Goal: Task Accomplishment & Management: Manage account settings

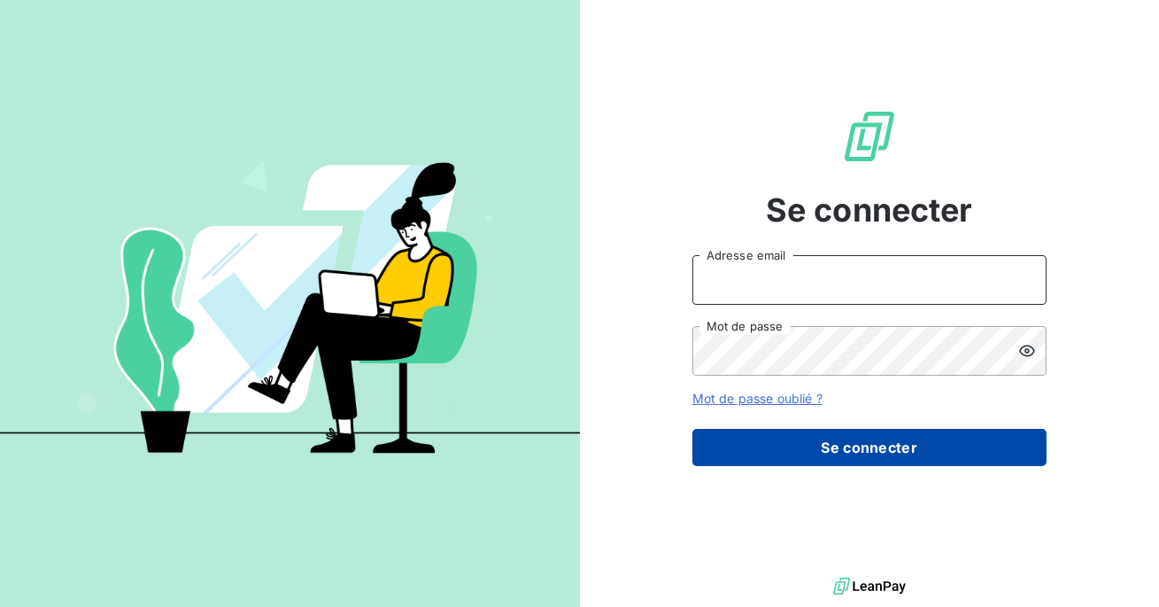
type input "admin@excovalliance"
click at [839, 448] on button "Se connecter" at bounding box center [869, 447] width 354 height 37
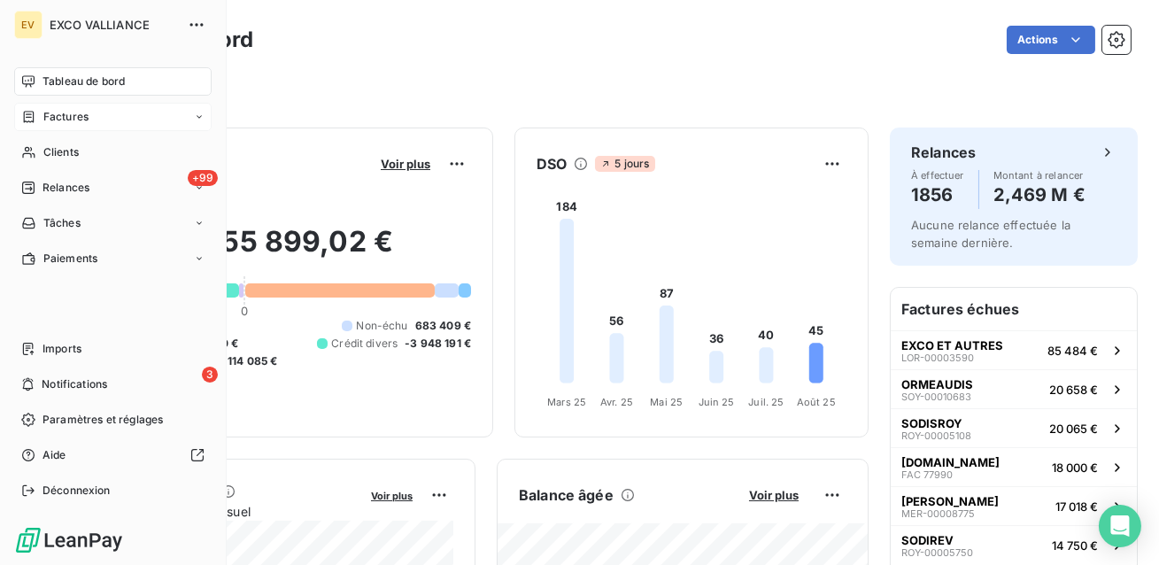
click at [44, 122] on span "Factures" at bounding box center [65, 117] width 45 height 16
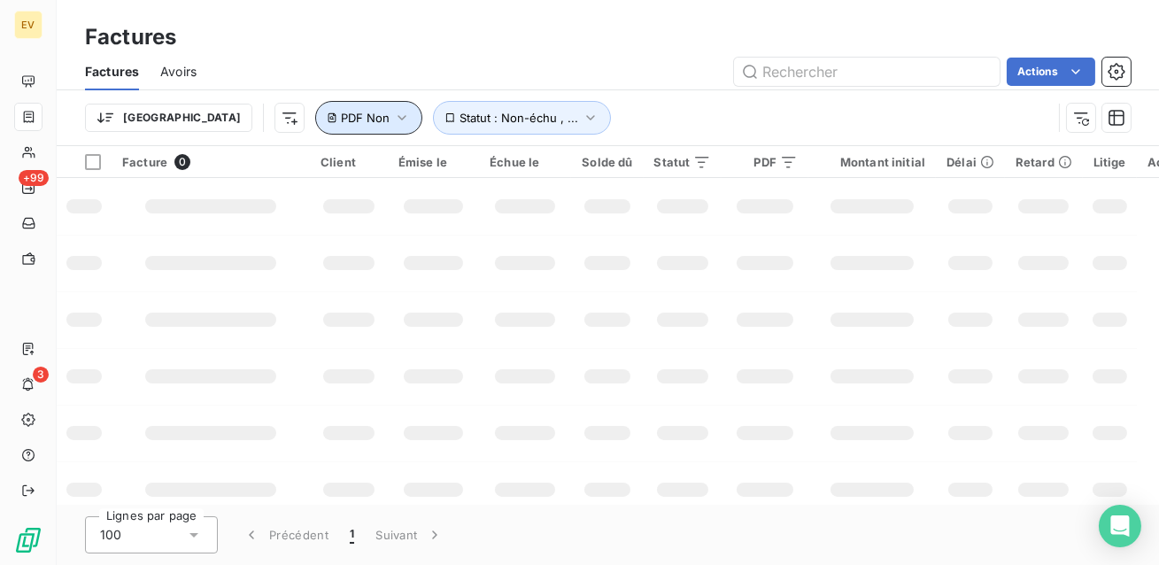
click at [393, 124] on icon "button" at bounding box center [402, 118] width 18 height 18
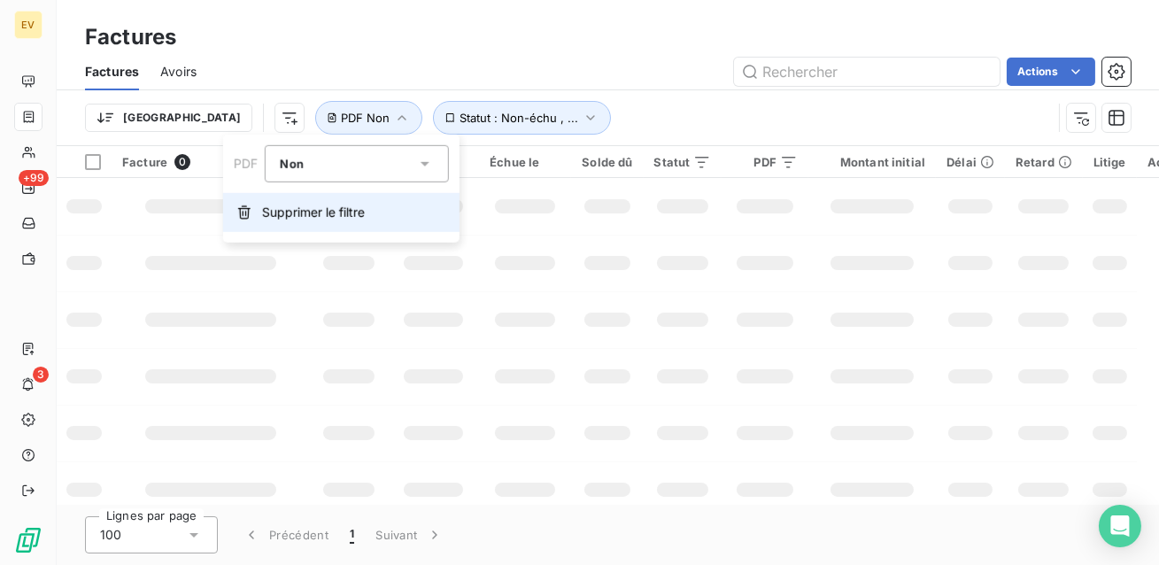
click at [285, 210] on span "Supprimer le filtre" at bounding box center [313, 213] width 103 height 18
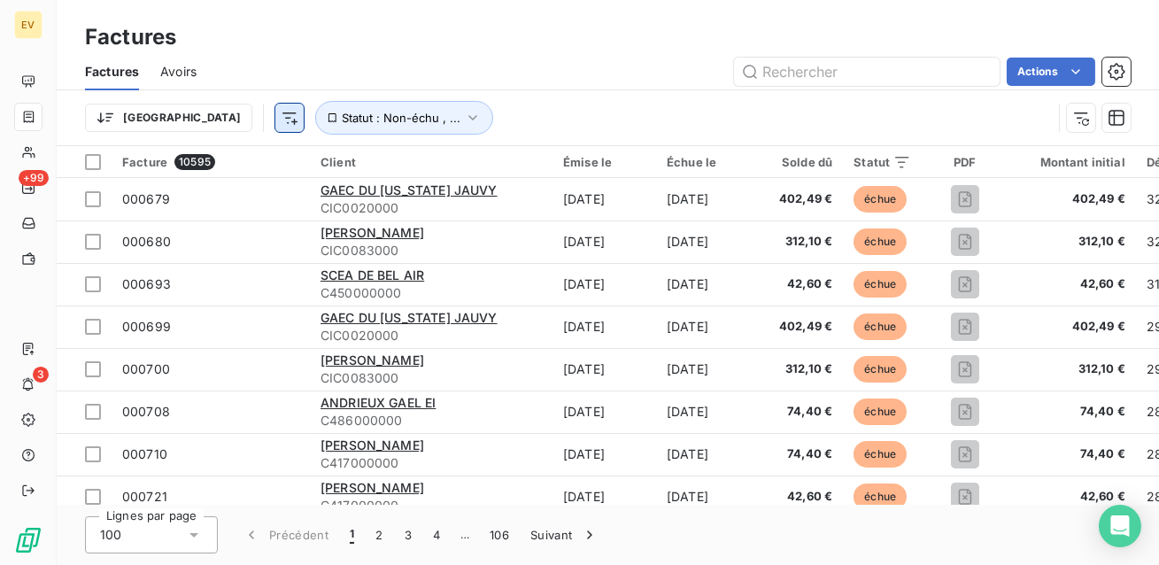
click at [194, 121] on html "EV +99 3 Factures Factures Avoirs Actions Trier Statut : Non-échu , ... Facture…" at bounding box center [579, 282] width 1159 height 565
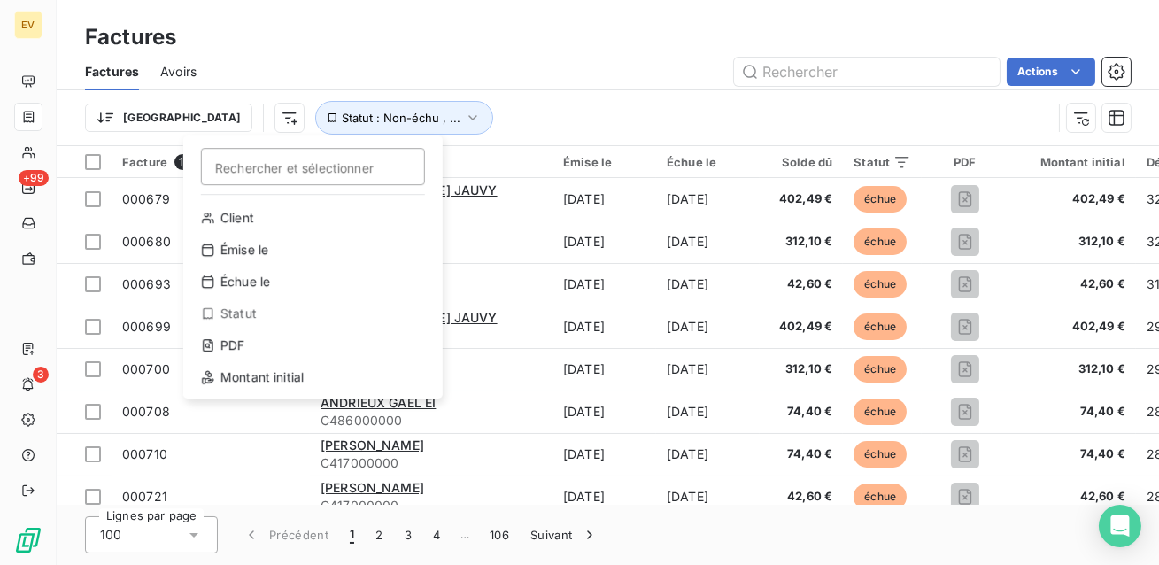
click at [172, 80] on html "EV +99 3 Factures Factures Avoirs Actions Trier Rechercher et sélectionner Clie…" at bounding box center [579, 282] width 1159 height 565
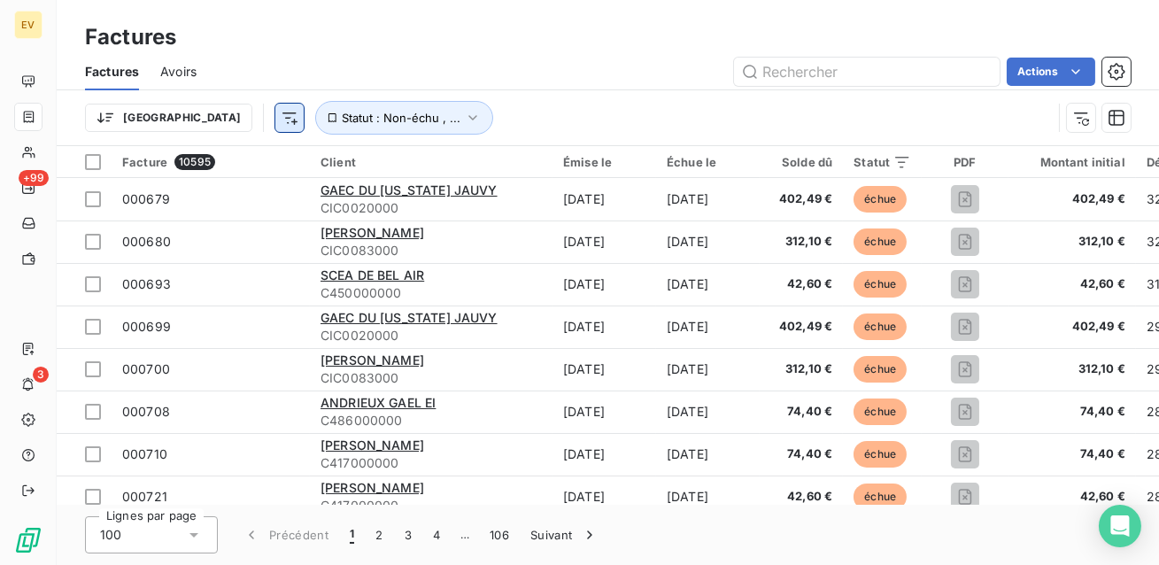
click at [191, 124] on html "EV +99 3 Factures Factures Avoirs Actions Trier Statut : Non-échu , ... Facture…" at bounding box center [579, 282] width 1159 height 565
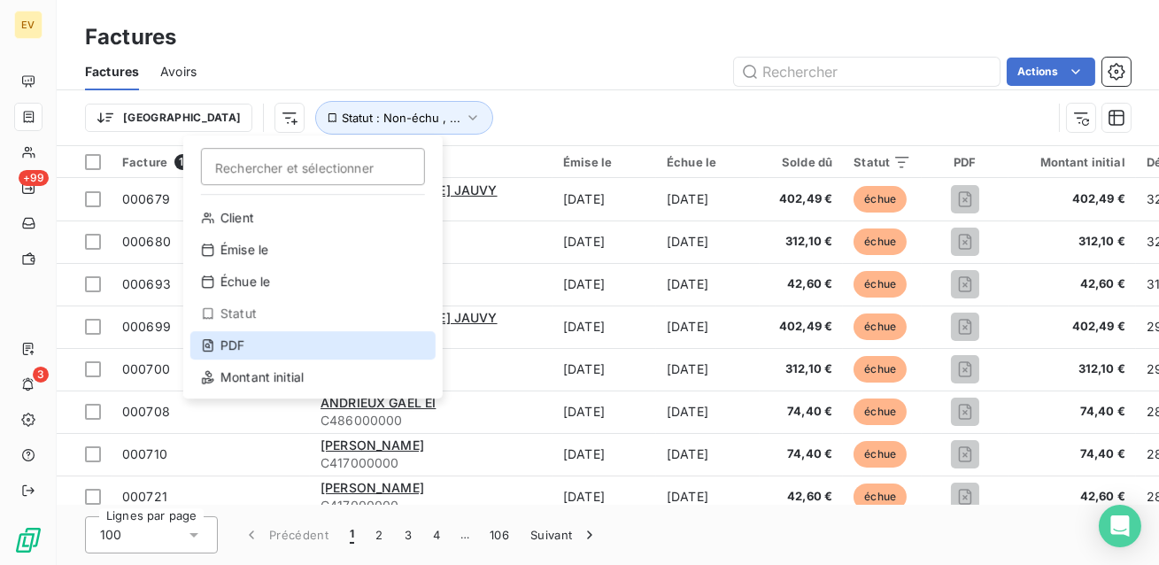
click at [231, 350] on div "PDF" at bounding box center [312, 345] width 245 height 28
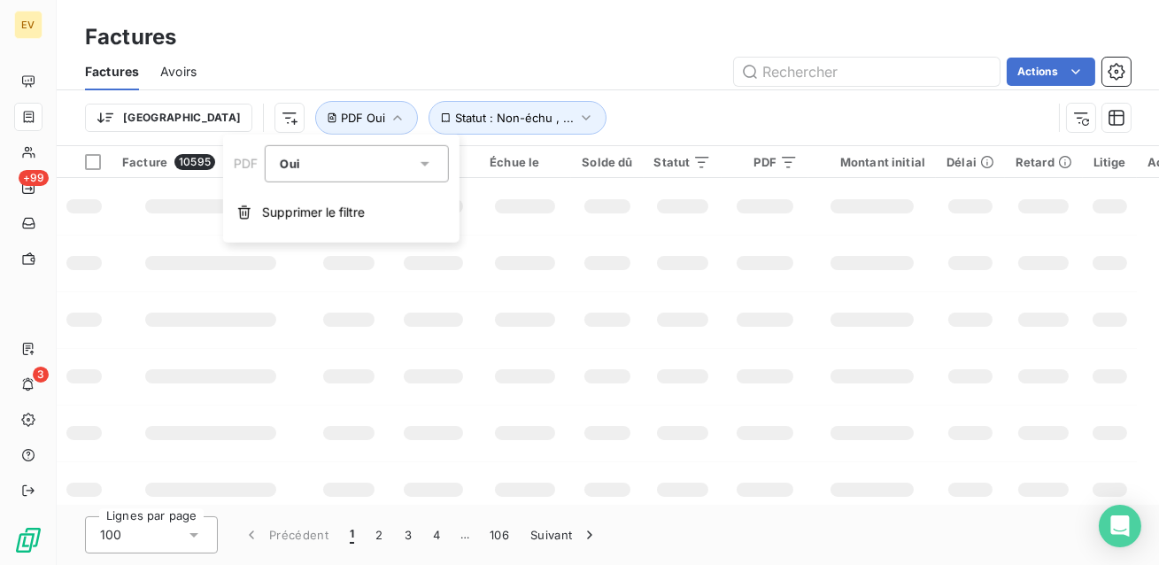
click at [362, 166] on div "Oui" at bounding box center [348, 163] width 136 height 25
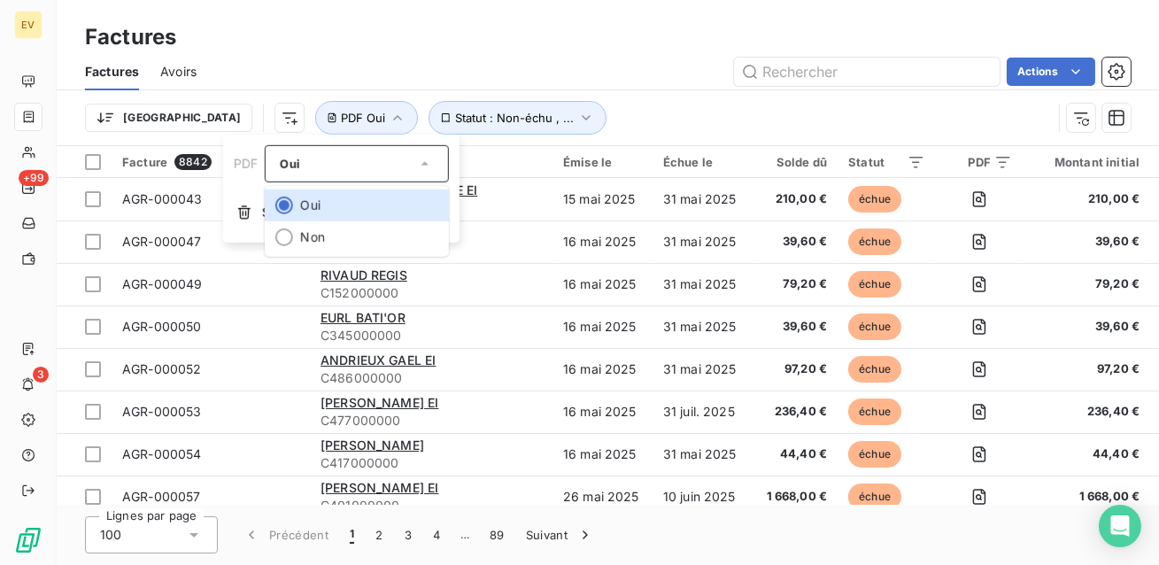
click at [632, 106] on div "Trier Statut : Non-échu , ... PDF Oui" at bounding box center [568, 118] width 967 height 34
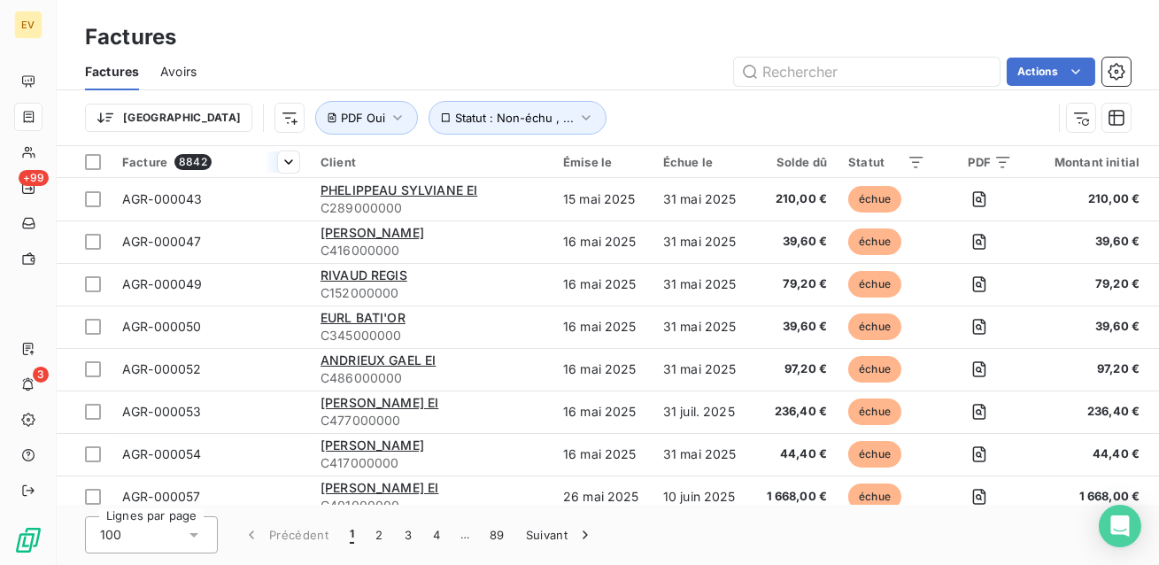
drag, startPoint x: 209, startPoint y: 164, endPoint x: 166, endPoint y: 166, distance: 43.4
click at [166, 166] on div "Facture 8842" at bounding box center [210, 162] width 177 height 16
click at [378, 65] on div "Actions" at bounding box center [674, 72] width 913 height 28
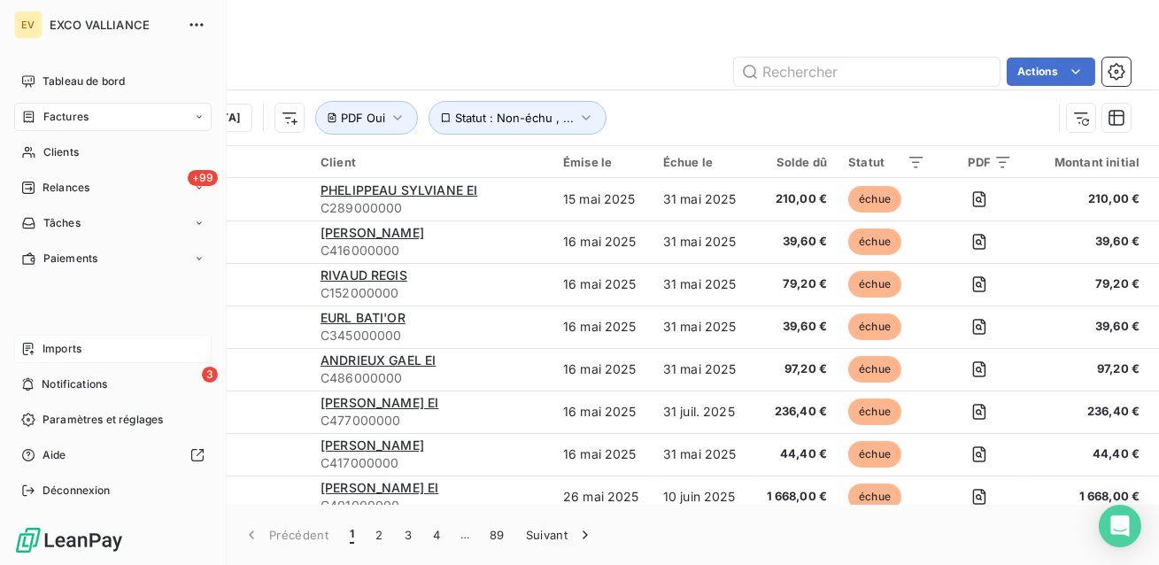
click at [65, 352] on span "Imports" at bounding box center [62, 349] width 39 height 16
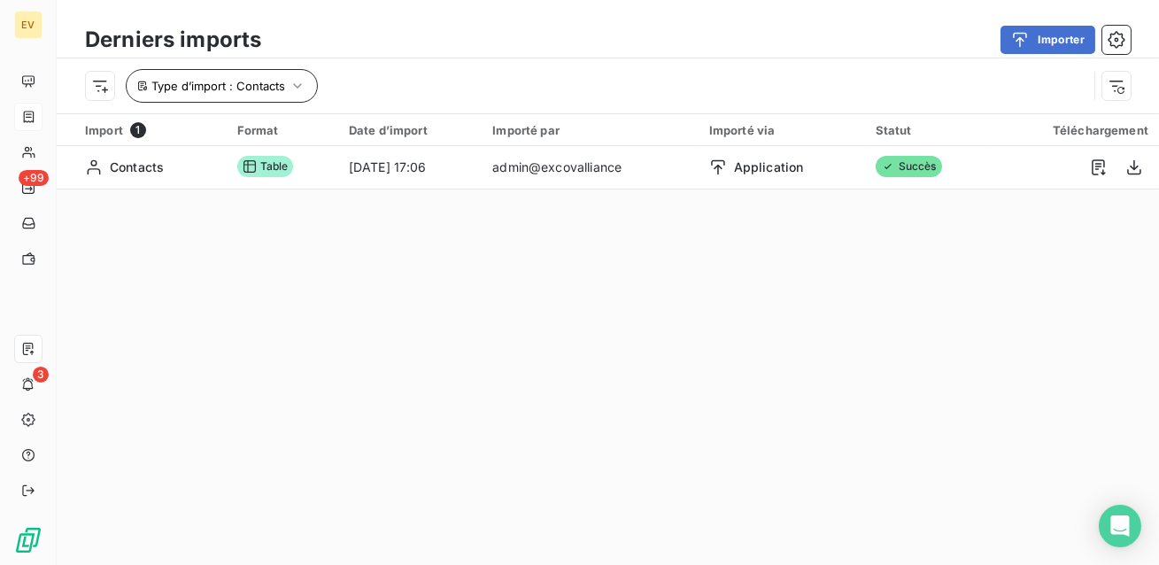
click at [261, 97] on button "Type d’import : Contacts" at bounding box center [222, 86] width 192 height 34
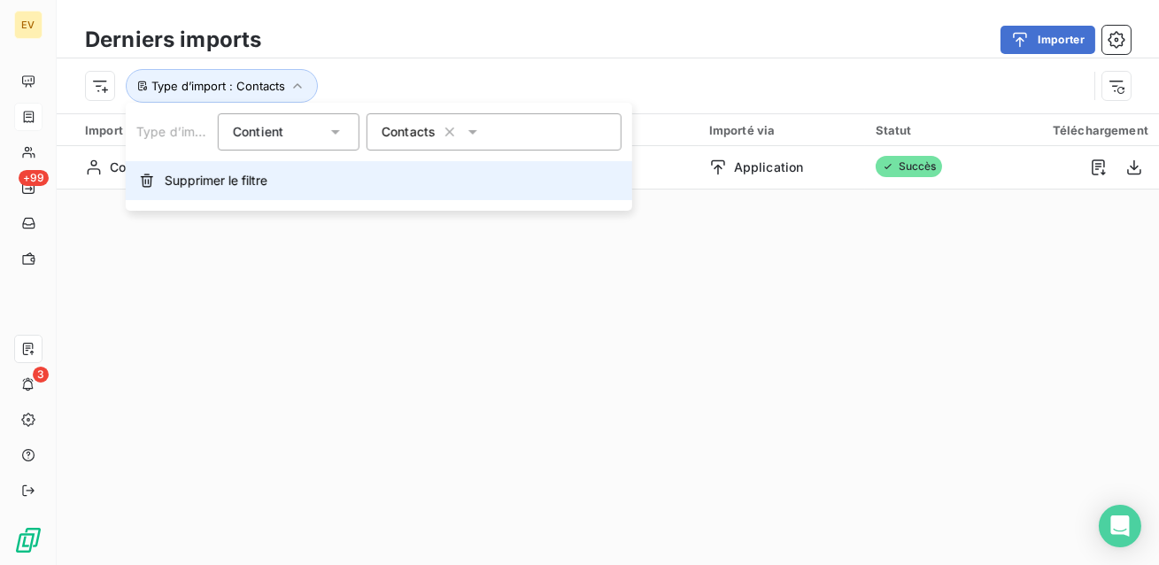
click at [227, 192] on button "Supprimer le filtre" at bounding box center [379, 180] width 507 height 39
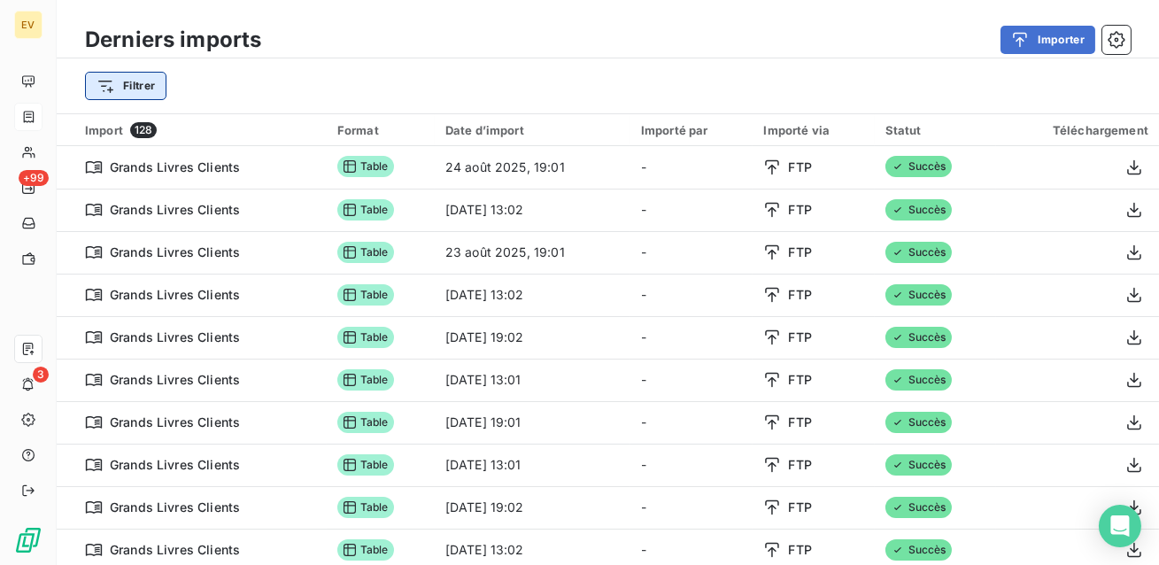
click at [152, 87] on html "EV +99 3 Derniers imports Importer Filtrer Import 128 Format Date d’import Impo…" at bounding box center [579, 282] width 1159 height 565
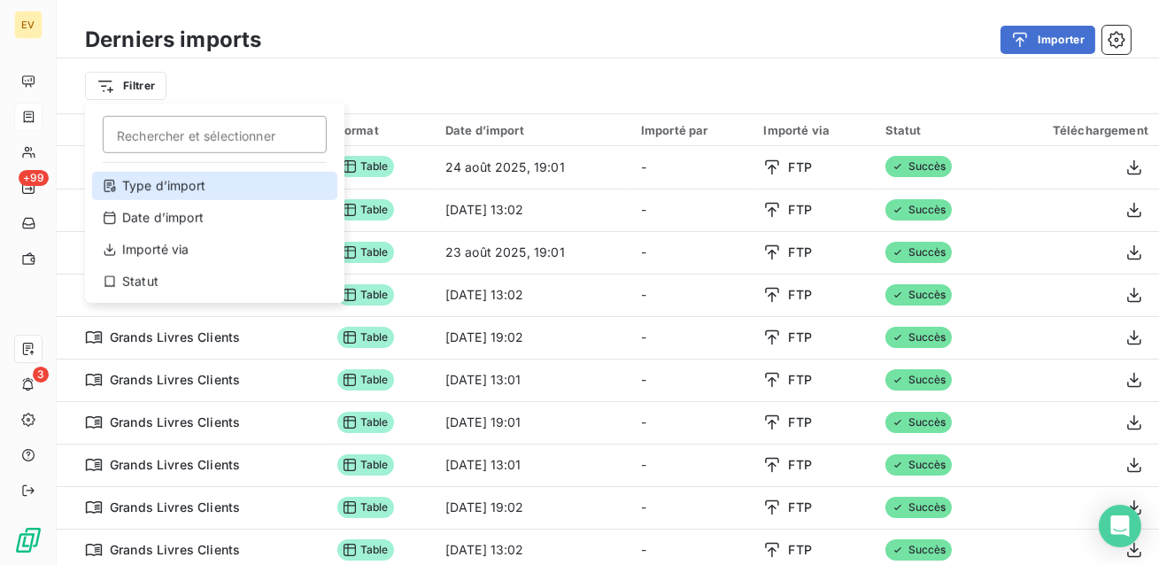
click at [174, 184] on div "Type d’import" at bounding box center [214, 186] width 245 height 28
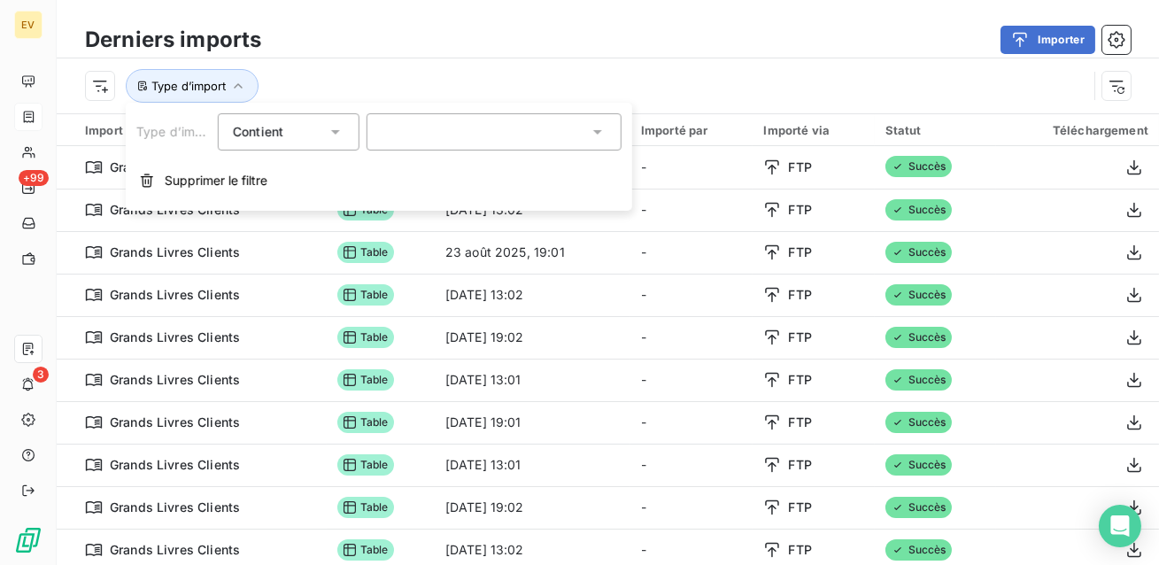
click at [404, 126] on div at bounding box center [494, 131] width 255 height 37
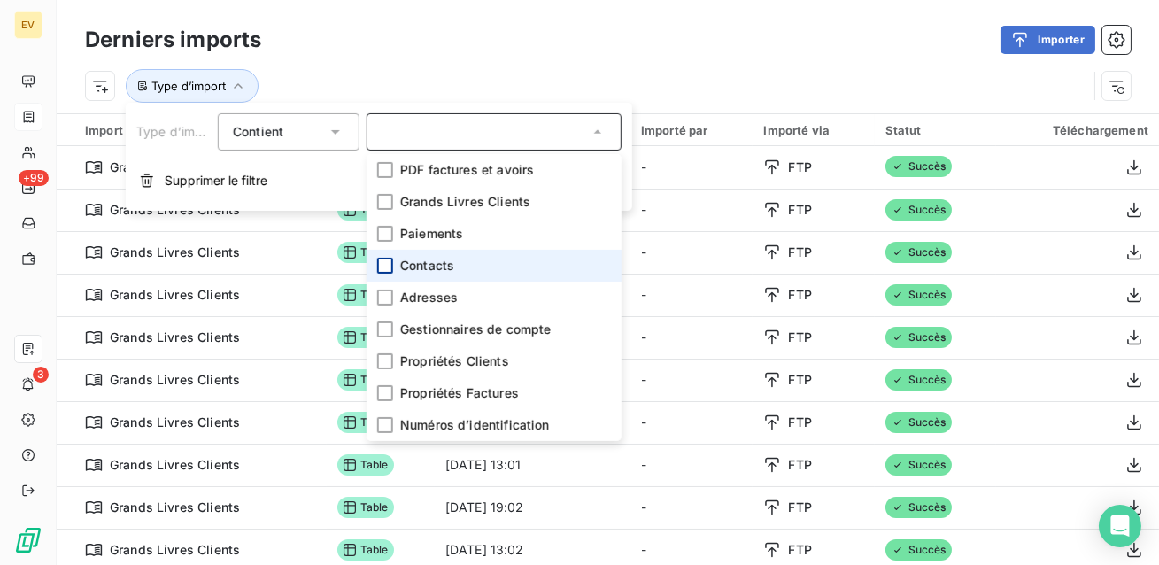
click at [382, 268] on div at bounding box center [385, 266] width 16 height 16
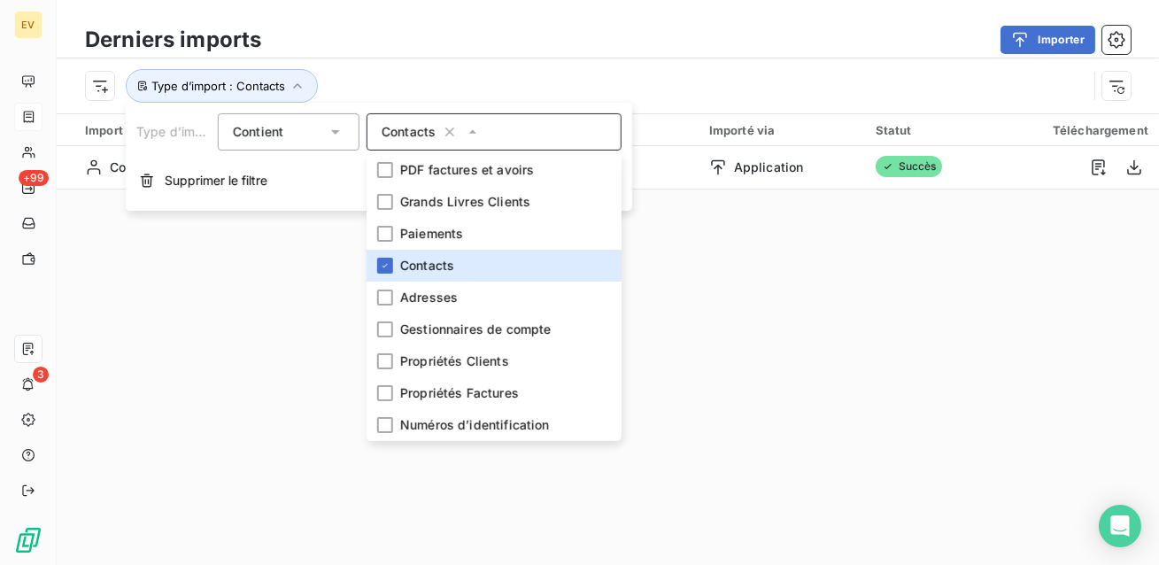
click at [411, 81] on div "Type d’import : Contacts" at bounding box center [586, 86] width 1002 height 34
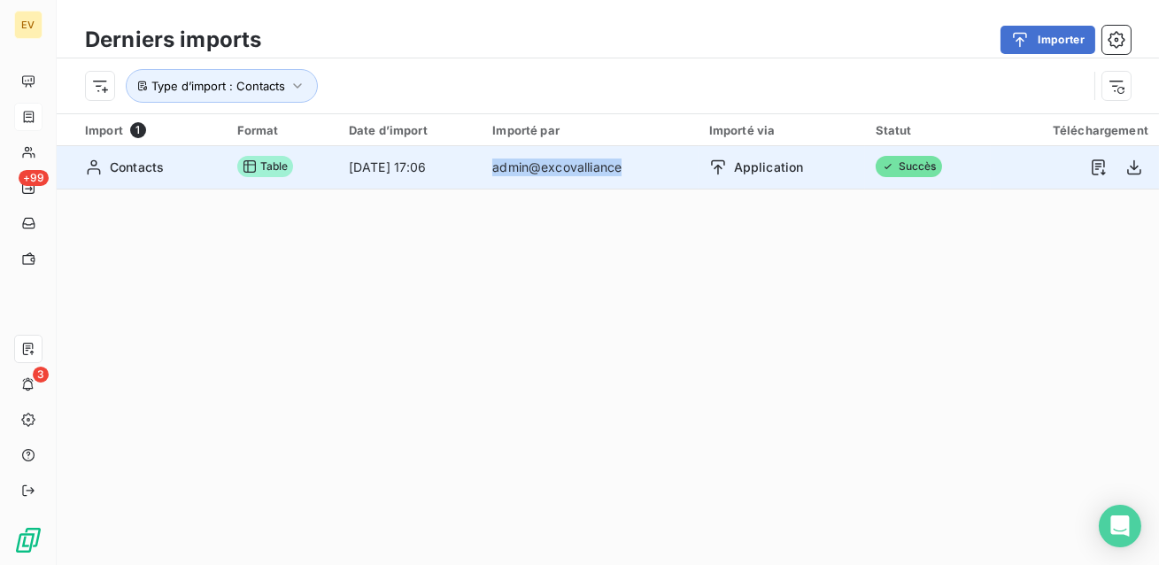
drag, startPoint x: 524, startPoint y: 174, endPoint x: 657, endPoint y: 178, distance: 132.9
click at [657, 178] on td "admin@excovalliance" at bounding box center [590, 167] width 216 height 43
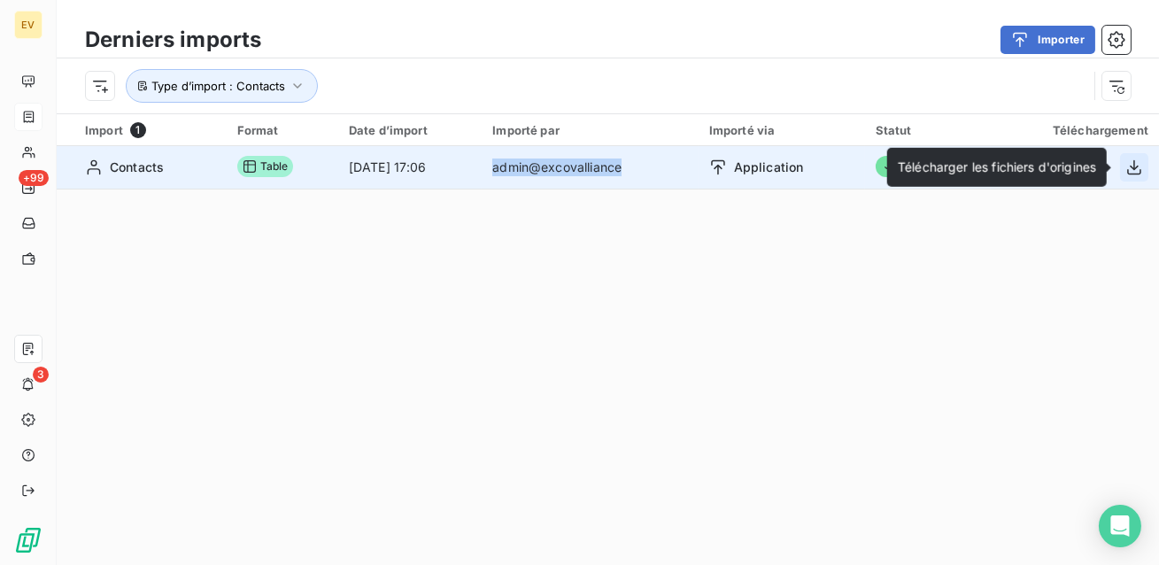
click at [1130, 168] on icon "button" at bounding box center [1134, 168] width 18 height 18
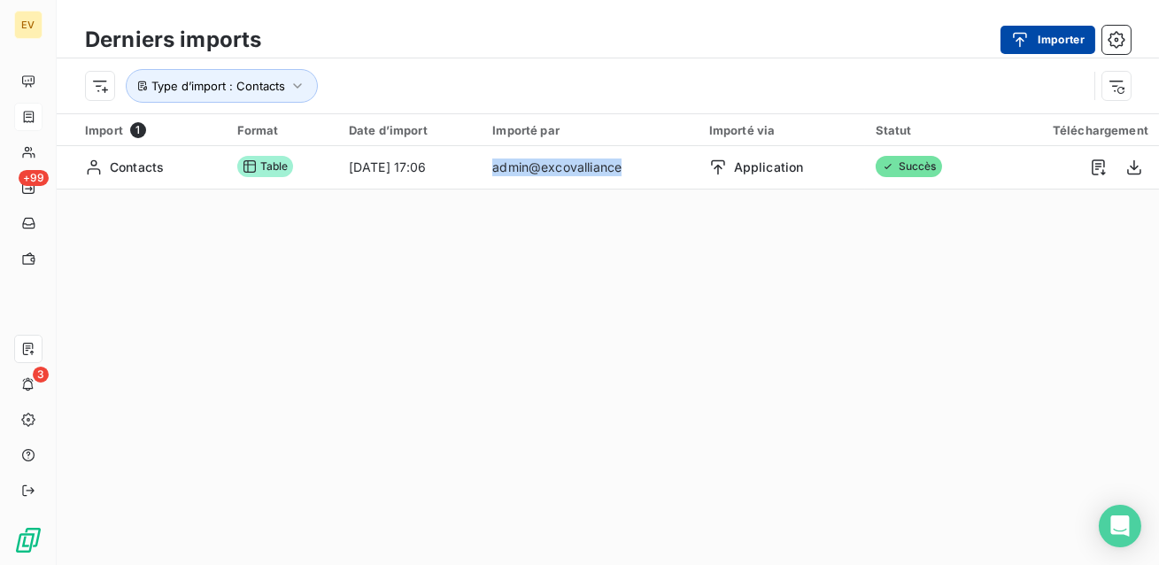
click at [1050, 40] on button "Importer" at bounding box center [1048, 40] width 95 height 28
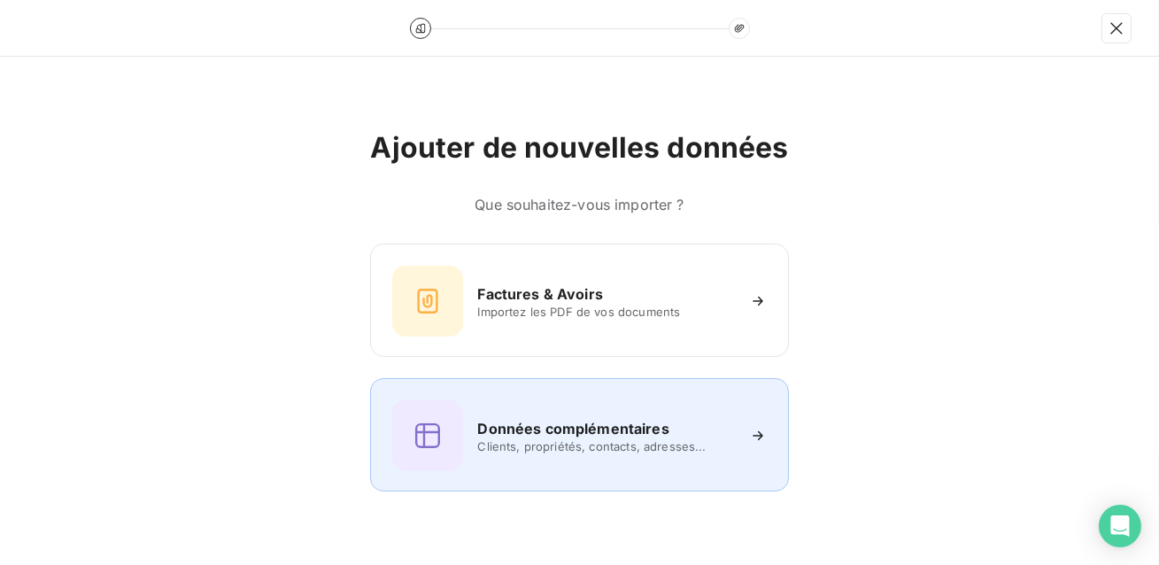
click at [718, 429] on div "Données complémentaires" at bounding box center [605, 428] width 257 height 21
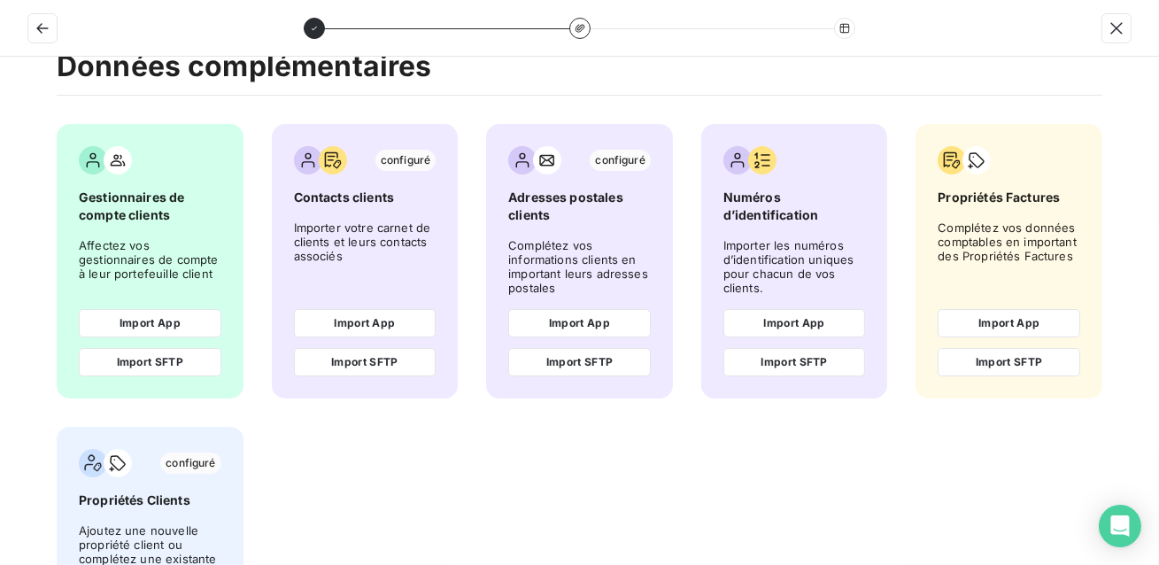
scroll to position [35, 0]
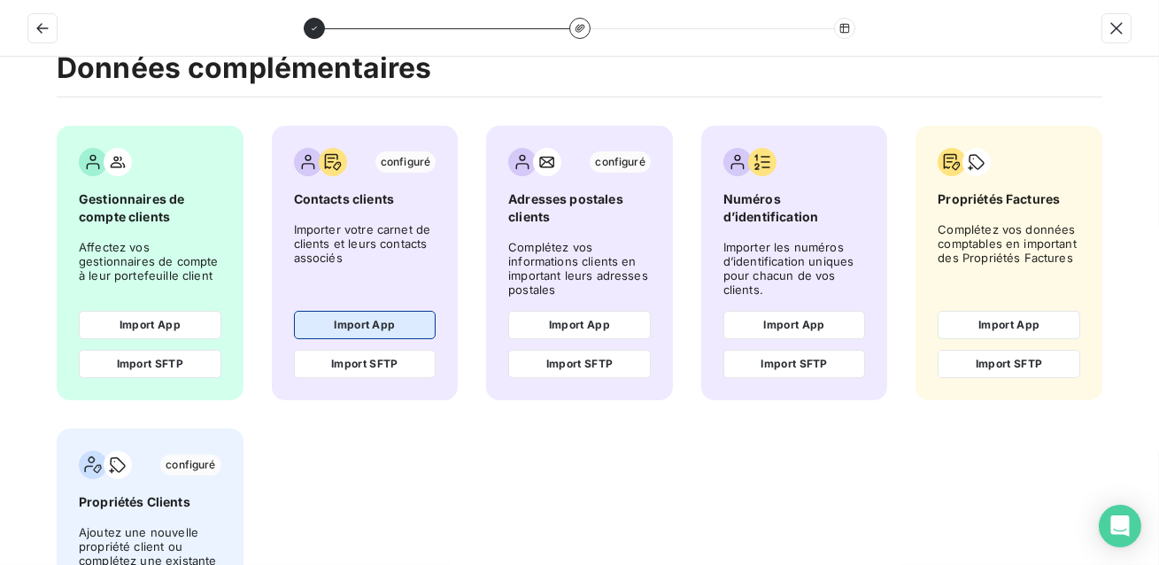
click at [358, 329] on button "Import App" at bounding box center [365, 325] width 143 height 28
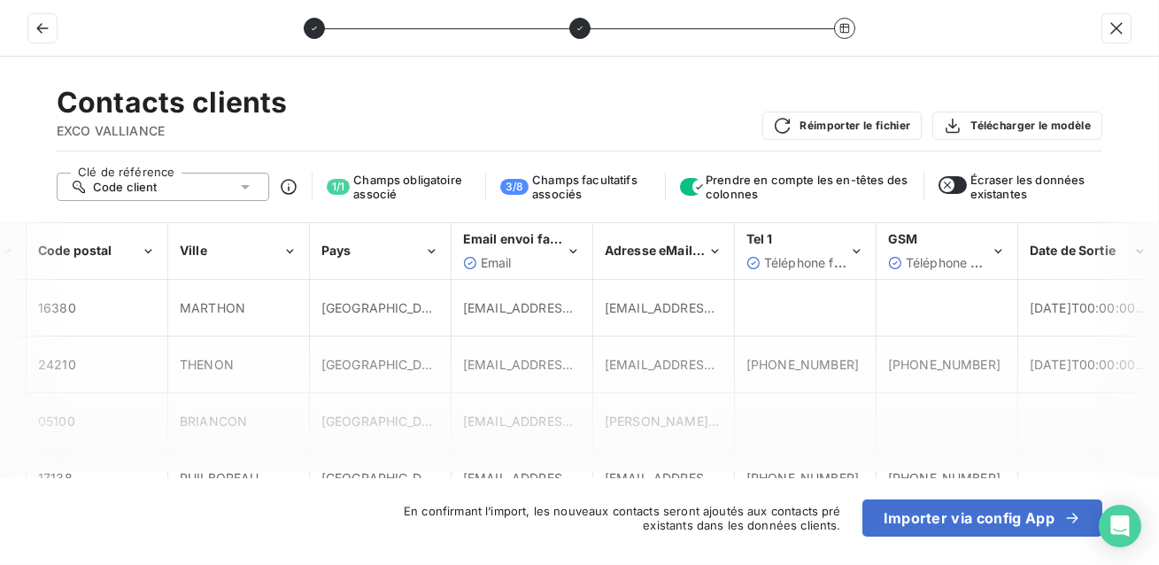
scroll to position [0, 965]
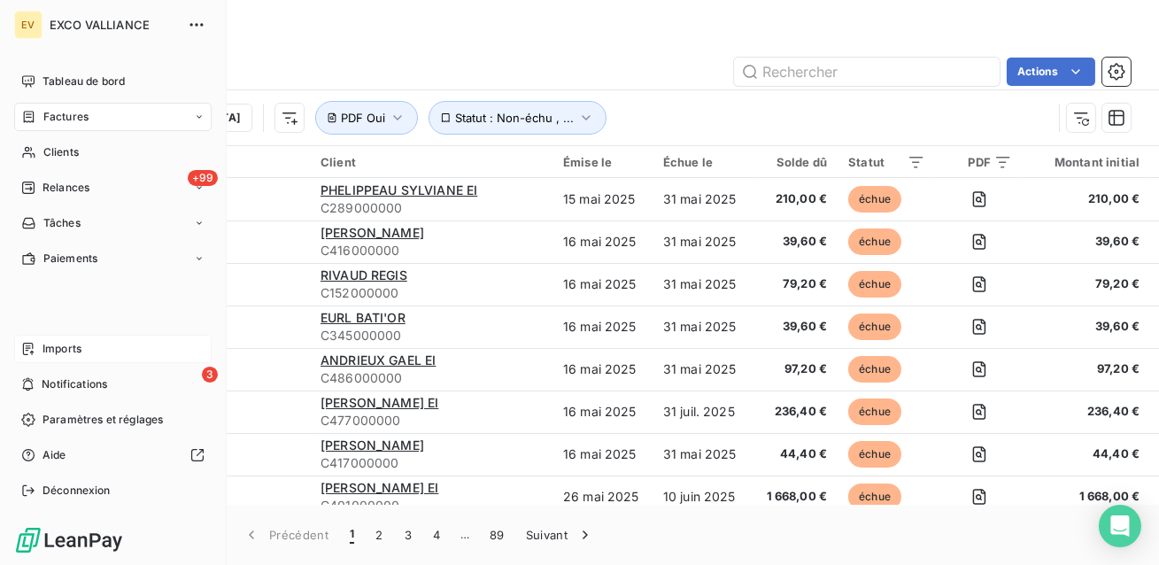
click at [55, 355] on span "Imports" at bounding box center [62, 349] width 39 height 16
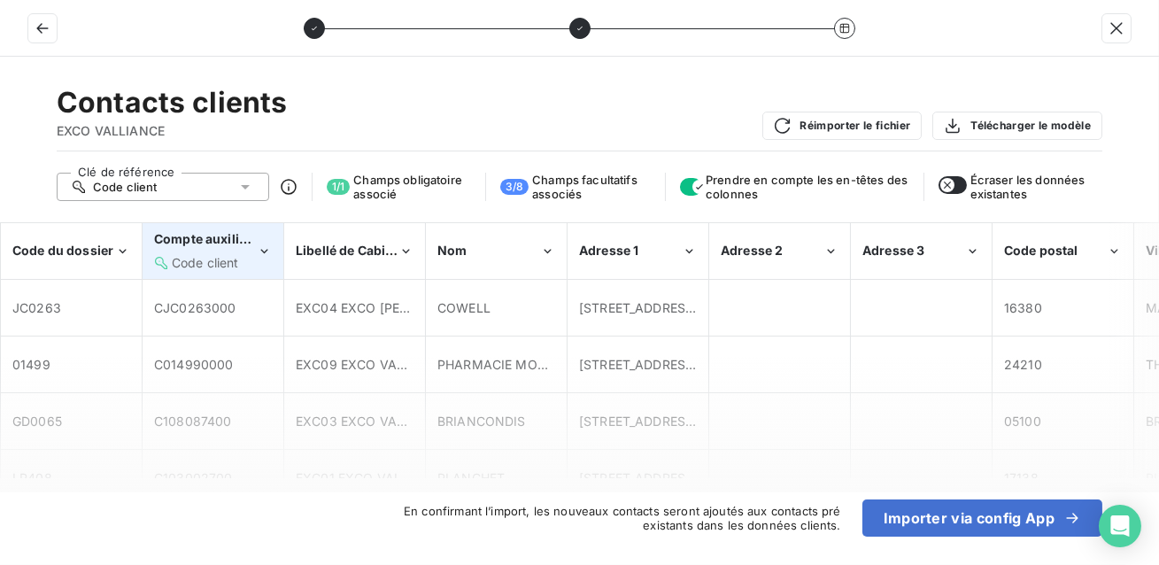
click at [213, 251] on div "Compte auxiliaire Code client" at bounding box center [205, 250] width 103 height 41
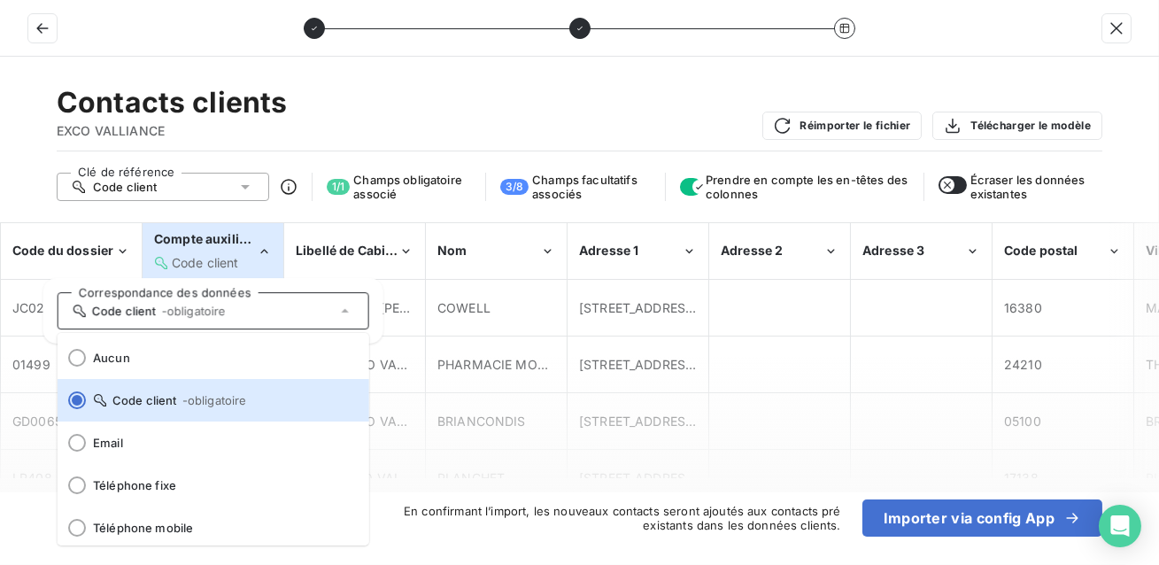
click at [213, 251] on div "Compte auxiliaire Code client" at bounding box center [205, 250] width 103 height 41
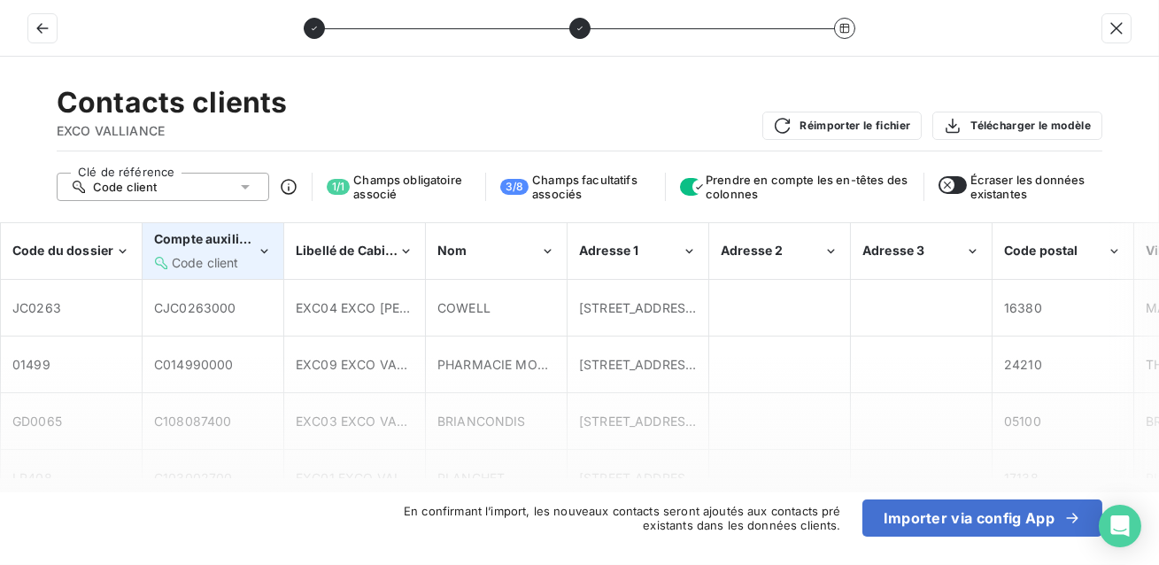
click at [266, 249] on icon "Compte auxiliaire" at bounding box center [264, 252] width 15 height 18
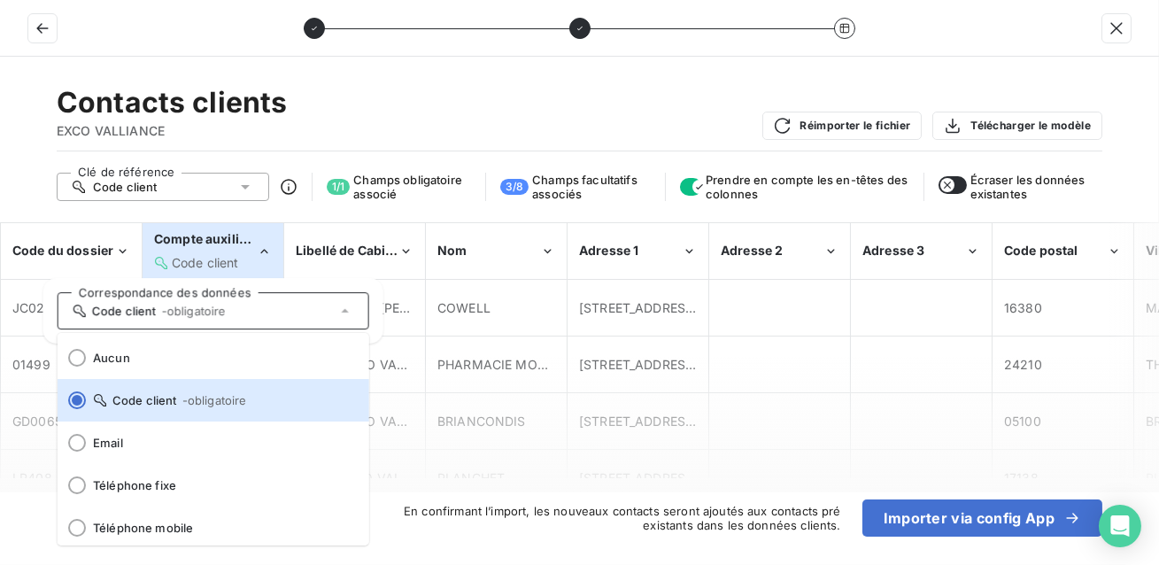
click at [230, 241] on span "Compte auxiliaire" at bounding box center [208, 238] width 109 height 15
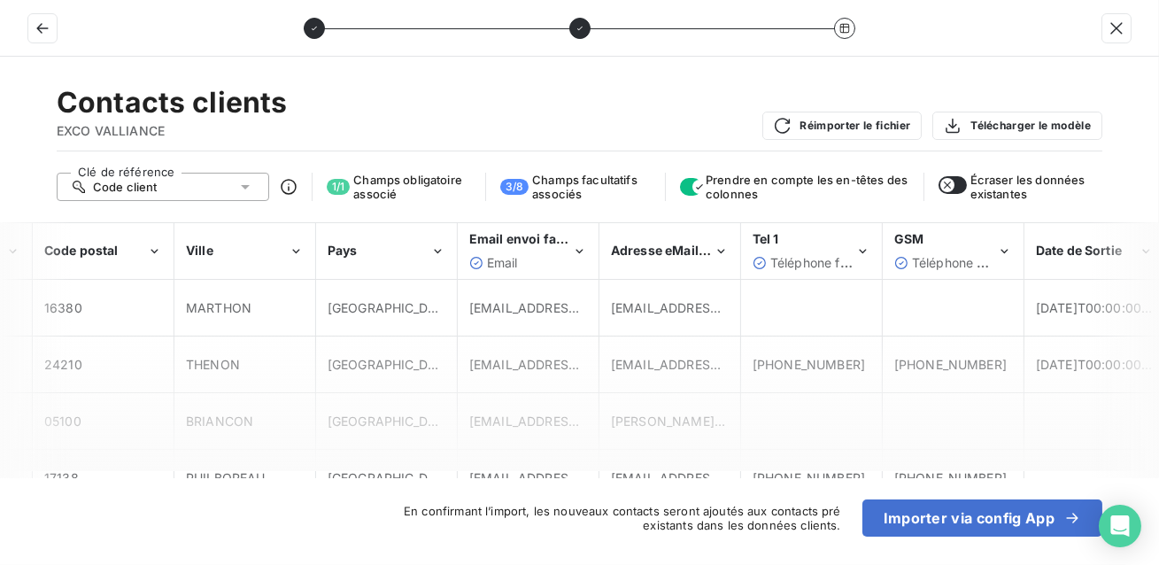
scroll to position [0, 966]
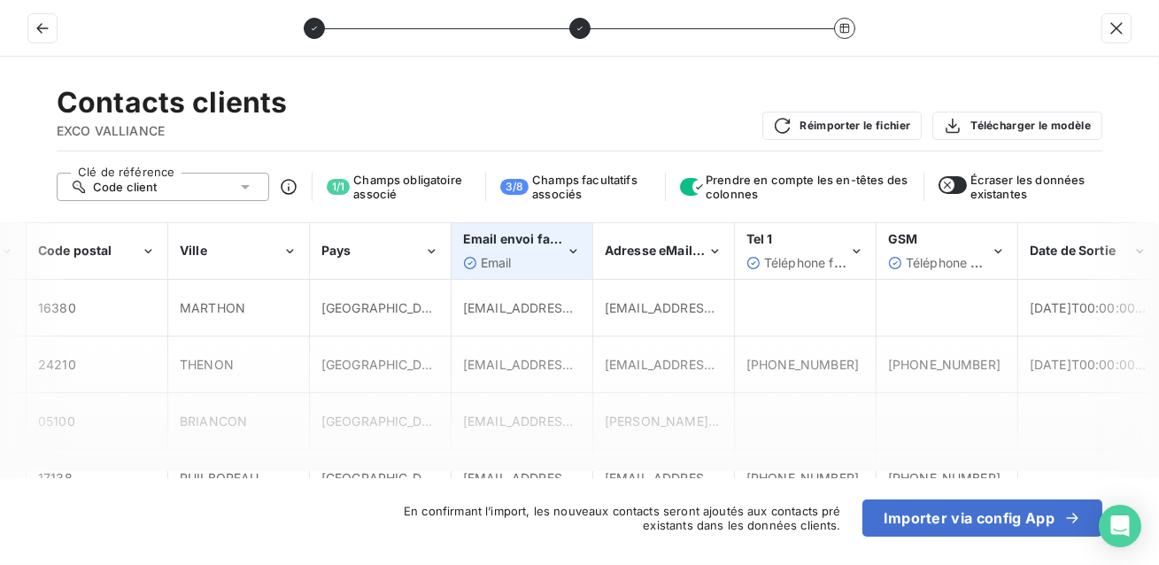
click at [537, 251] on div "Email envoi facture Email" at bounding box center [514, 250] width 103 height 41
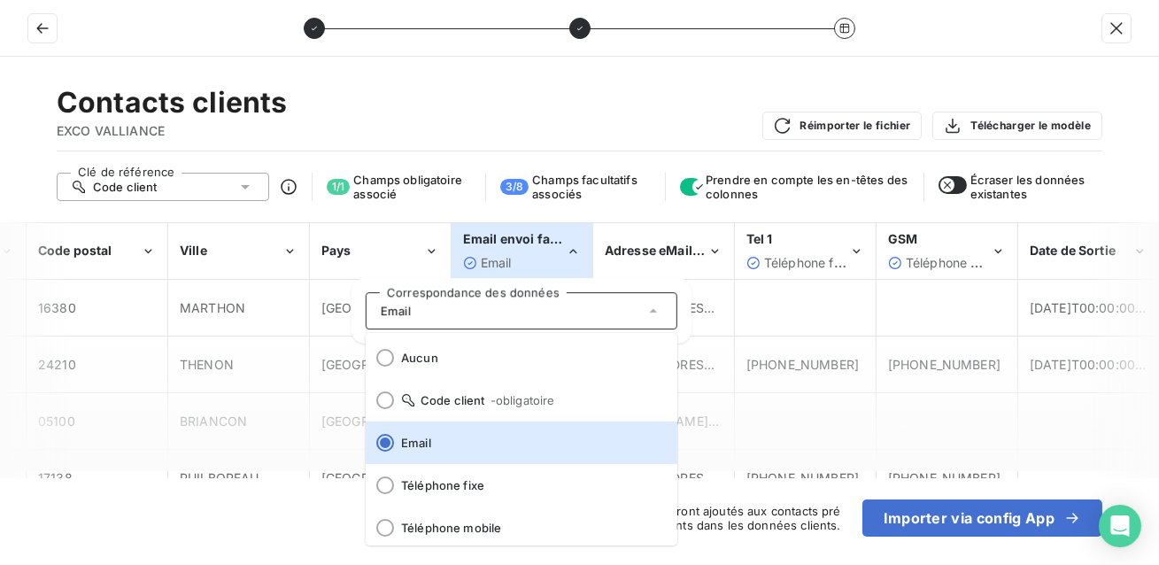
click at [528, 251] on div "Email envoi facture Email" at bounding box center [514, 250] width 103 height 41
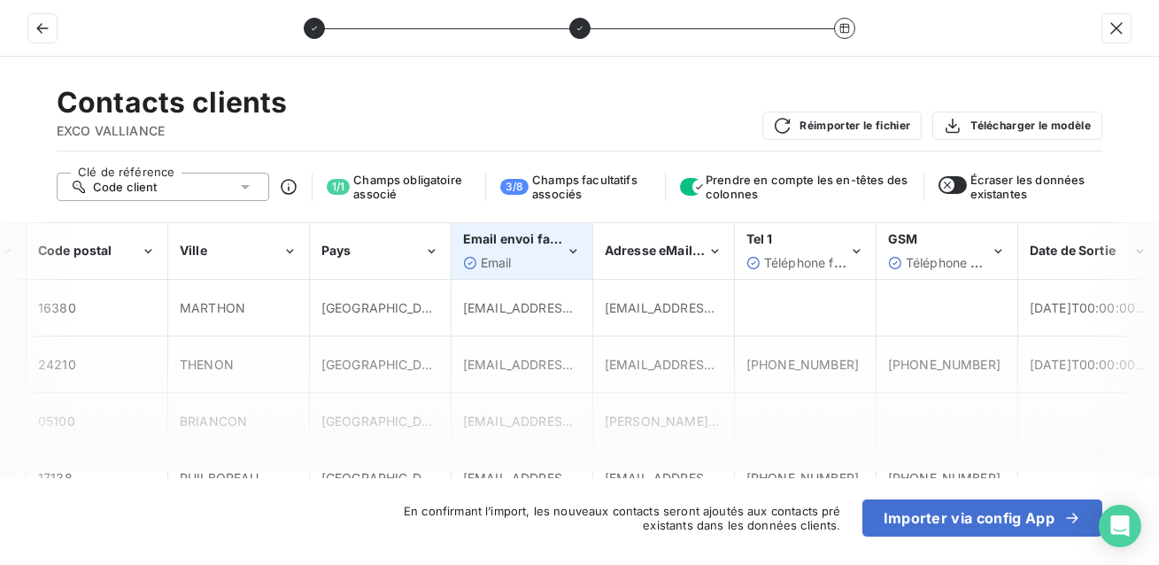
click at [528, 251] on div "Email envoi facture Email" at bounding box center [514, 250] width 103 height 41
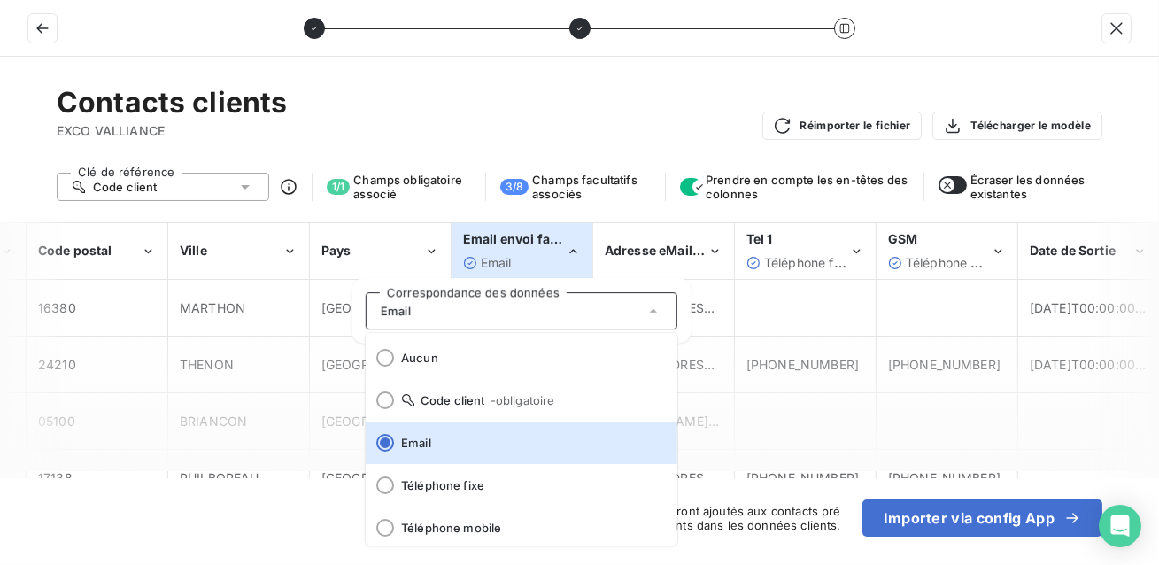
click at [610, 210] on div "Contacts clients EXCO VALLIANCE Réimporter le fichier Télécharger le modèle Clé…" at bounding box center [579, 311] width 1159 height 508
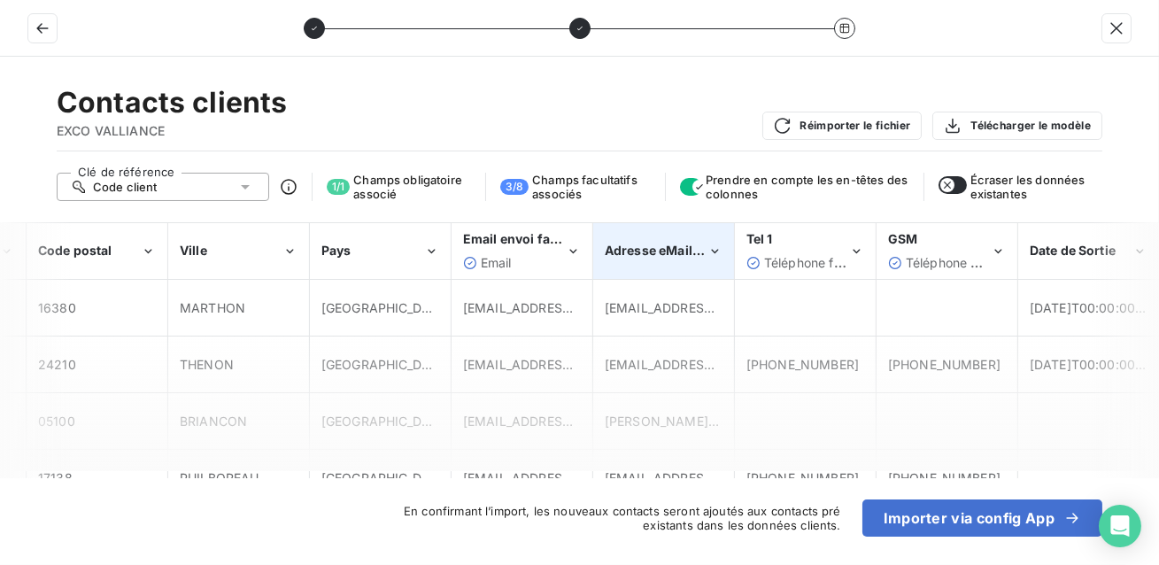
click at [669, 259] on div "Adresse eMail dp" at bounding box center [663, 251] width 139 height 54
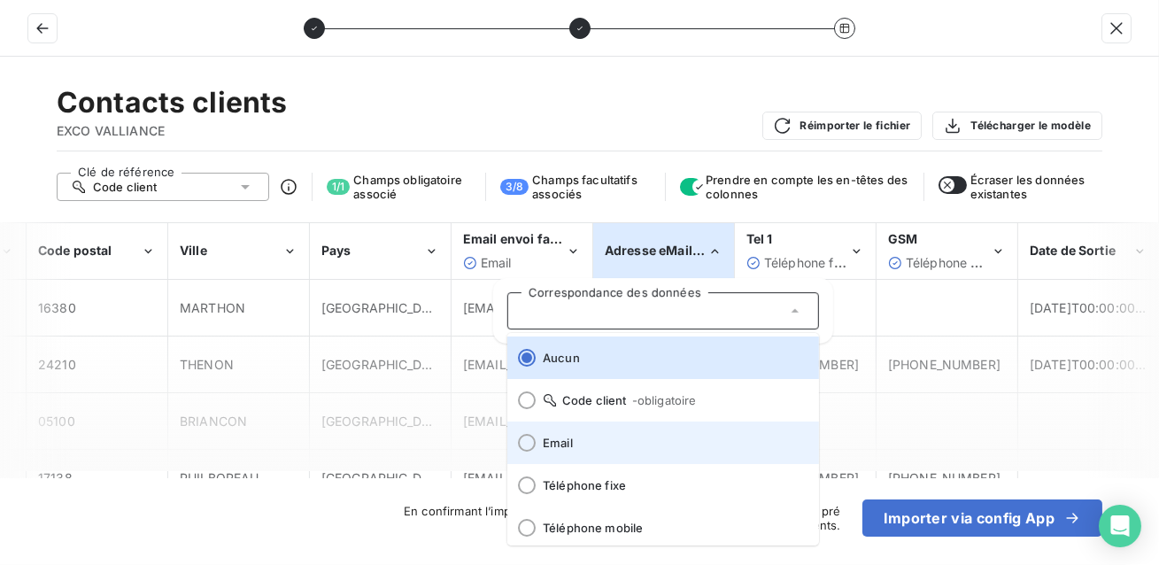
click at [527, 444] on div at bounding box center [527, 443] width 18 height 18
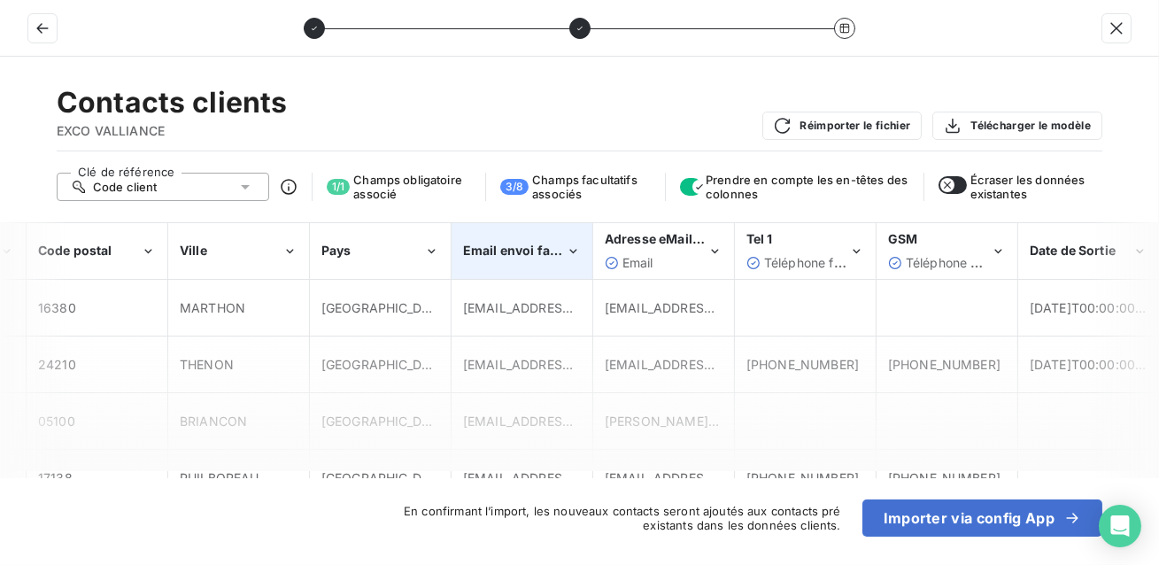
click at [517, 251] on span "Email envoi facture" at bounding box center [523, 250] width 120 height 15
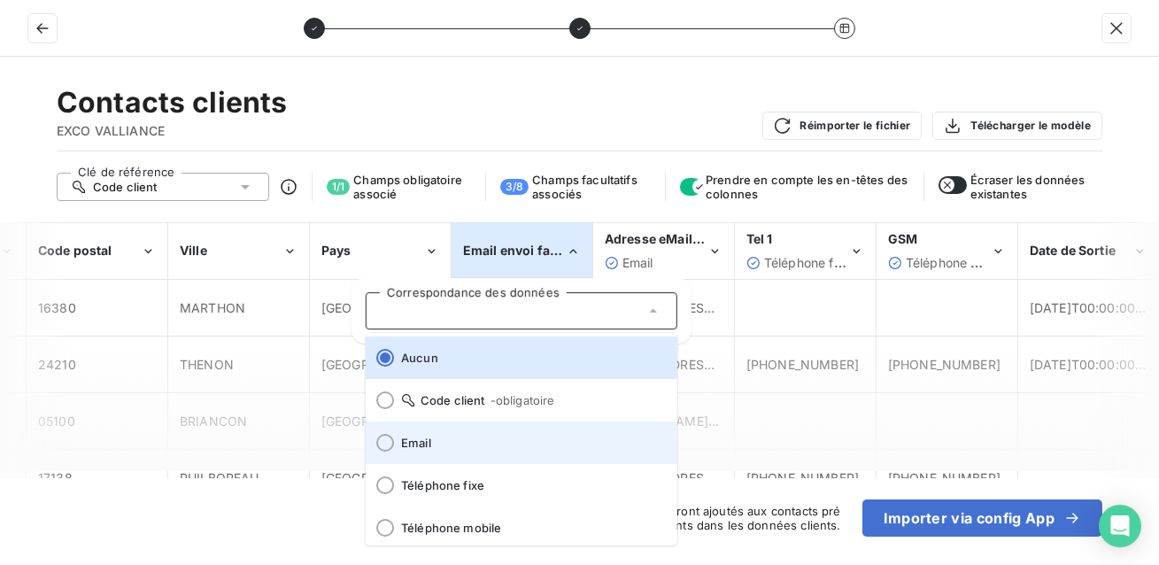
click at [442, 442] on span "Email" at bounding box center [532, 443] width 262 height 14
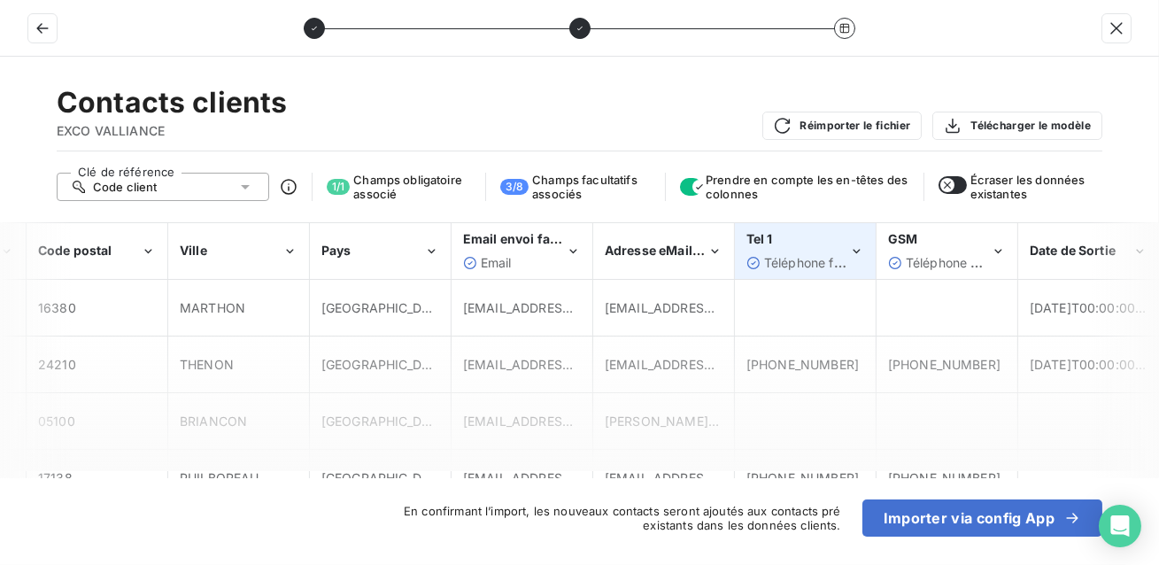
click at [824, 245] on div "Tel 1" at bounding box center [797, 239] width 103 height 18
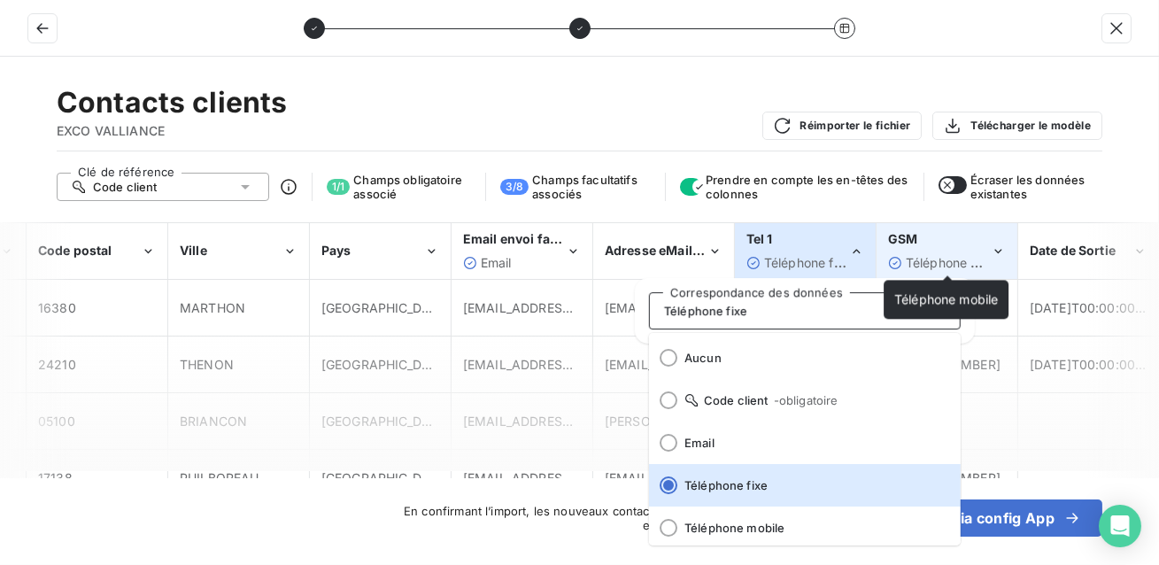
click at [916, 259] on span "Téléphone mobile" at bounding box center [958, 262] width 104 height 15
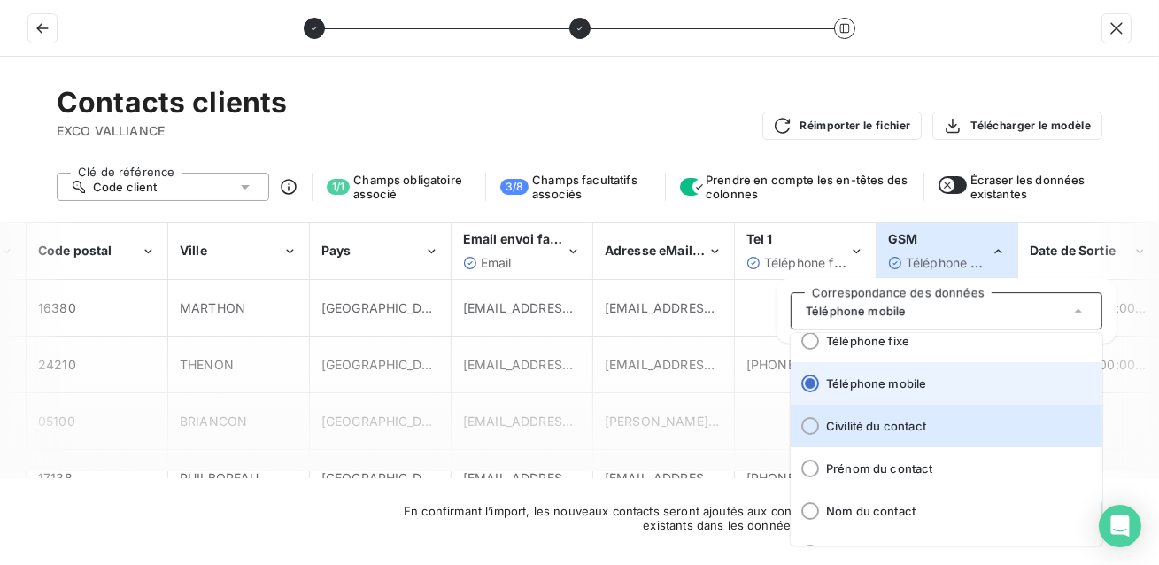
scroll to position [146, 0]
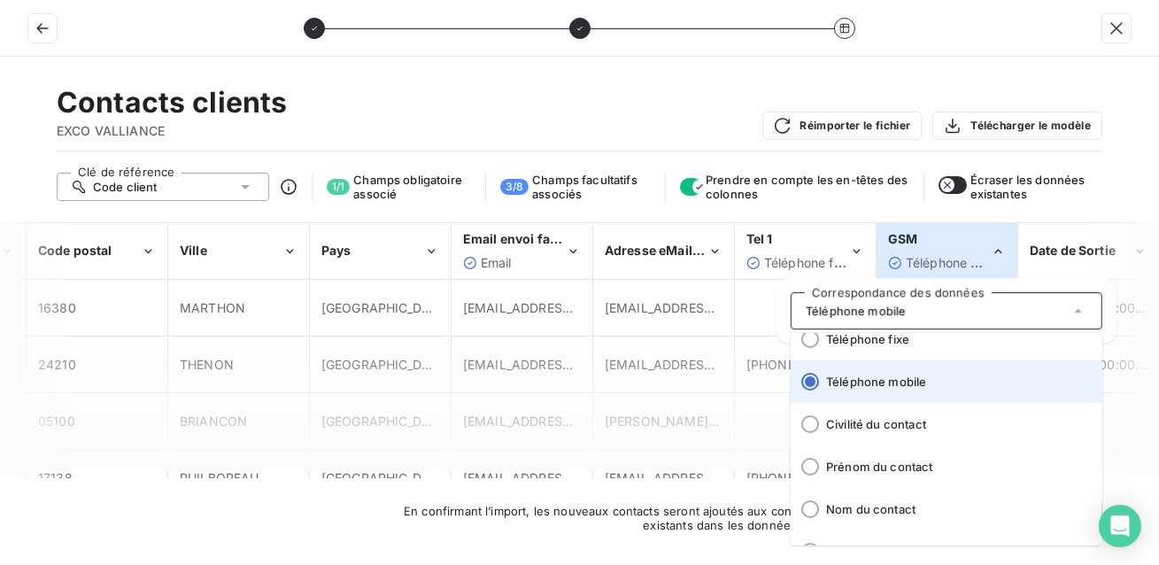
click at [895, 379] on span "Téléphone mobile" at bounding box center [957, 382] width 262 height 14
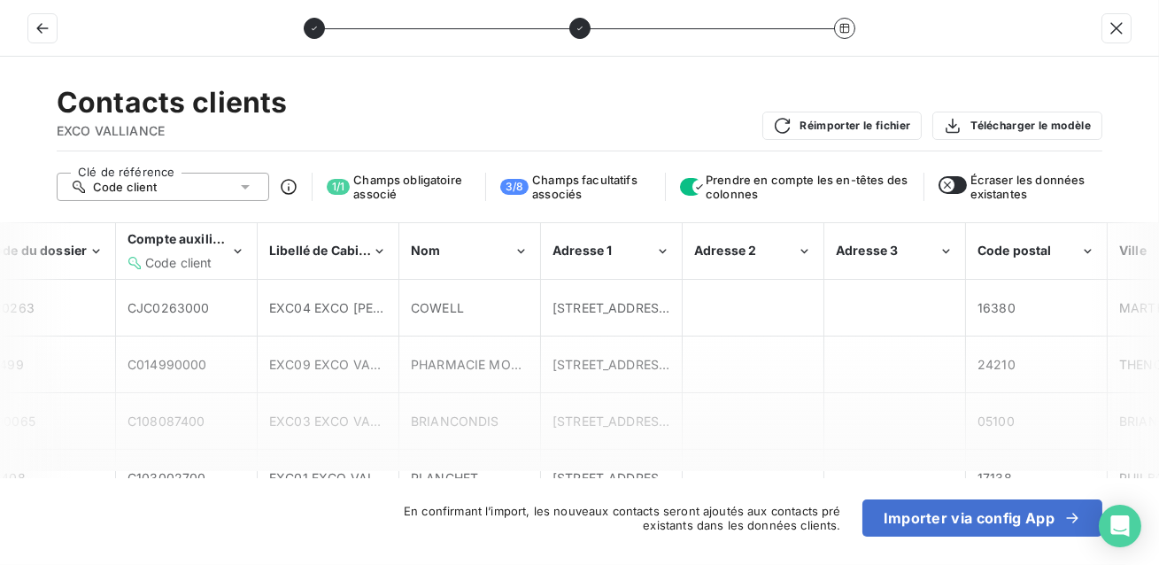
scroll to position [0, 0]
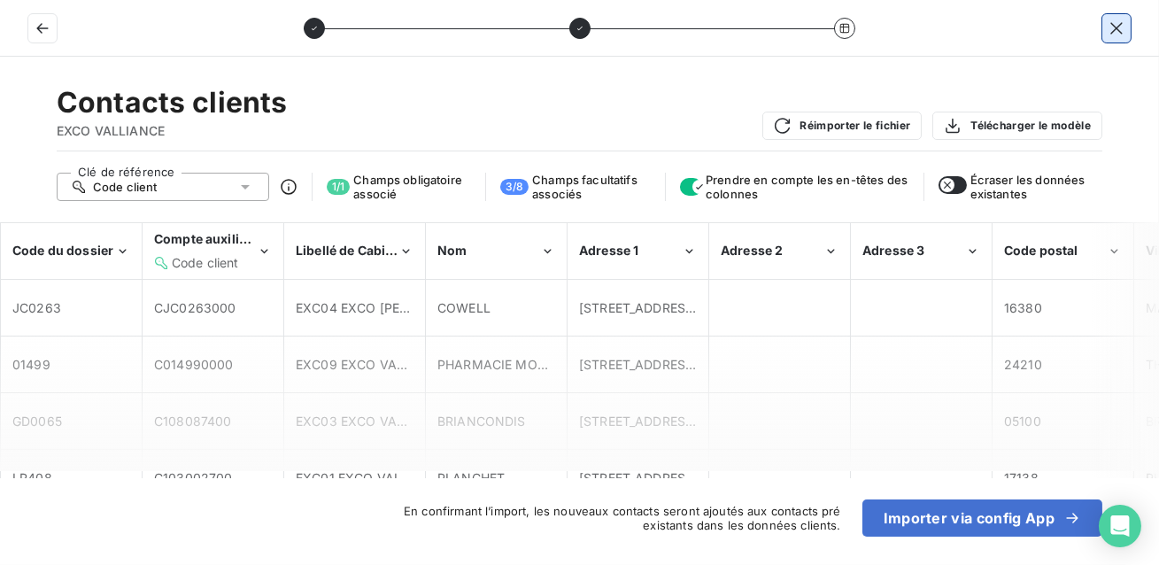
click at [1120, 27] on icon "button" at bounding box center [1117, 28] width 18 height 18
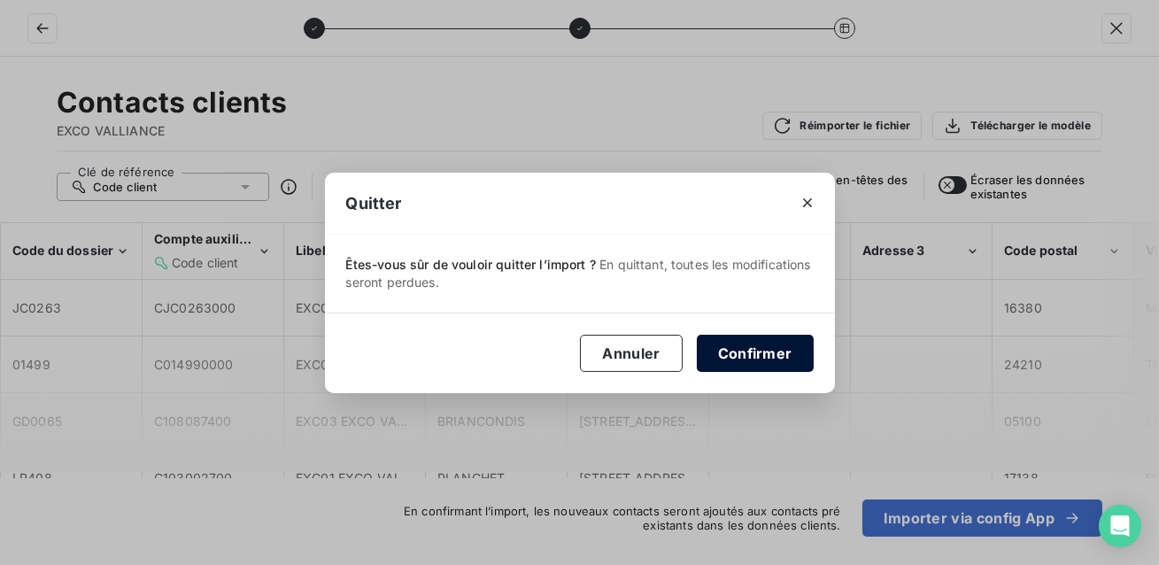
click at [776, 360] on button "Confirmer" at bounding box center [755, 353] width 117 height 37
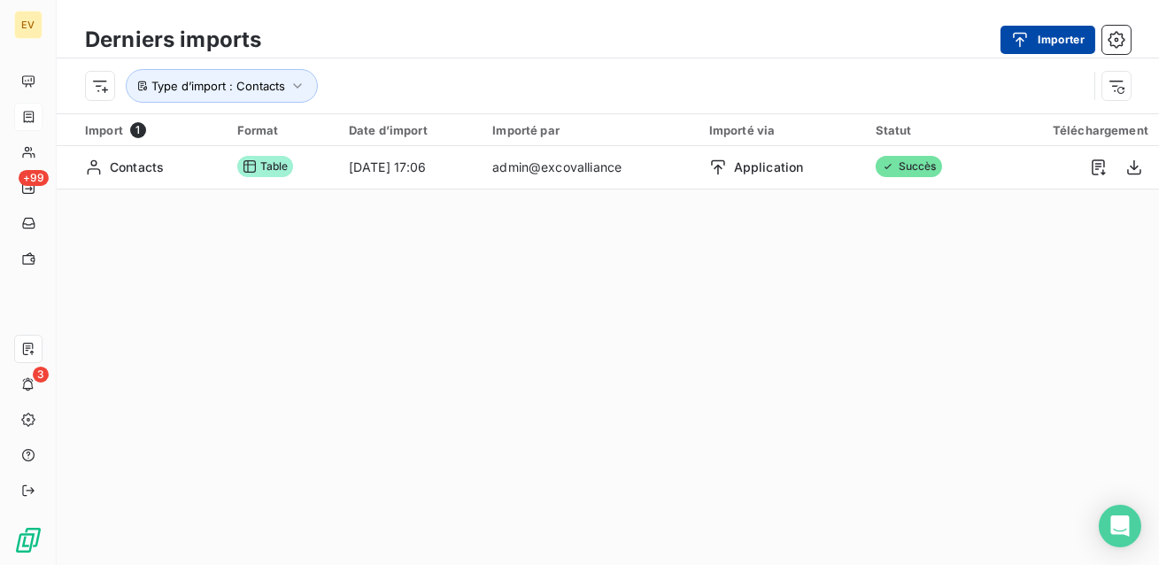
click at [1039, 49] on button "Importer" at bounding box center [1048, 40] width 95 height 28
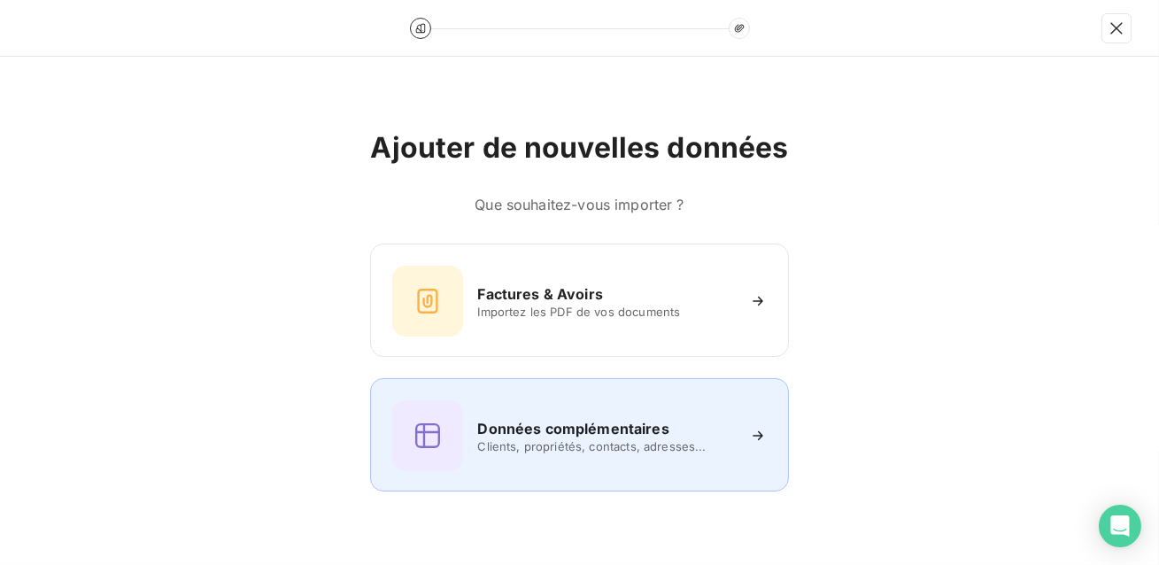
click at [702, 455] on div "Données complémentaires Clients, propriétés, contacts, adresses..." at bounding box center [579, 435] width 374 height 71
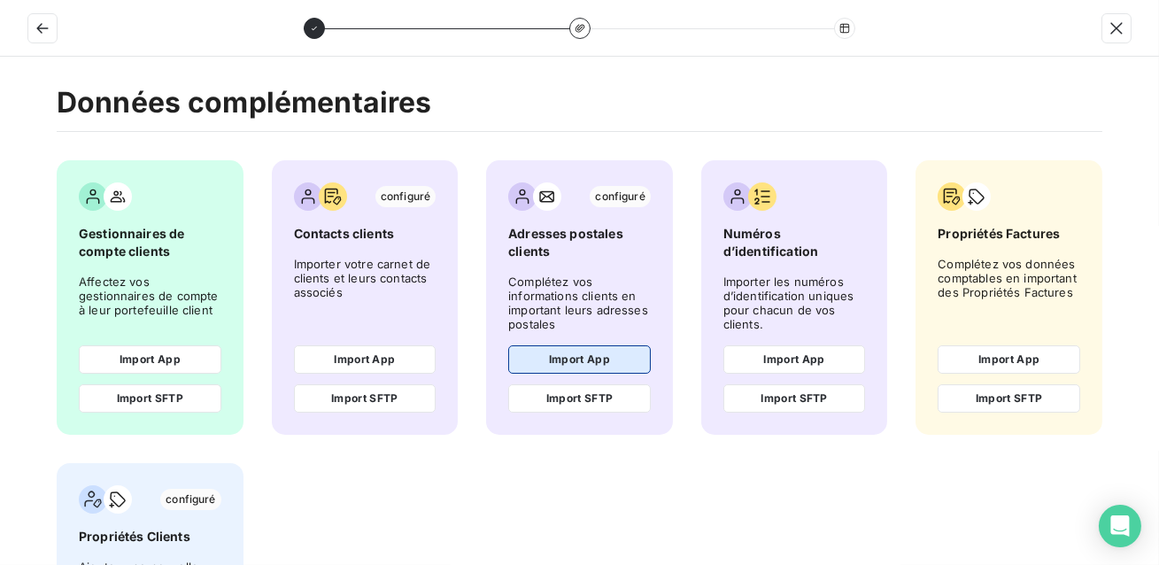
click at [607, 362] on button "Import App" at bounding box center [579, 359] width 143 height 28
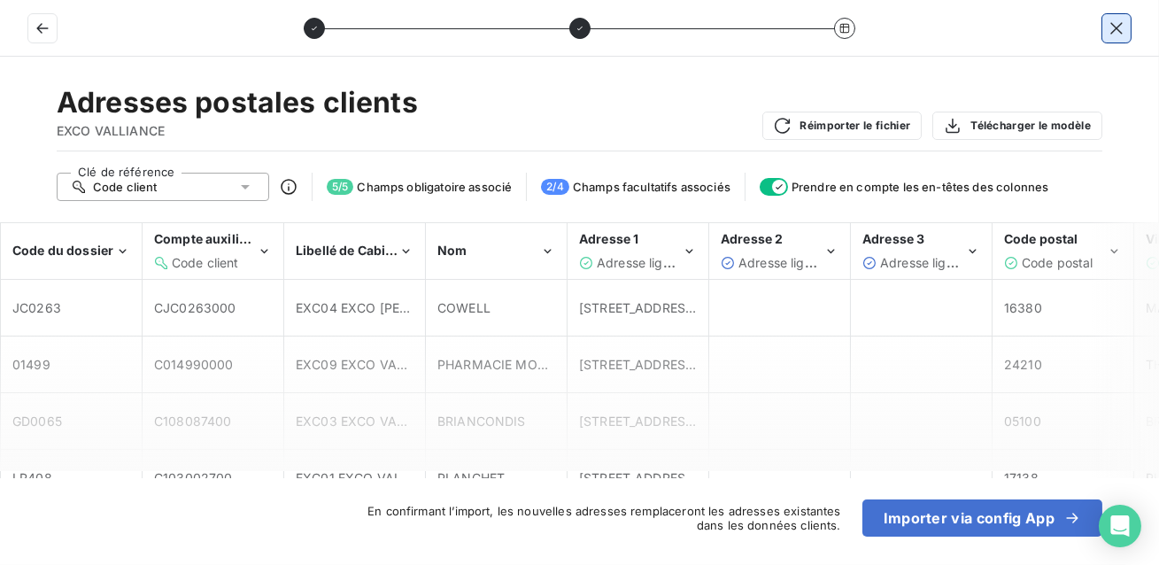
click at [1112, 28] on icon "button" at bounding box center [1117, 28] width 18 height 18
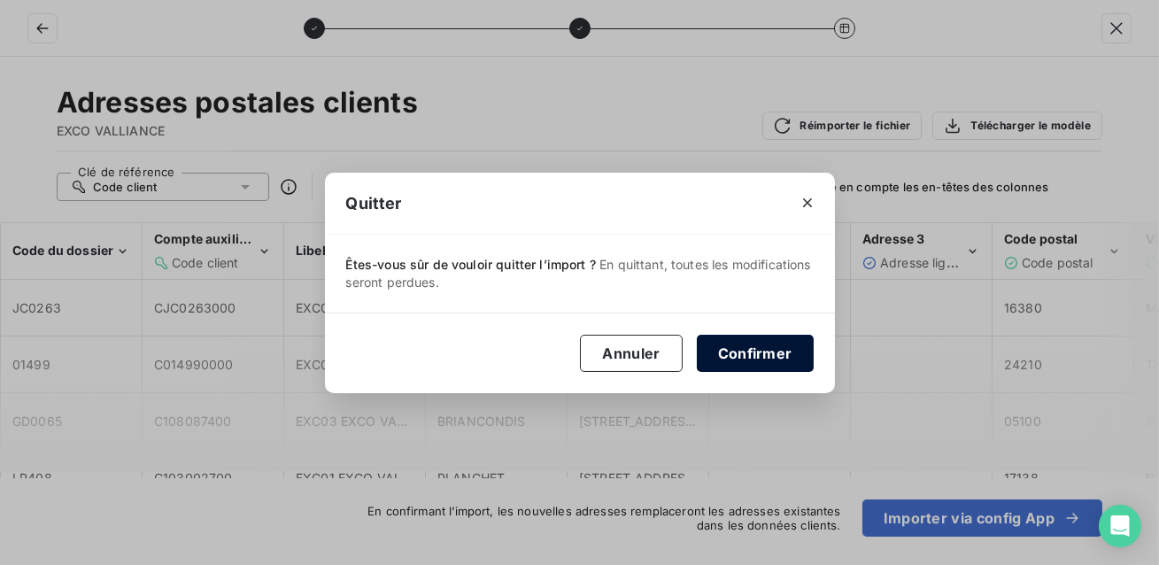
click at [737, 345] on button "Confirmer" at bounding box center [755, 353] width 117 height 37
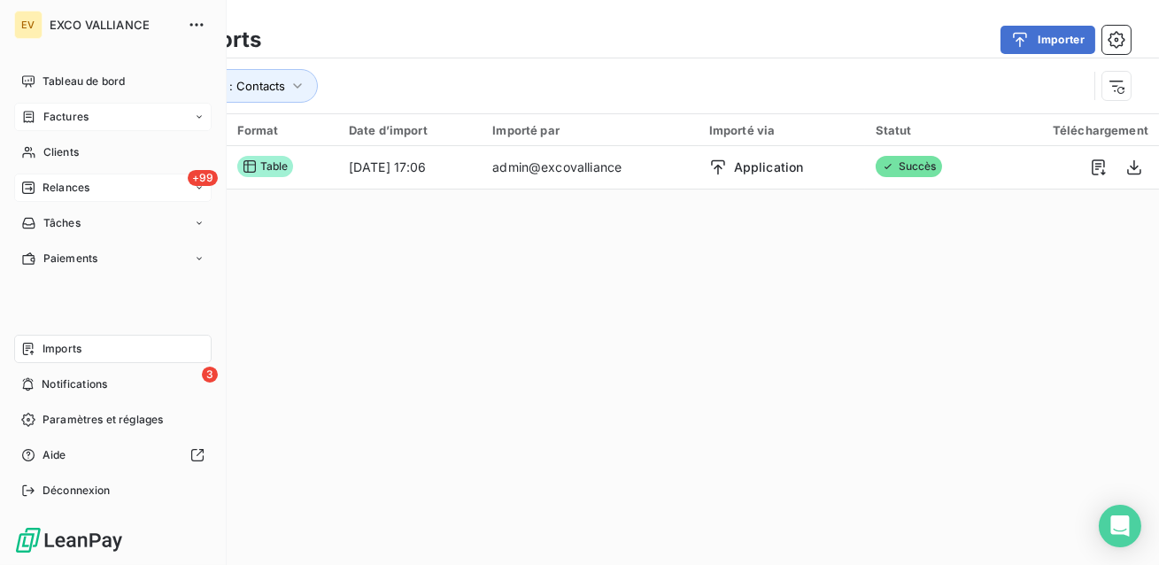
click at [47, 195] on span "Relances" at bounding box center [66, 188] width 47 height 16
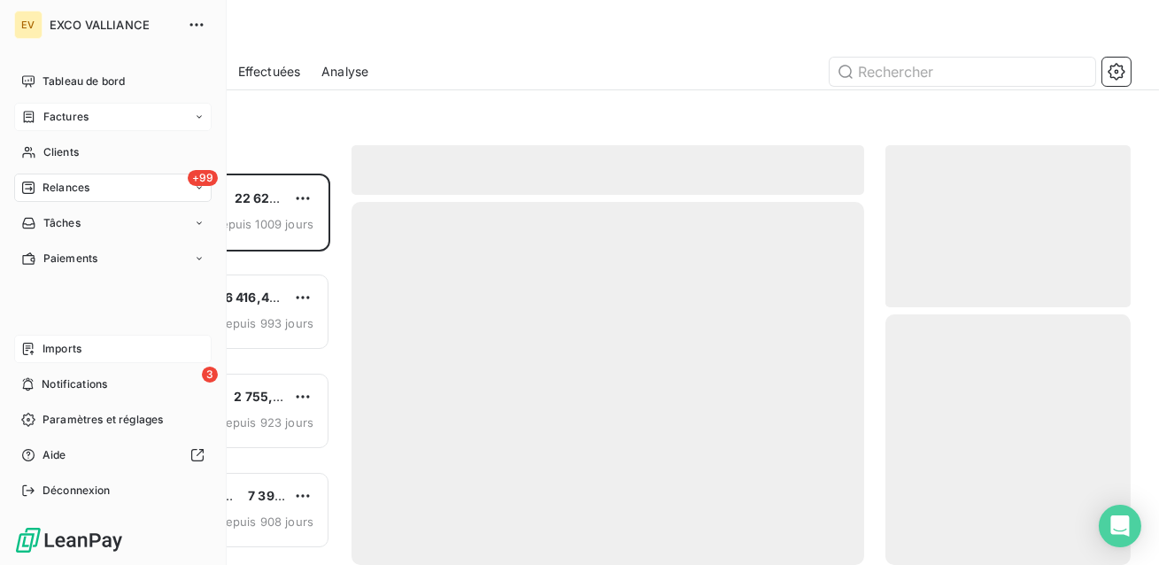
scroll to position [391, 245]
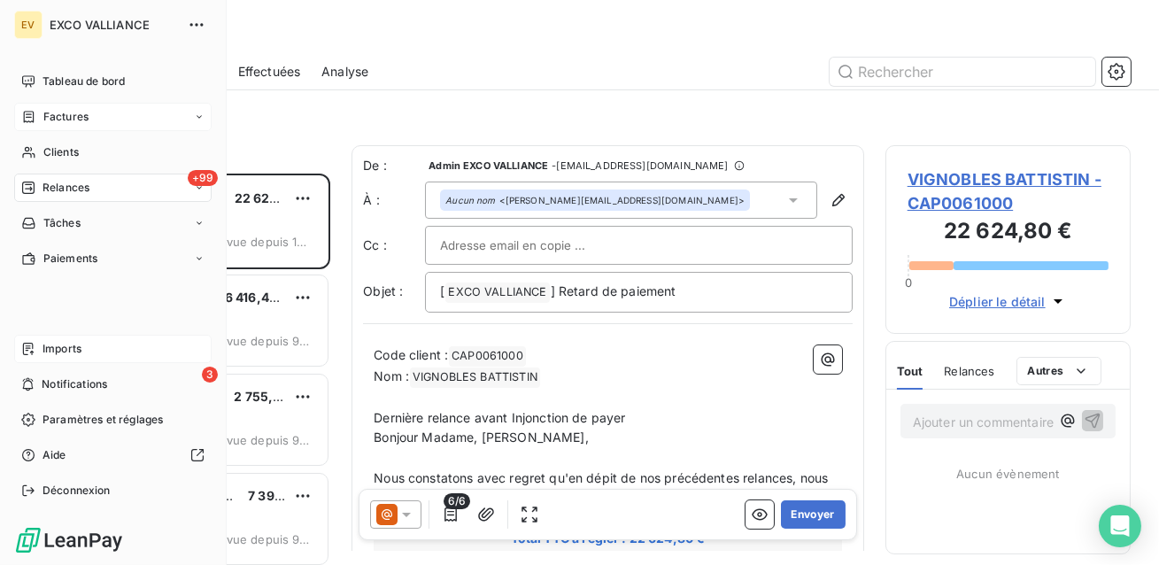
click at [68, 188] on span "Relances" at bounding box center [66, 188] width 47 height 16
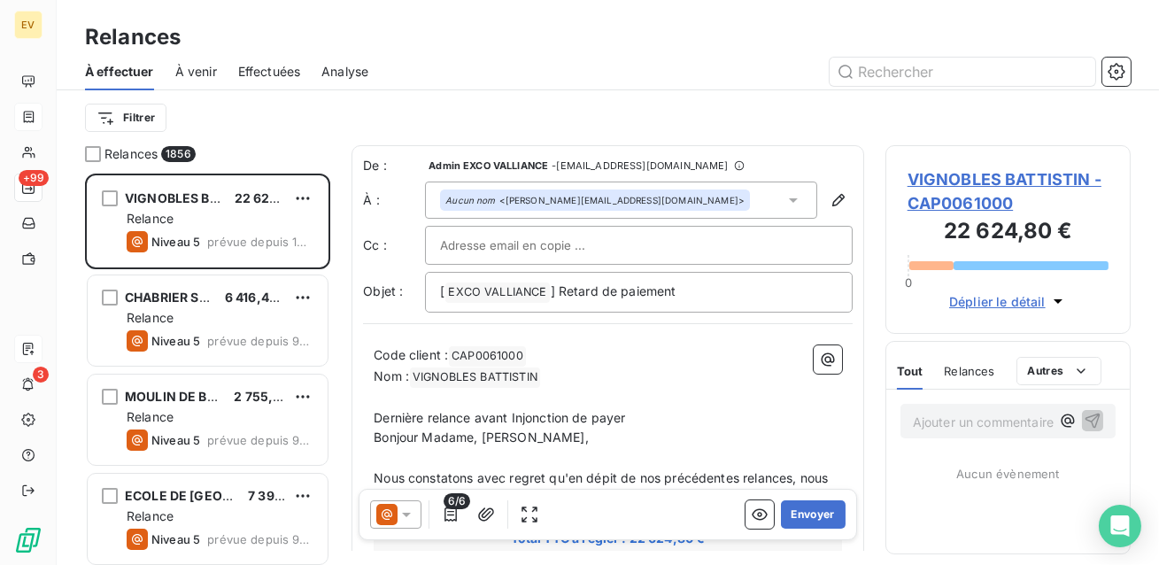
click at [196, 73] on span "À venir" at bounding box center [196, 72] width 42 height 18
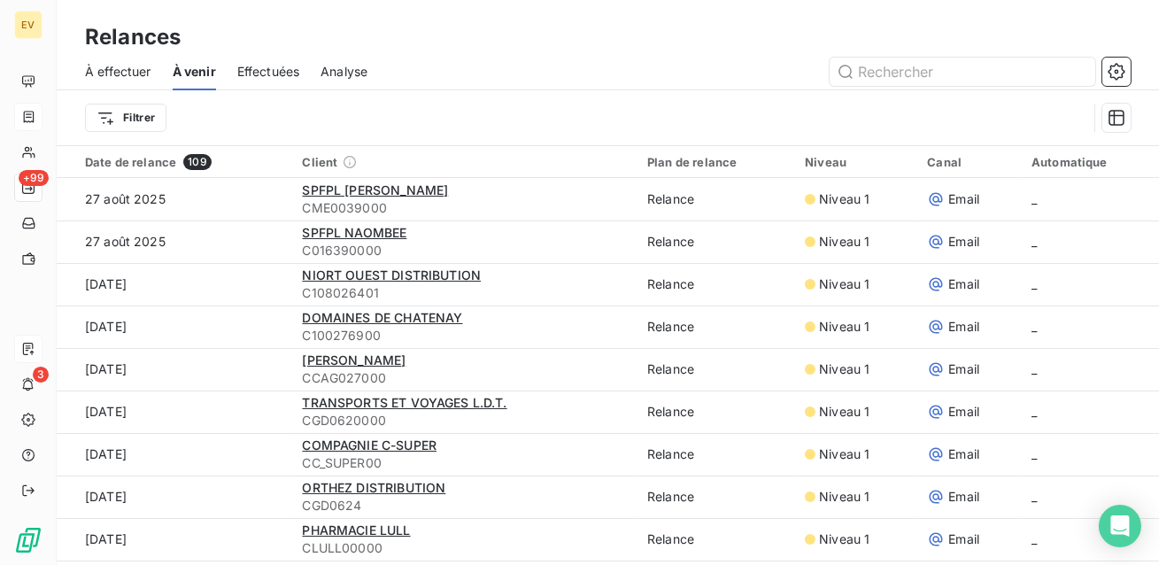
click at [271, 77] on span "Effectuées" at bounding box center [268, 72] width 63 height 18
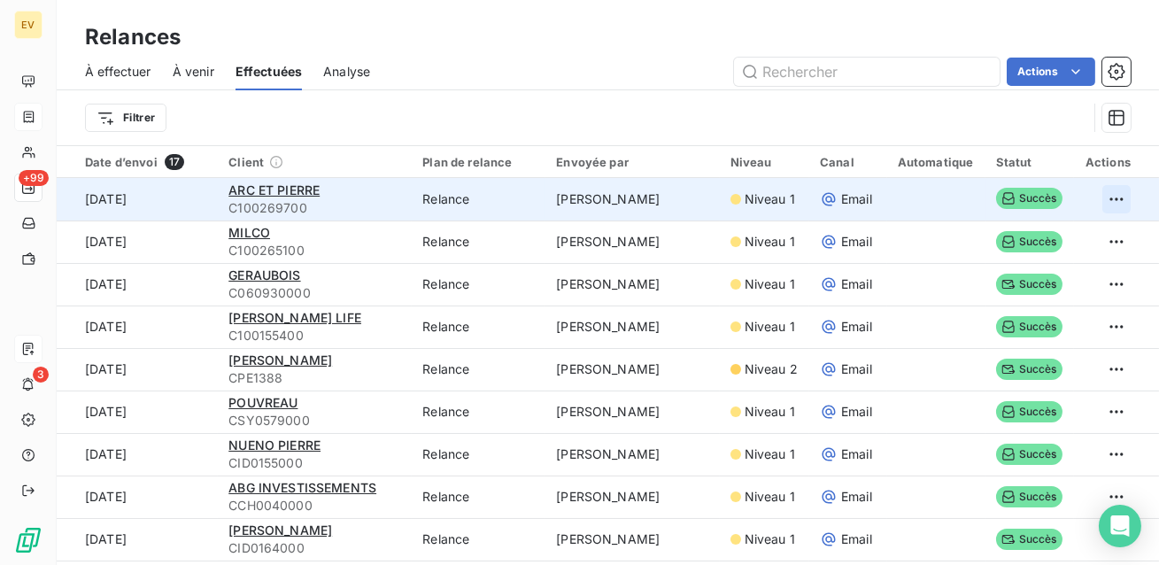
click at [1112, 198] on html "EV +99 3 Relances À effectuer À venir Effectuées Analyse Actions Filtrer Date d…" at bounding box center [579, 282] width 1159 height 565
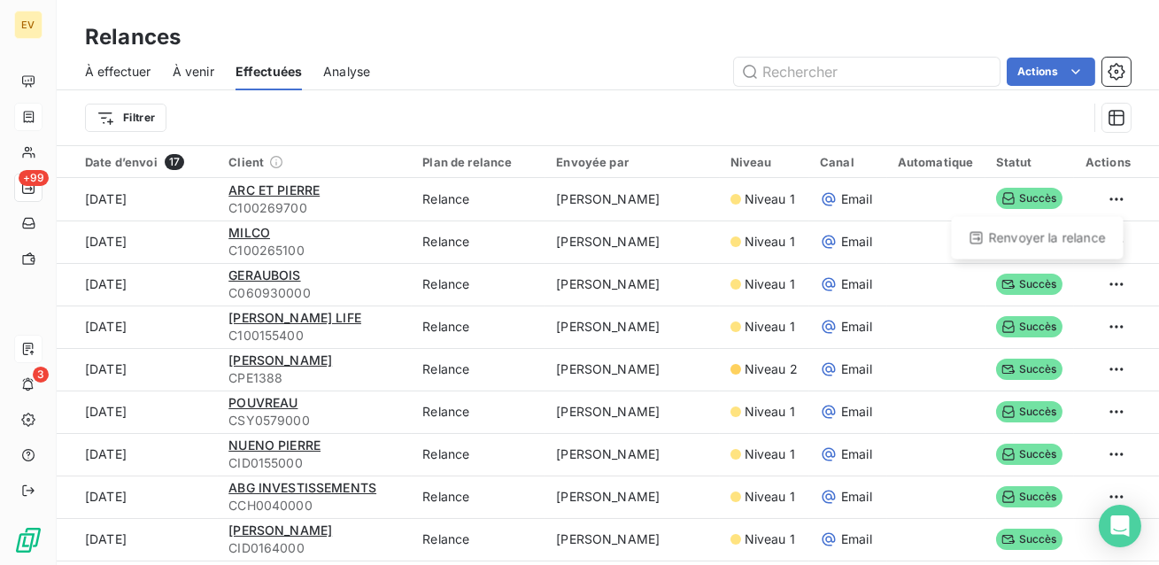
click at [1112, 198] on html "EV +99 3 Relances À effectuer À venir Effectuées Analyse Actions Filtrer Date d…" at bounding box center [579, 282] width 1159 height 565
click at [669, 118] on html "EV +99 3 Relances À effectuer À venir Effectuées Analyse Actions Filtrer Date d…" at bounding box center [579, 282] width 1159 height 565
click at [1058, 74] on html "EV +99 3 Relances À effectuer À venir Effectuées Analyse Actions Filtrer Date d…" at bounding box center [579, 282] width 1159 height 565
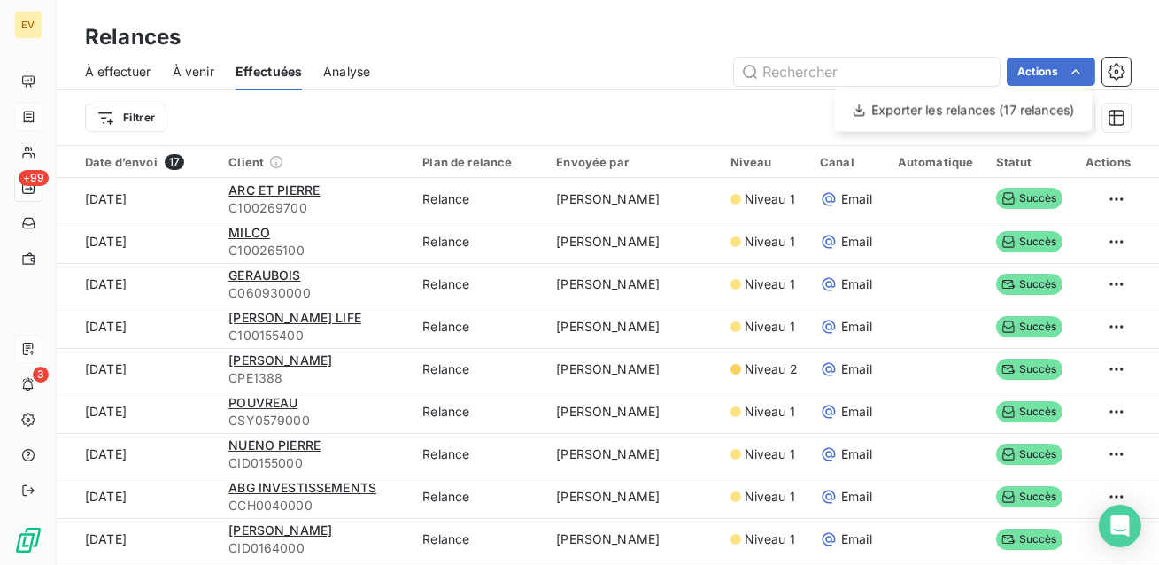
click at [578, 111] on html "EV +99 3 Relances À effectuer À venir Effectuées Analyse Actions Exporter les r…" at bounding box center [579, 282] width 1159 height 565
click at [348, 78] on span "Analyse" at bounding box center [346, 72] width 47 height 18
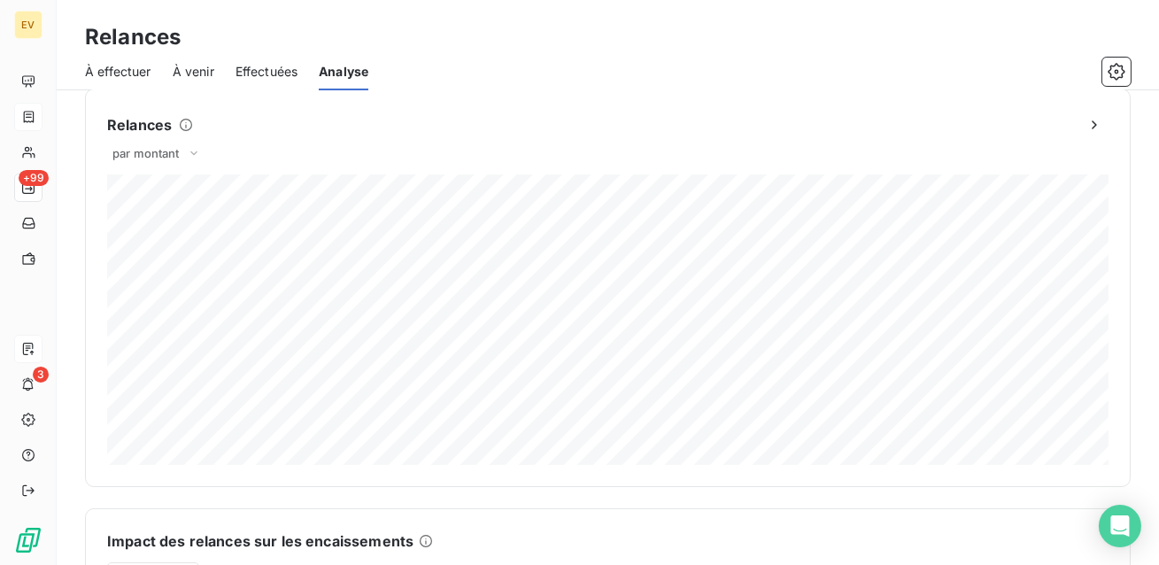
scroll to position [10, 0]
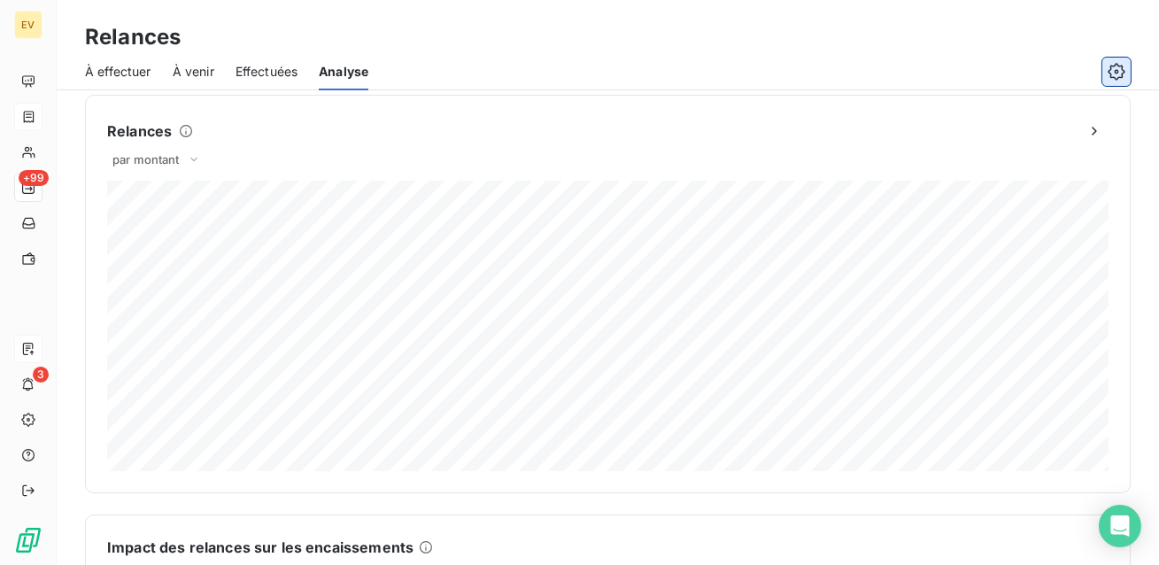
click at [1117, 73] on icon "button" at bounding box center [1117, 71] width 4 height 4
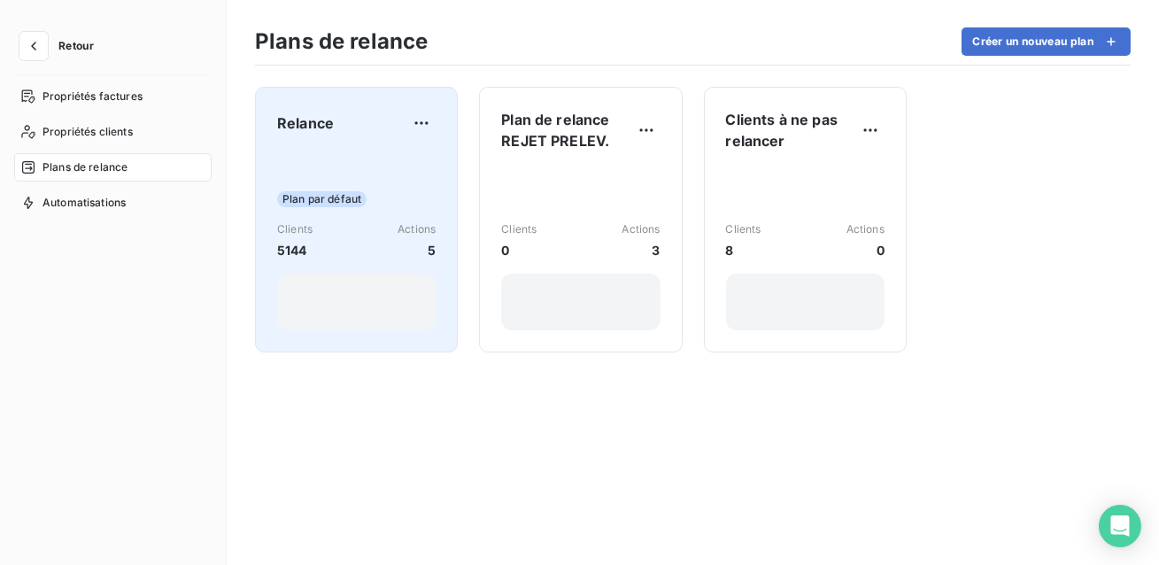
click at [390, 170] on div "Plan par défaut Clients 5144 Actions 5" at bounding box center [356, 240] width 159 height 179
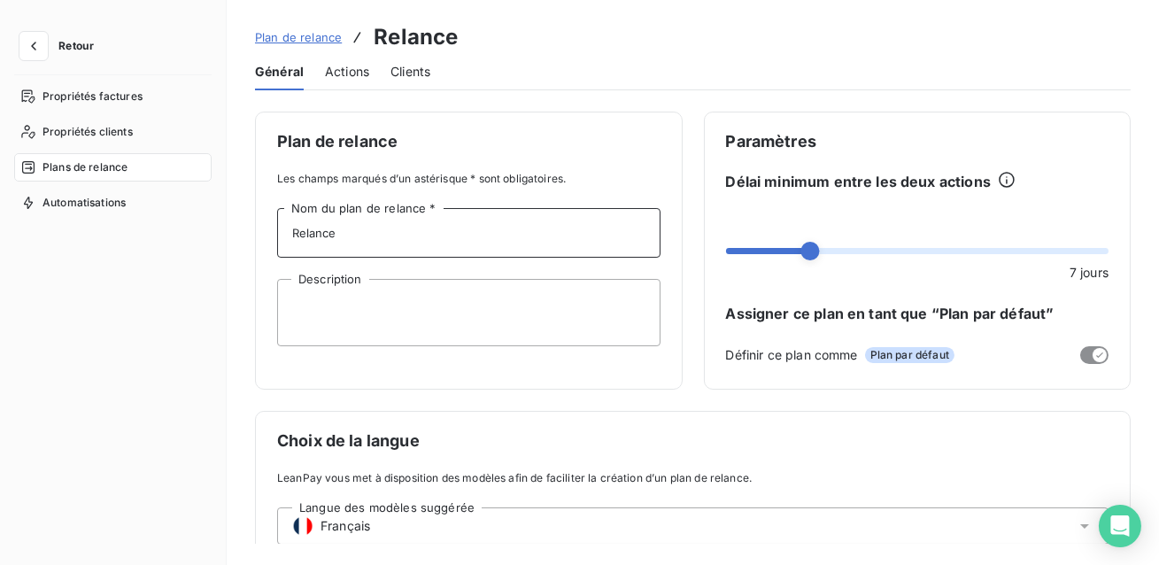
drag, startPoint x: 367, startPoint y: 237, endPoint x: 279, endPoint y: 237, distance: 87.7
click at [279, 237] on input "Relance" at bounding box center [468, 233] width 383 height 50
click at [306, 300] on textarea "Description" at bounding box center [468, 312] width 383 height 67
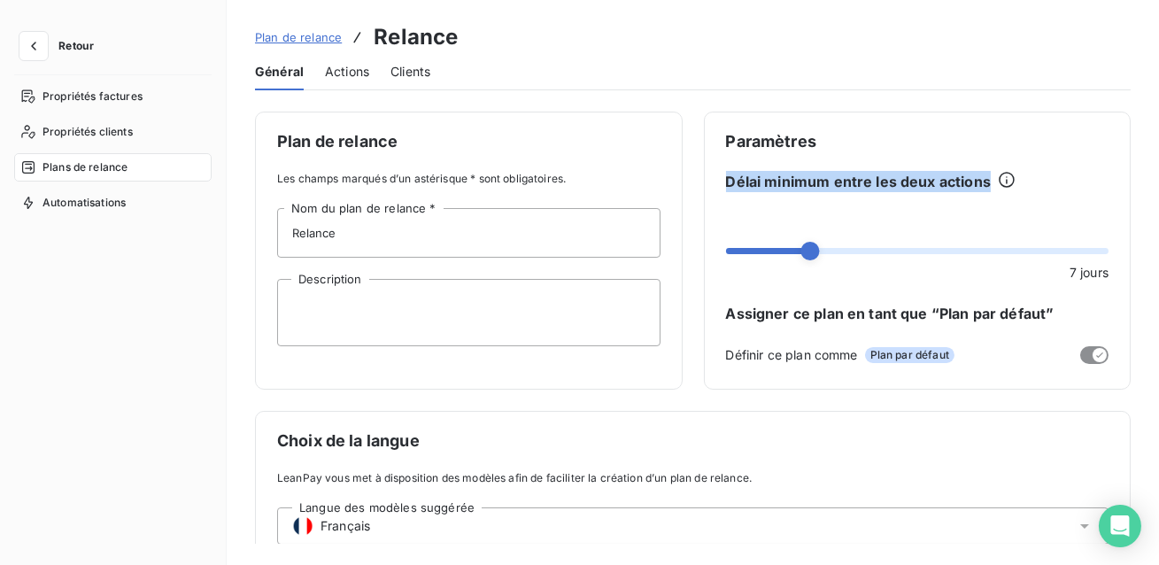
drag, startPoint x: 981, startPoint y: 183, endPoint x: 720, endPoint y: 183, distance: 261.2
click at [720, 183] on div "Paramètres Délai minimum entre les deux actions 7 jours Assigner ce plan en tan…" at bounding box center [918, 251] width 428 height 278
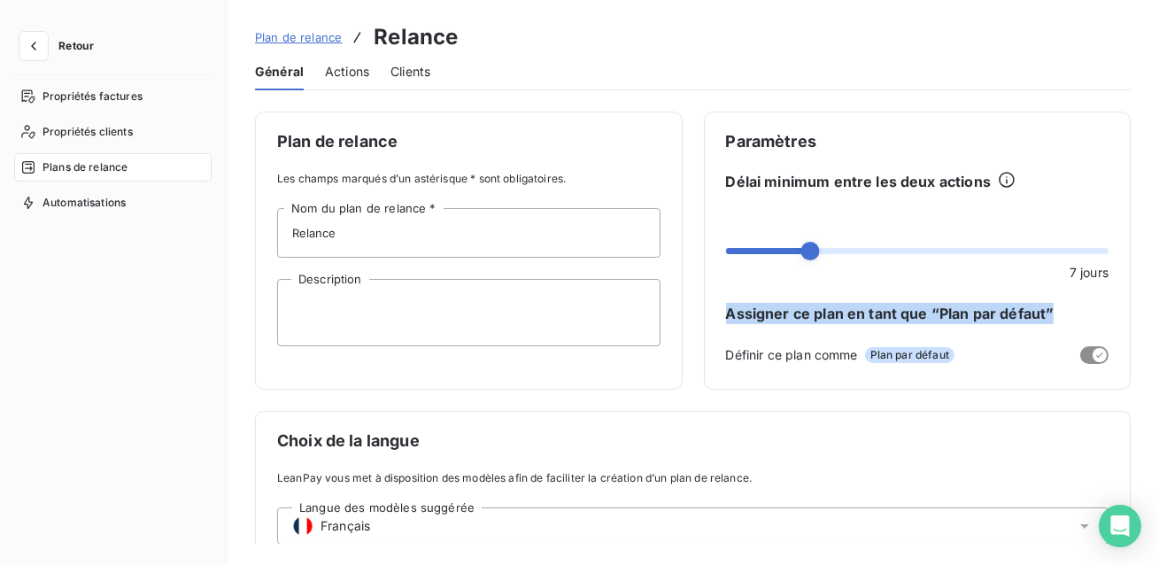
drag, startPoint x: 1056, startPoint y: 310, endPoint x: 704, endPoint y: 311, distance: 352.4
click at [705, 311] on div "Paramètres Délai minimum entre les deux actions 7 jours Assigner ce plan en tan…" at bounding box center [918, 251] width 428 height 278
click at [998, 350] on div at bounding box center [1035, 355] width 147 height 18
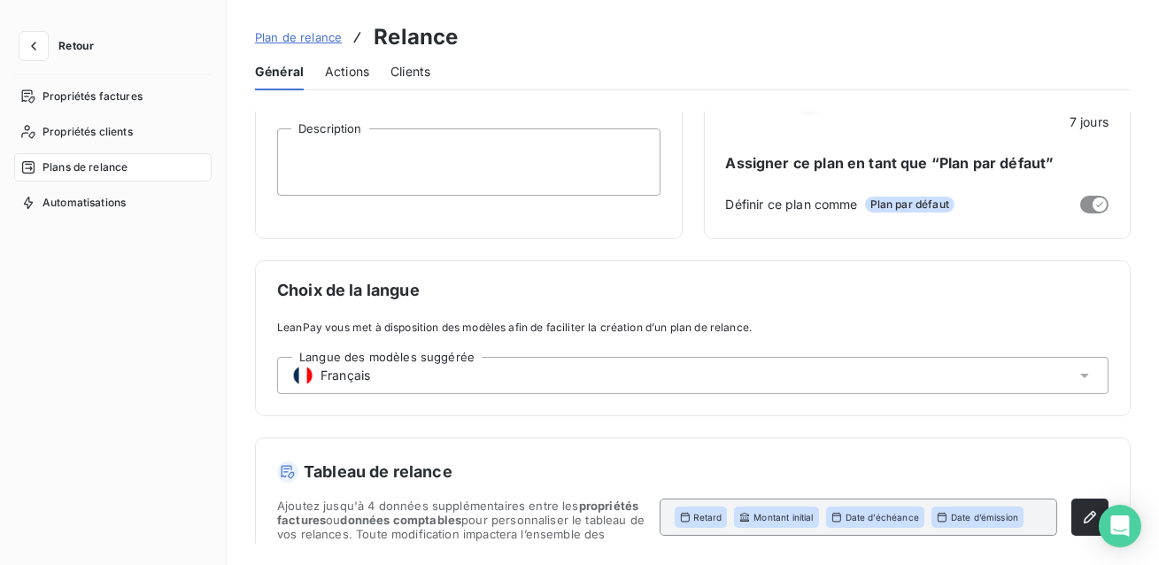
scroll to position [143, 0]
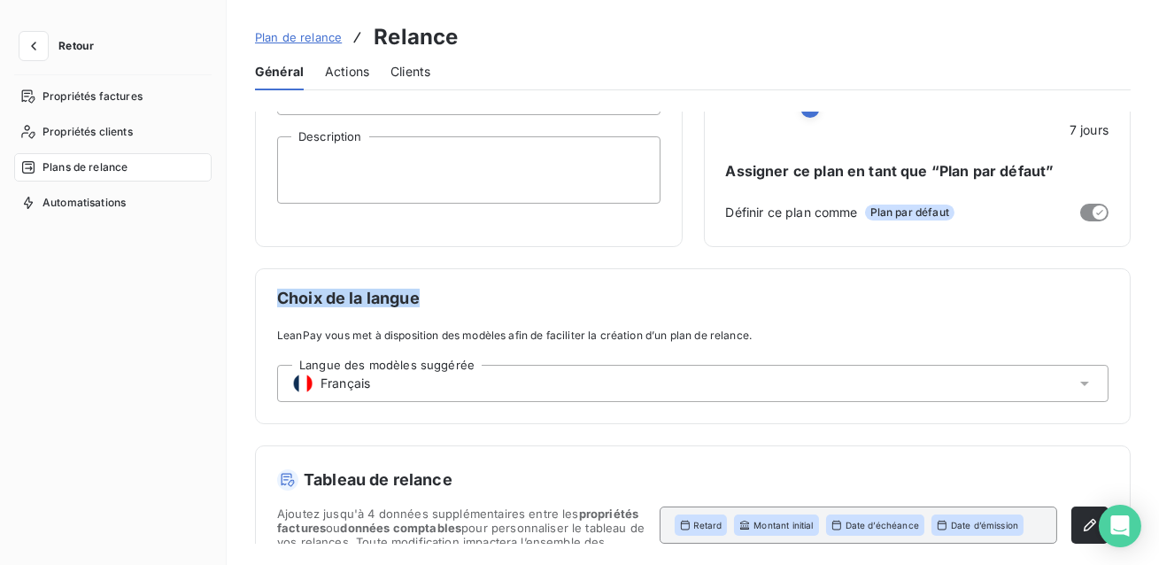
drag, startPoint x: 433, startPoint y: 296, endPoint x: 273, endPoint y: 305, distance: 160.6
click at [272, 302] on div "Choix de la langue LeanPay vous met à disposition des modèles afin de faciliter…" at bounding box center [693, 346] width 876 height 156
click at [466, 313] on div "Choix de la langue LeanPay vous met à disposition des modèles afin de faciliter…" at bounding box center [693, 346] width 876 height 156
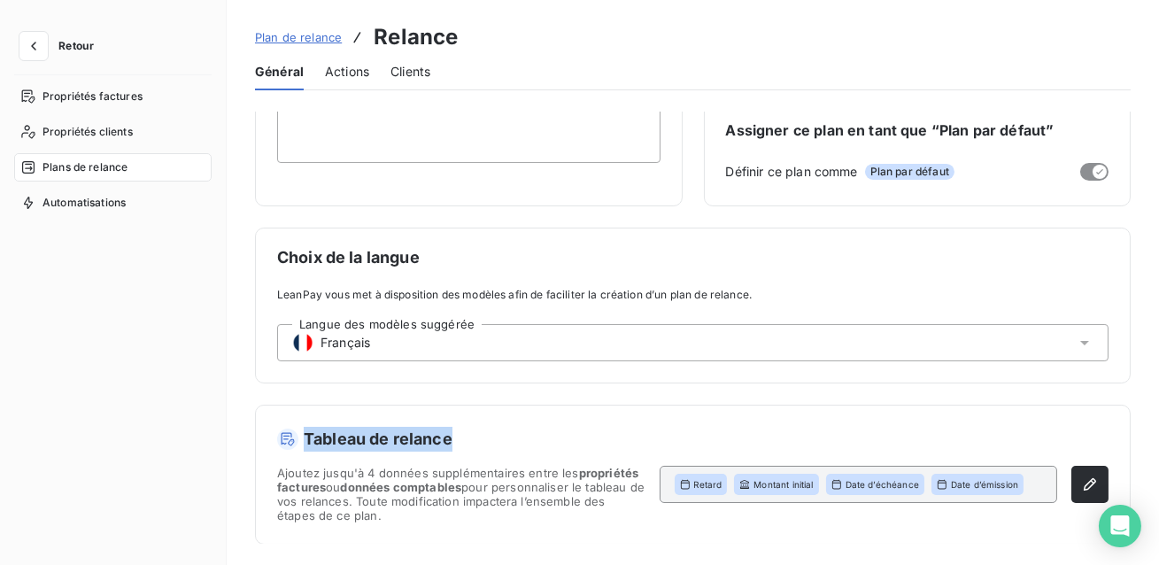
drag, startPoint x: 460, startPoint y: 442, endPoint x: 449, endPoint y: 439, distance: 11.0
click at [449, 439] on h5 "Tableau de relance" at bounding box center [692, 439] width 831 height 25
click at [1088, 478] on icon "button" at bounding box center [1090, 485] width 18 height 18
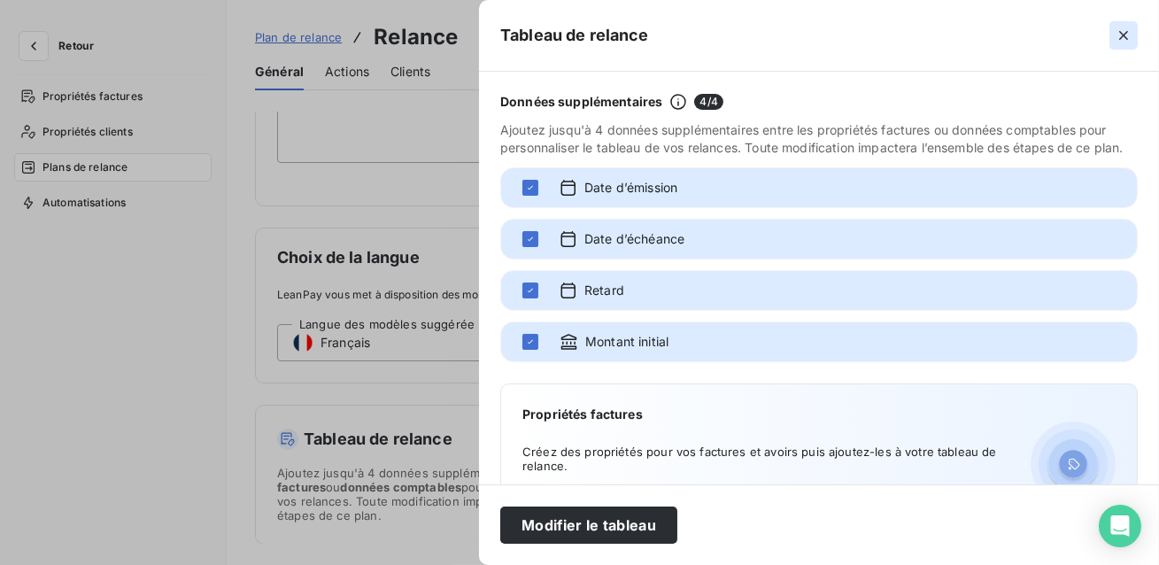
click at [1121, 25] on button "button" at bounding box center [1124, 35] width 28 height 28
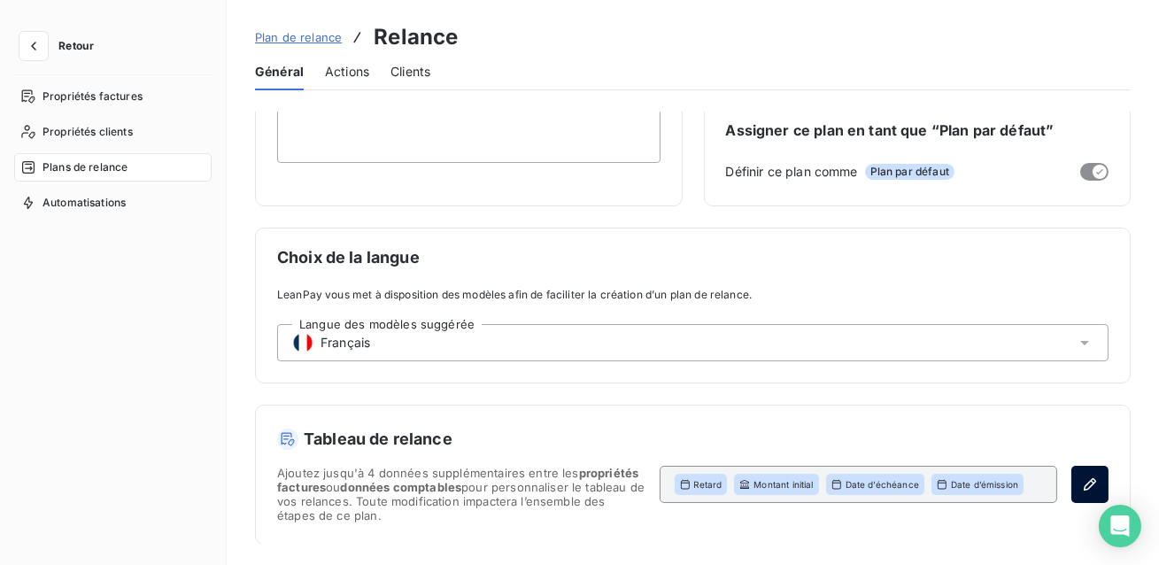
click at [1071, 491] on button "button" at bounding box center [1089, 484] width 37 height 37
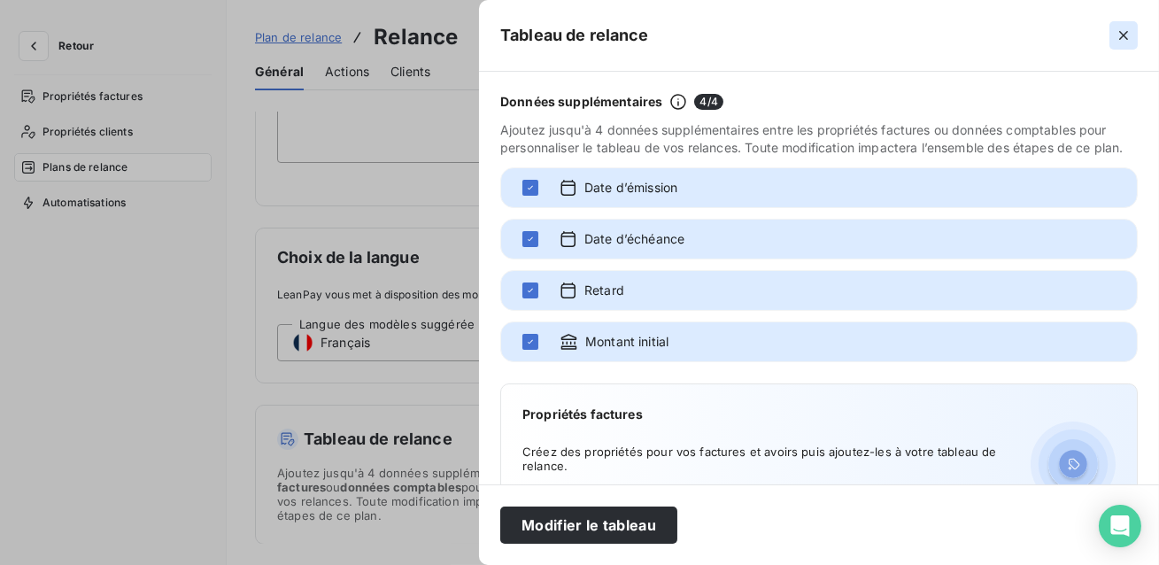
click at [1125, 35] on icon "button" at bounding box center [1123, 35] width 9 height 9
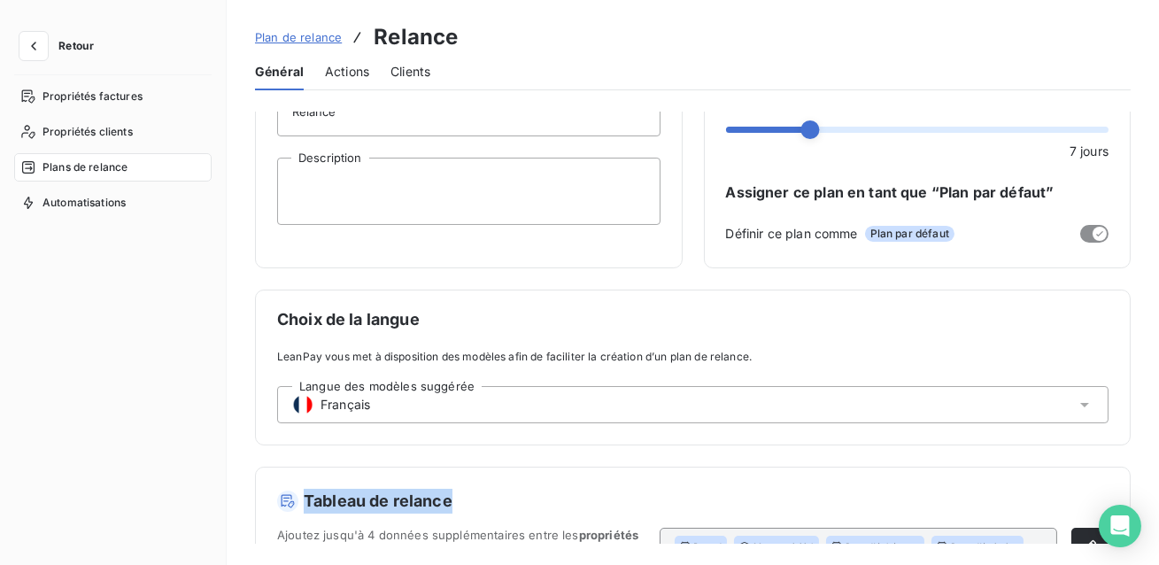
scroll to position [0, 0]
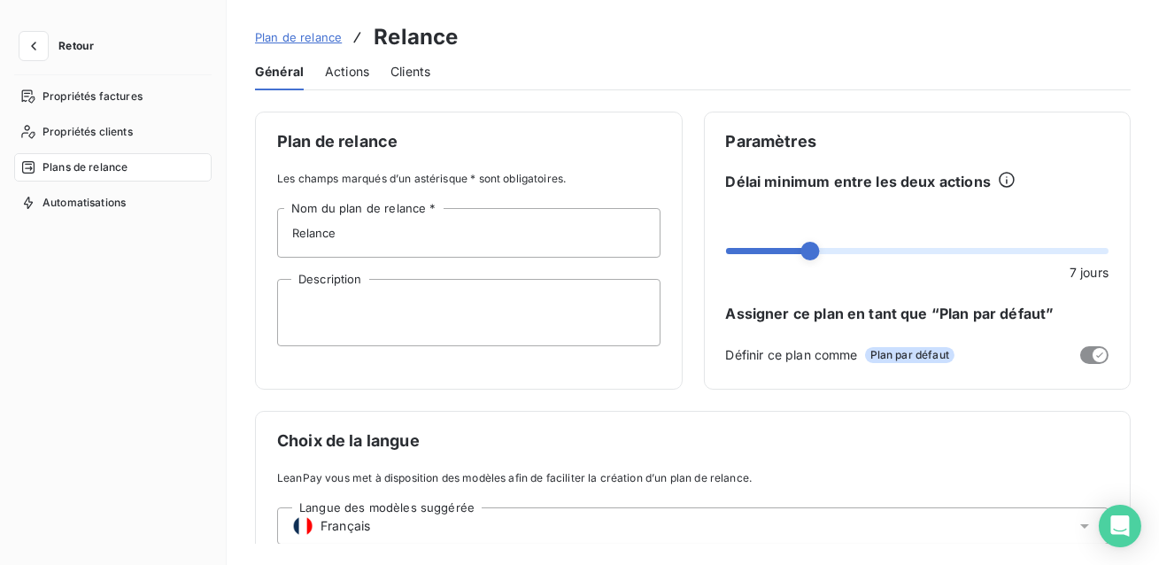
click at [336, 70] on span "Actions" at bounding box center [347, 72] width 44 height 18
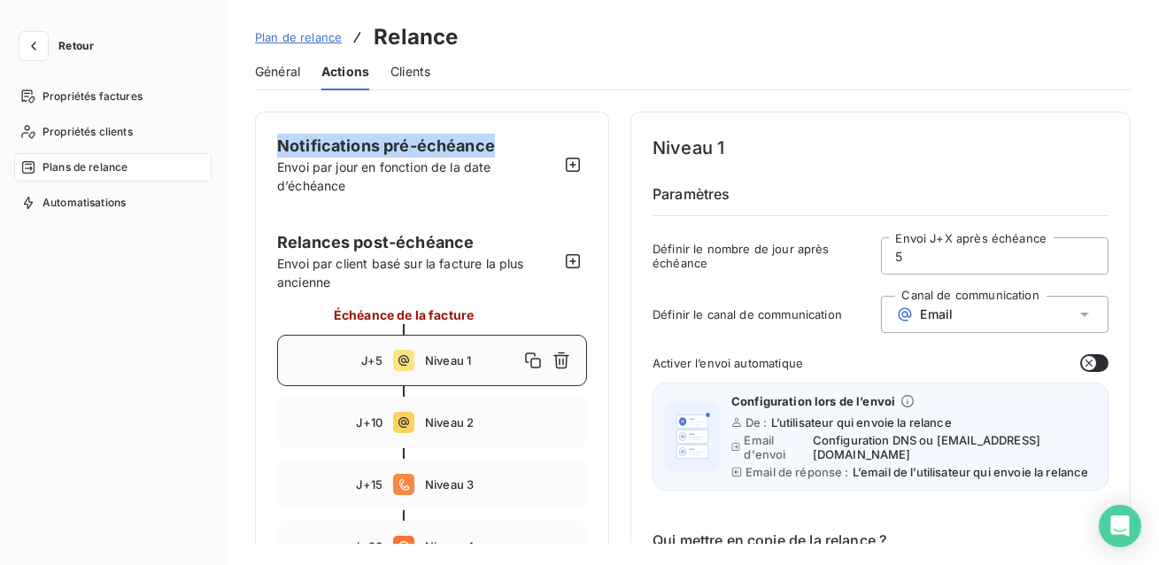
drag, startPoint x: 502, startPoint y: 143, endPoint x: 279, endPoint y: 143, distance: 223.1
click at [277, 142] on div "Notifications pré-échéance Envoi par jour en fonction de la date d’échéance" at bounding box center [418, 164] width 282 height 61
click at [479, 246] on span "Relances post-échéance" at bounding box center [418, 242] width 282 height 24
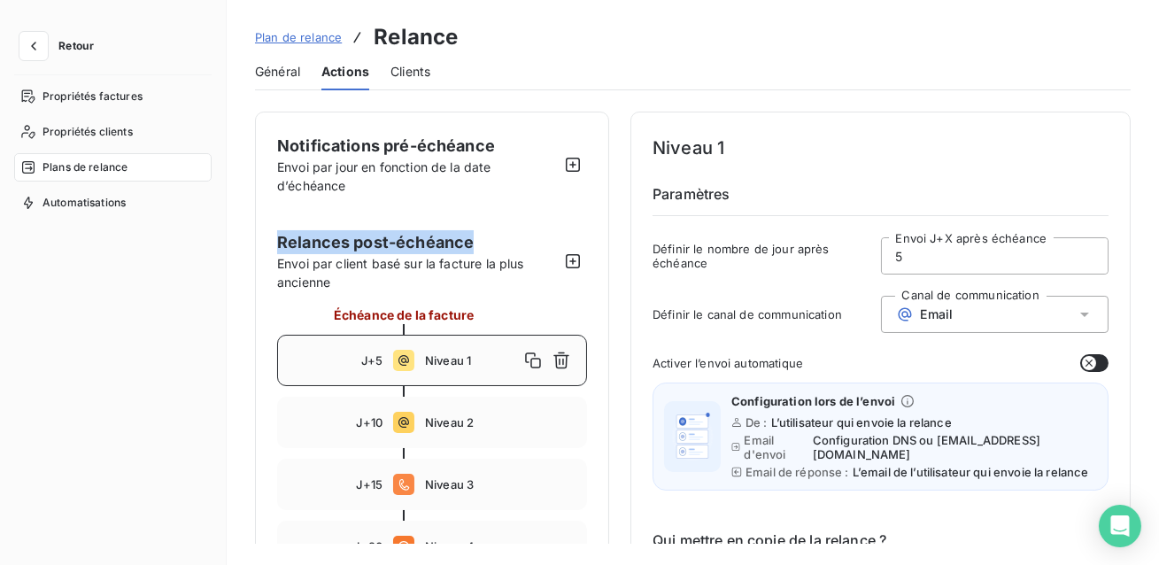
drag, startPoint x: 481, startPoint y: 242, endPoint x: 277, endPoint y: 235, distance: 203.8
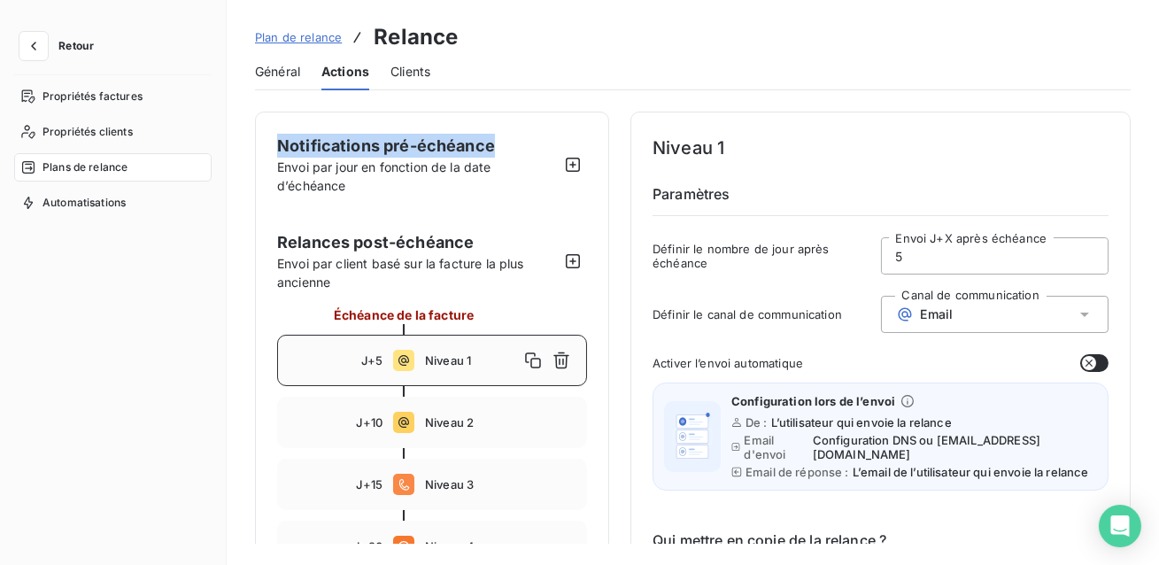
drag, startPoint x: 506, startPoint y: 145, endPoint x: 269, endPoint y: 138, distance: 236.5
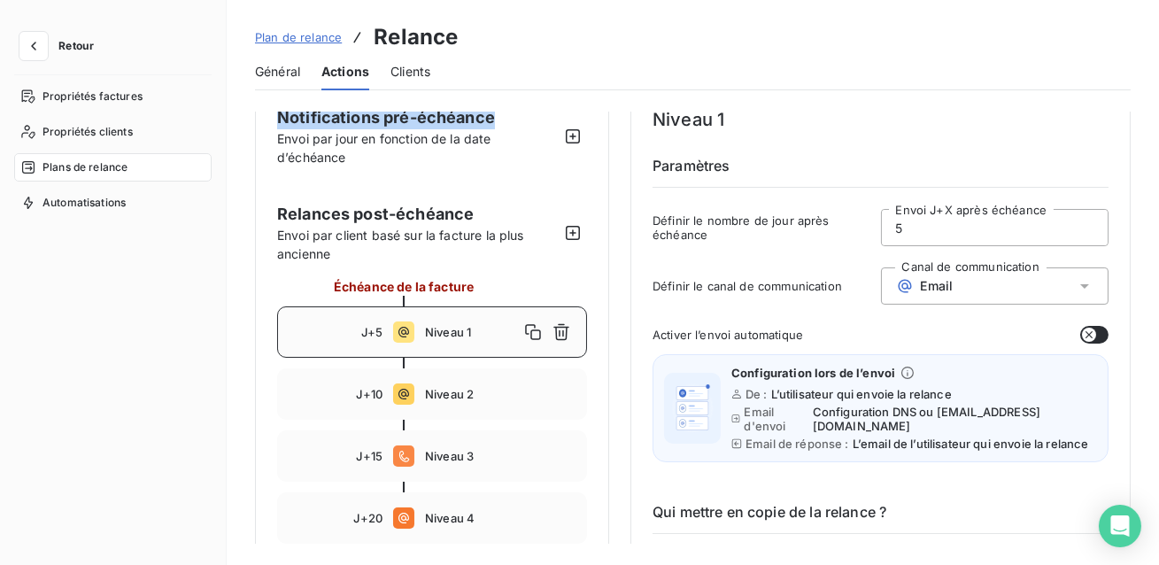
scroll to position [40, 0]
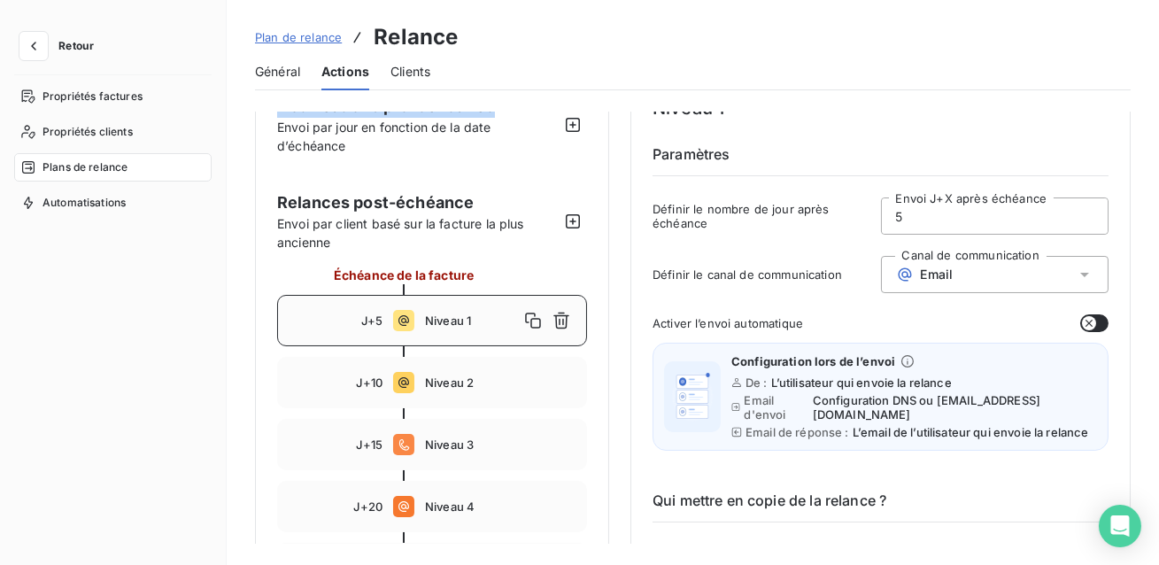
click at [549, 164] on div "Notifications pré-échéance Envoi par jour en fonction de la date d’échéance" at bounding box center [432, 131] width 310 height 75
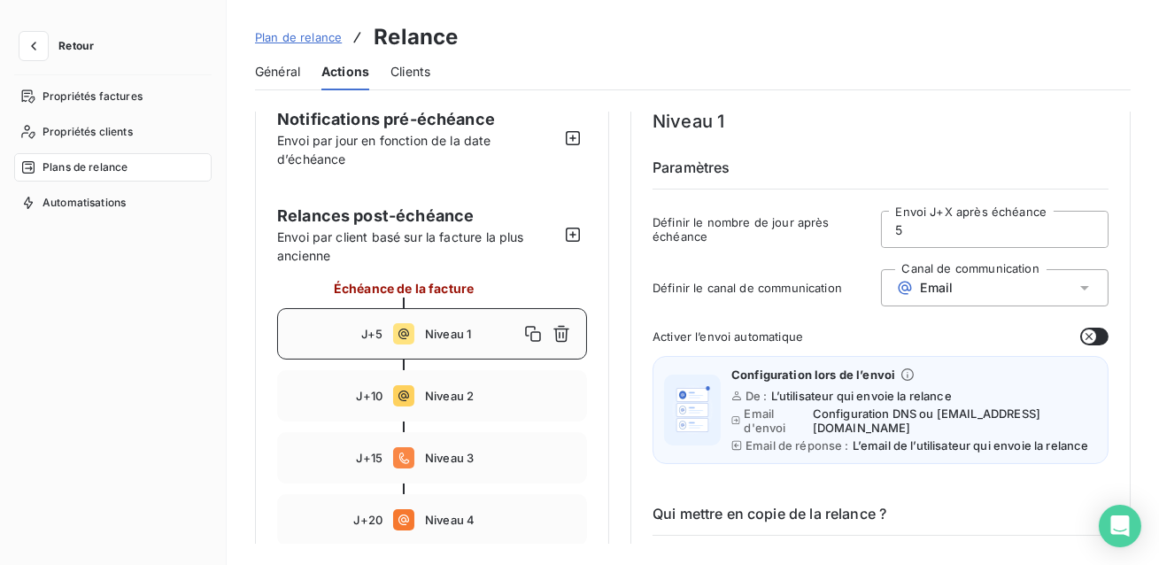
scroll to position [29, 0]
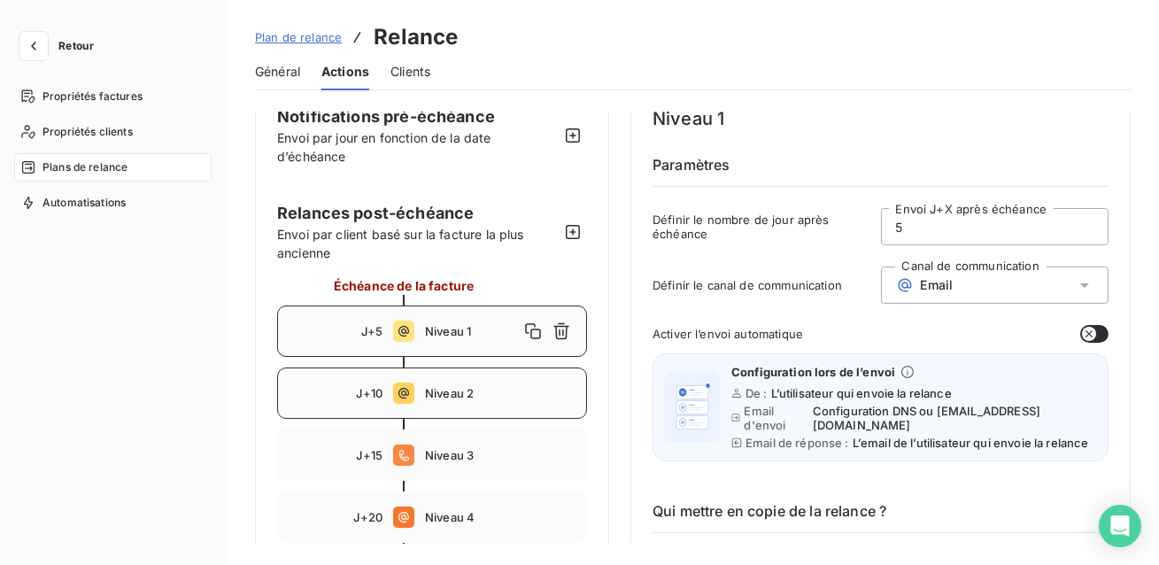
click at [482, 379] on div "J+10 Niveau 2" at bounding box center [432, 392] width 310 height 51
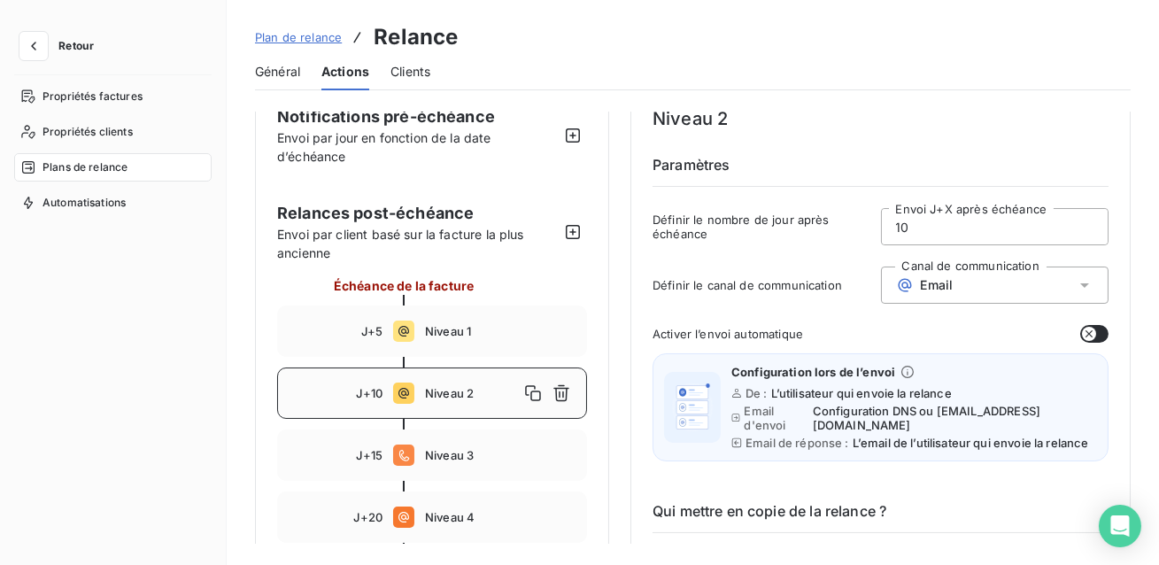
click at [553, 272] on div "Relances post-échéance Envoi par client basé sur la facture la plus ancienne Éc…" at bounding box center [432, 403] width 310 height 404
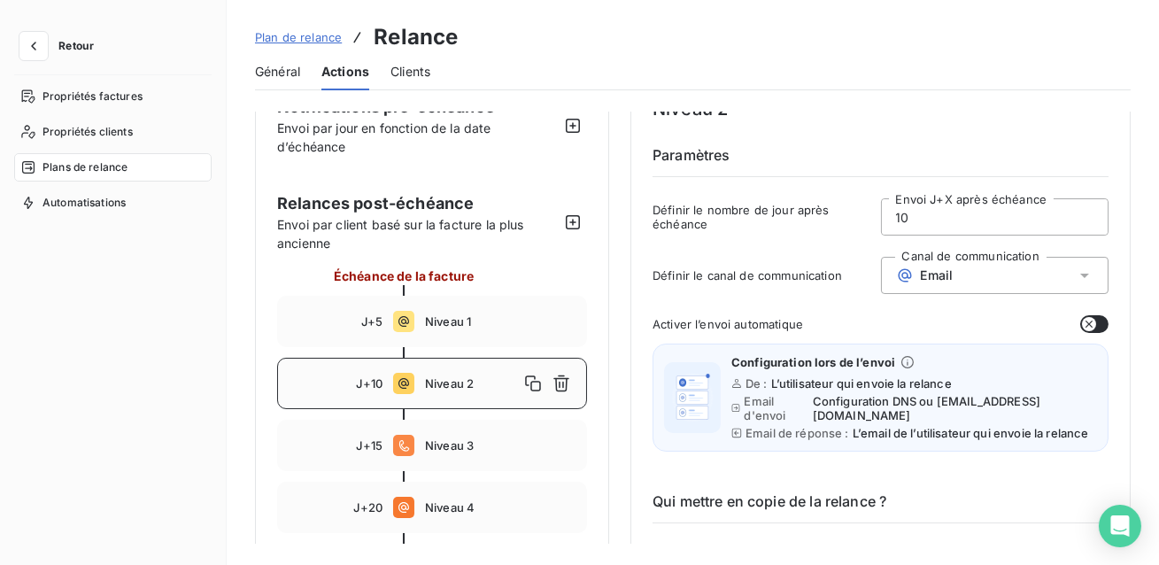
scroll to position [44, 0]
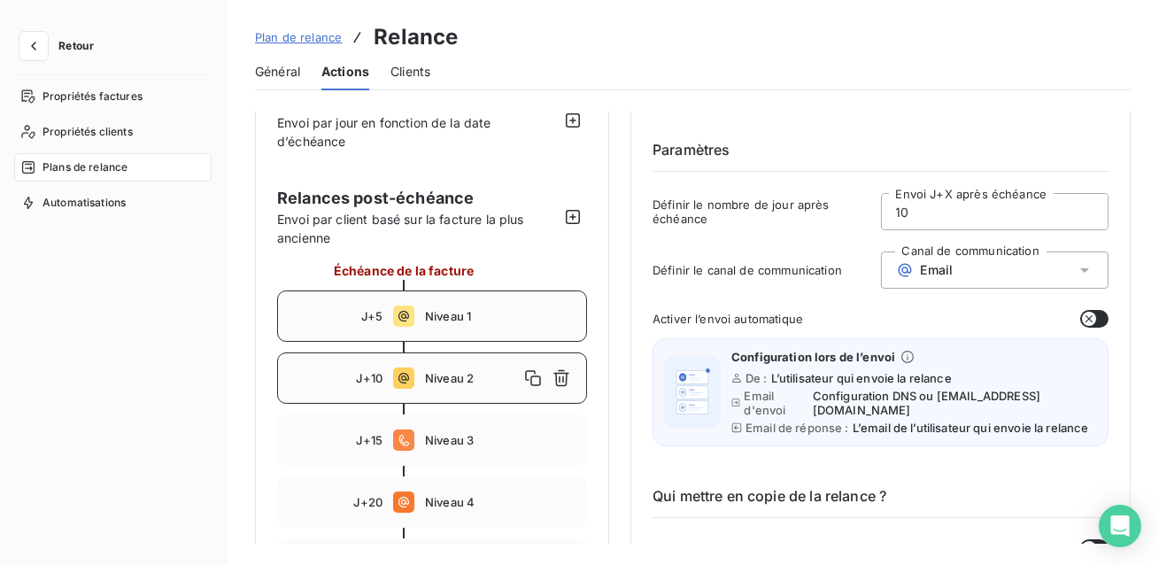
click at [461, 319] on span "Niveau 1" at bounding box center [500, 316] width 151 height 14
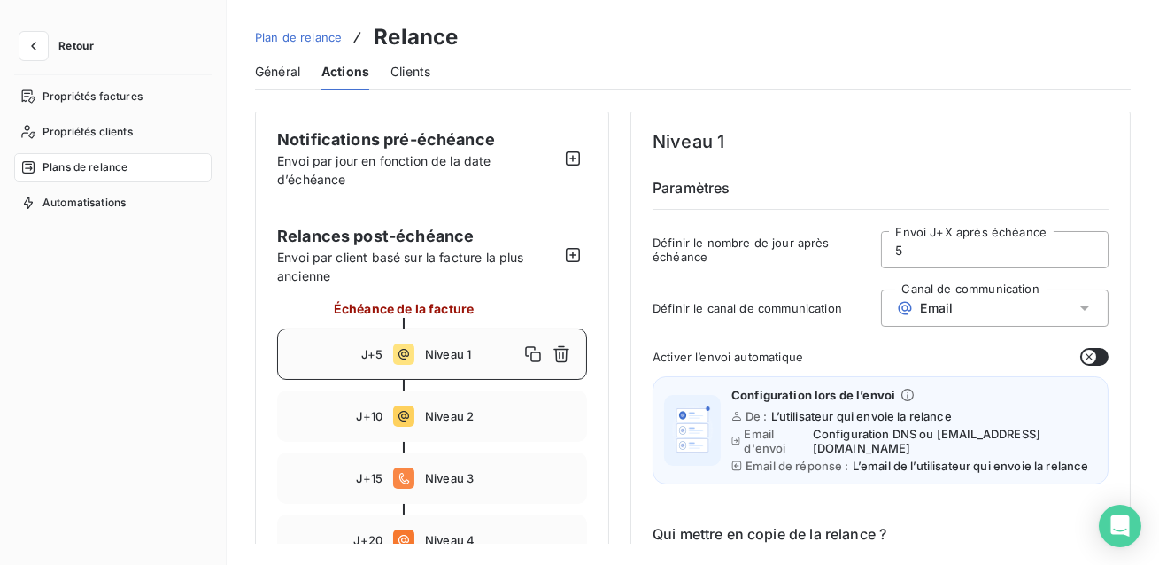
scroll to position [0, 0]
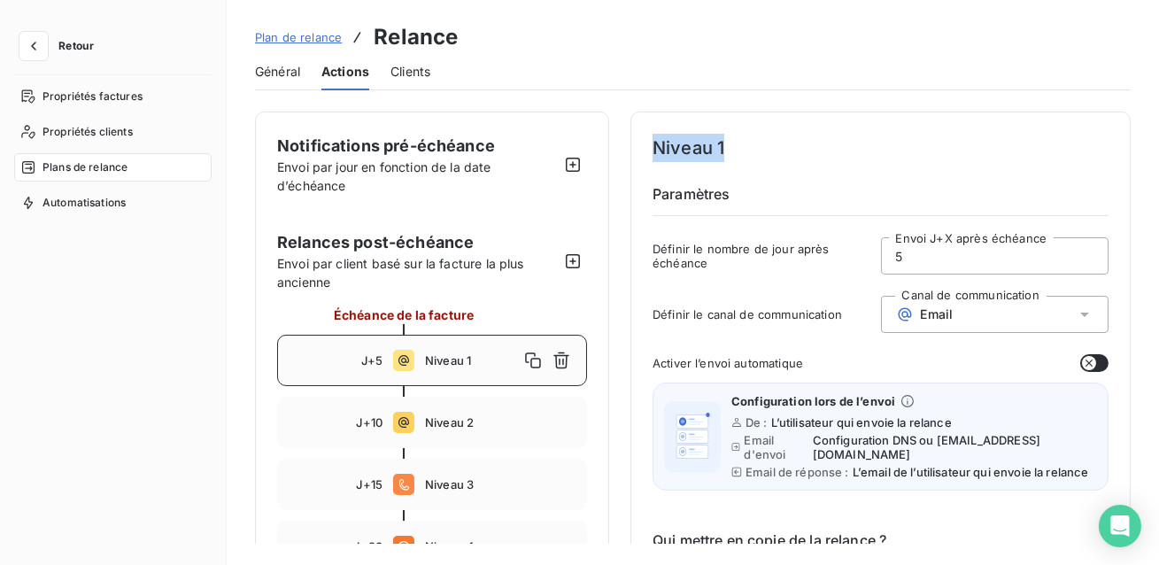
drag, startPoint x: 735, startPoint y: 146, endPoint x: 649, endPoint y: 143, distance: 85.9
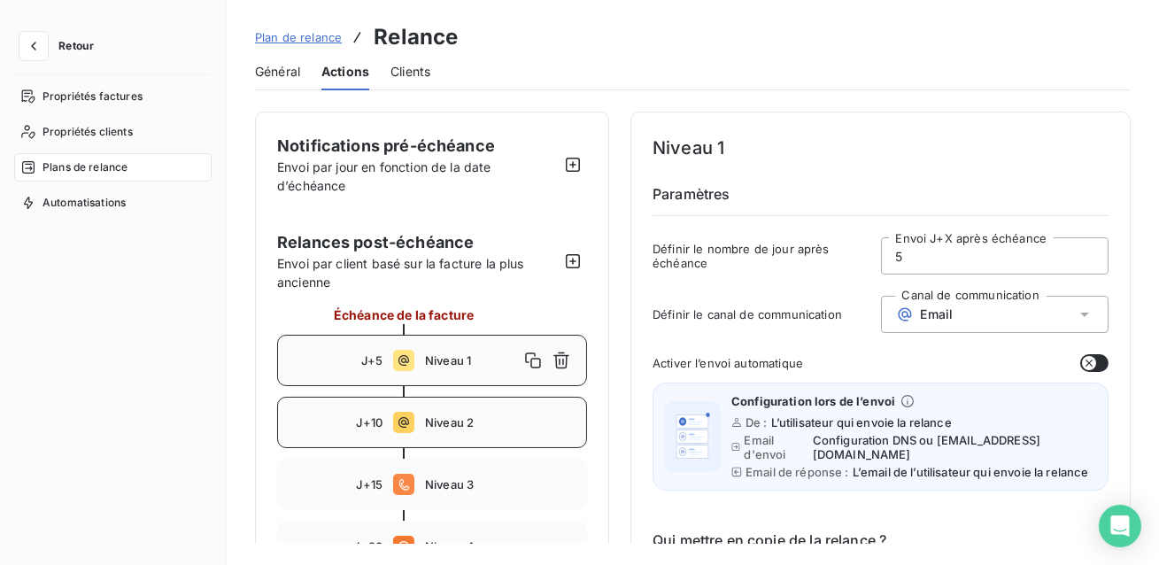
click at [481, 419] on span "Niveau 2" at bounding box center [500, 422] width 151 height 14
drag, startPoint x: 740, startPoint y: 147, endPoint x: 648, endPoint y: 148, distance: 92.1
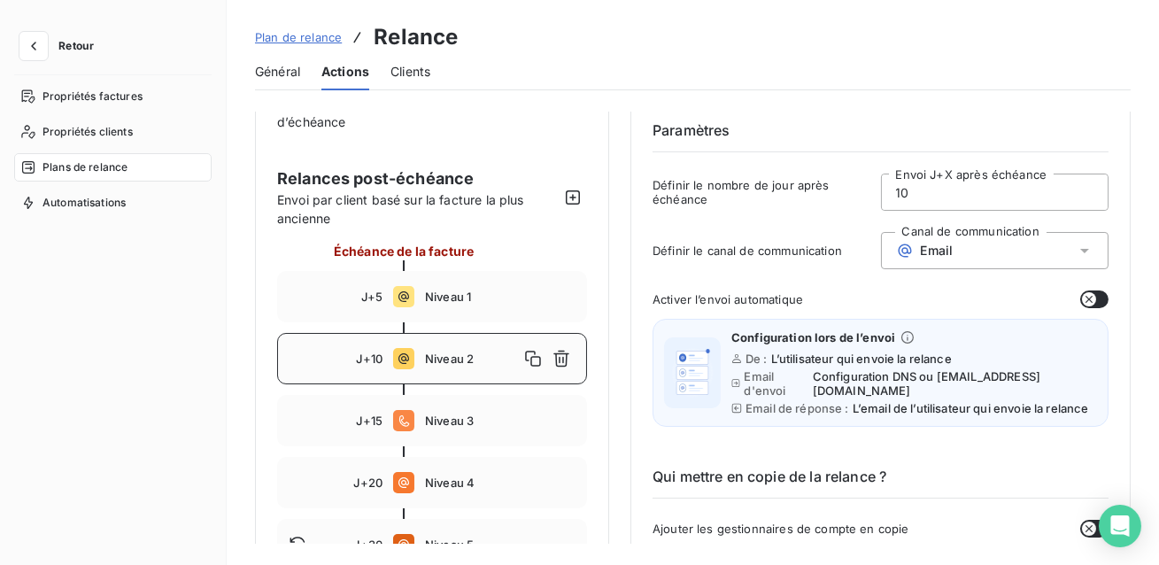
scroll to position [55, 0]
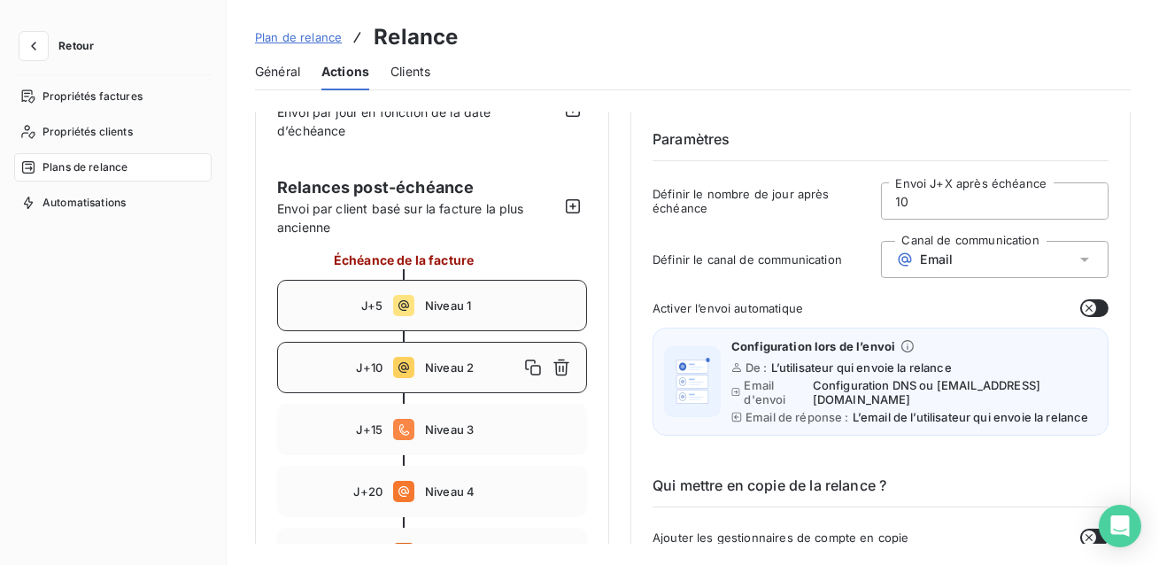
click at [460, 305] on span "Niveau 1" at bounding box center [500, 305] width 151 height 14
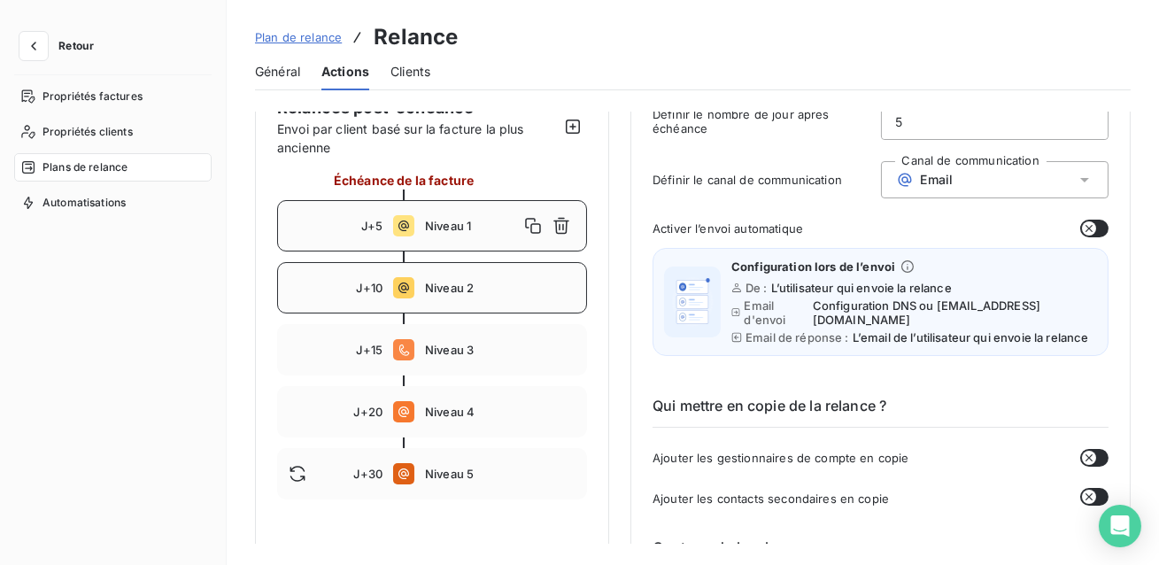
scroll to position [155, 0]
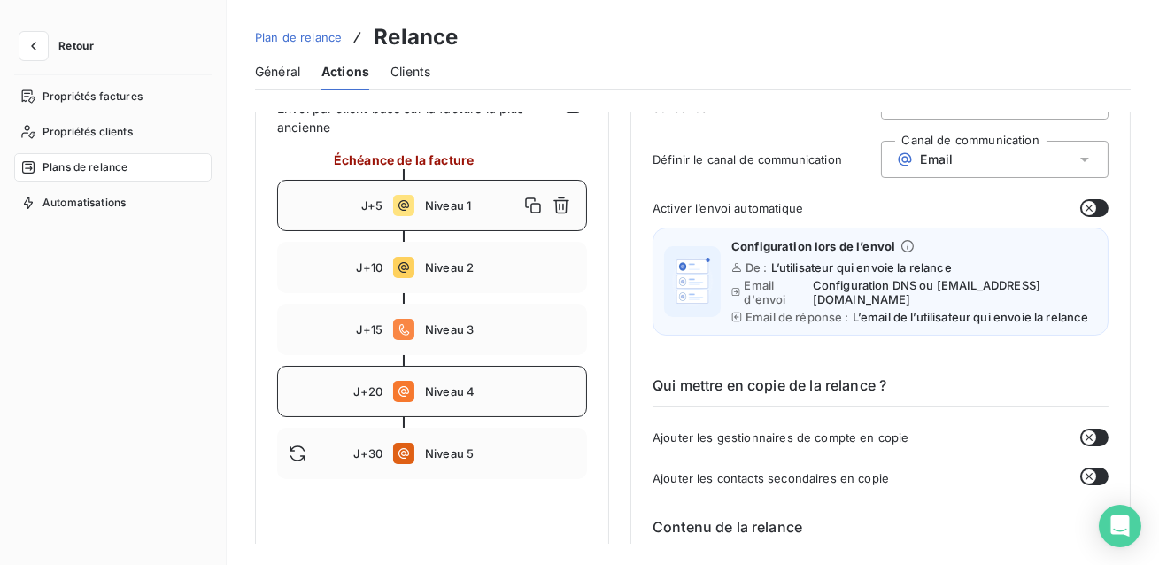
click at [479, 389] on span "Niveau 4" at bounding box center [500, 391] width 151 height 14
type input "20"
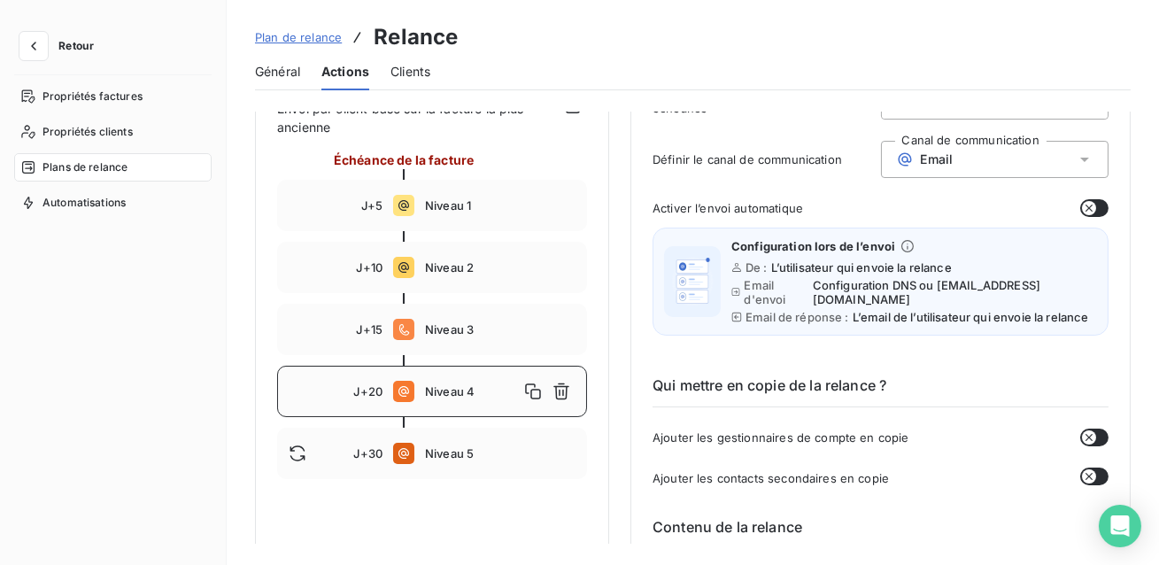
click at [316, 43] on span "Plan de relance" at bounding box center [298, 37] width 87 height 14
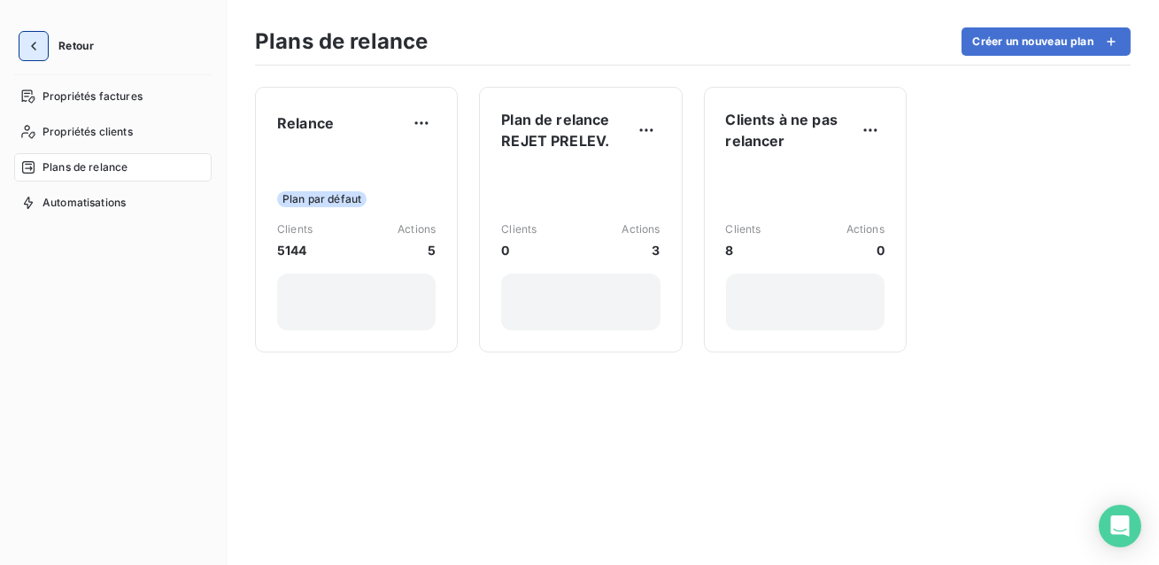
click at [32, 53] on icon "button" at bounding box center [34, 46] width 18 height 18
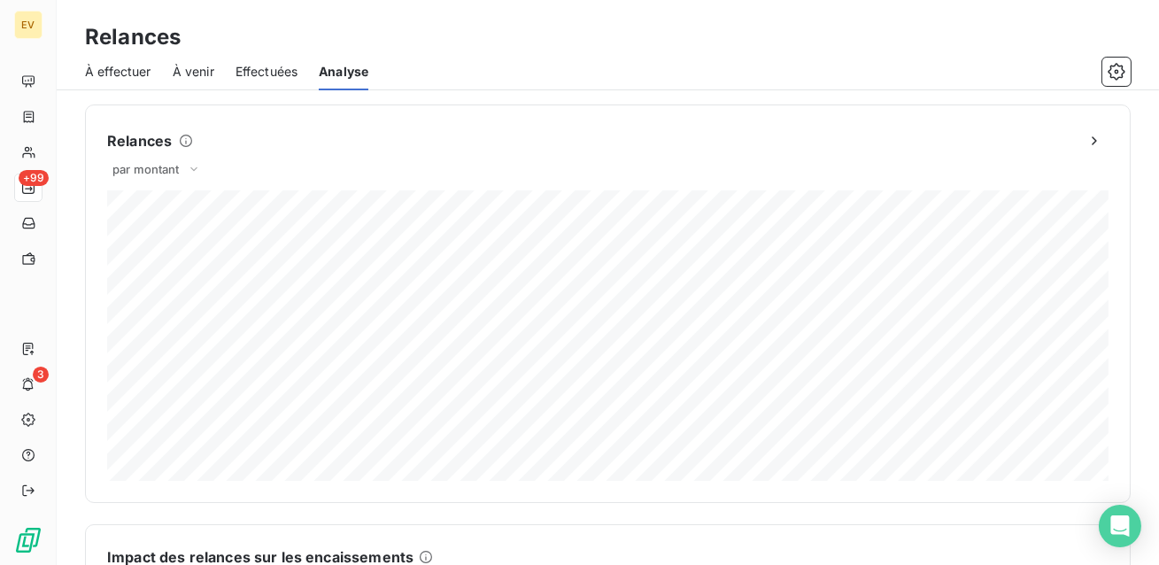
click at [131, 76] on span "À effectuer" at bounding box center [118, 72] width 66 height 18
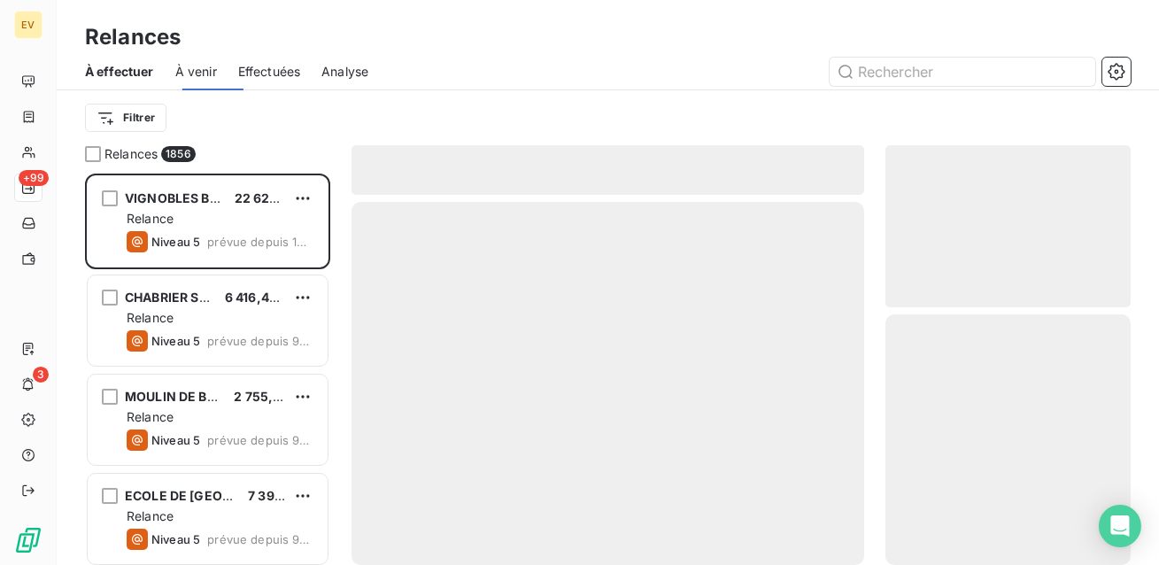
scroll to position [391, 245]
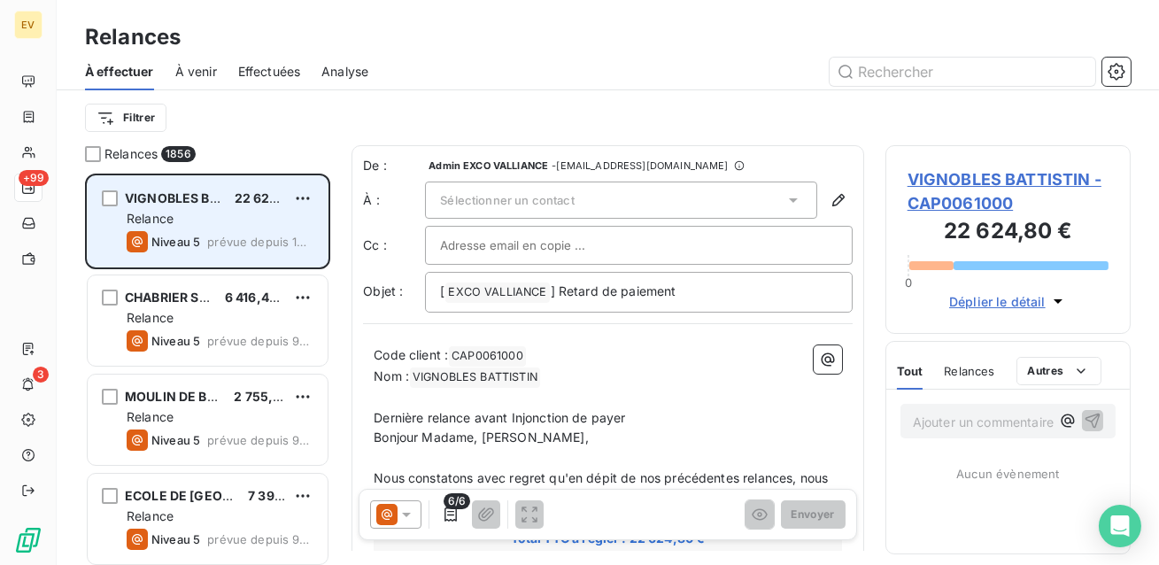
click at [180, 231] on div "Niveau 5" at bounding box center [163, 241] width 73 height 21
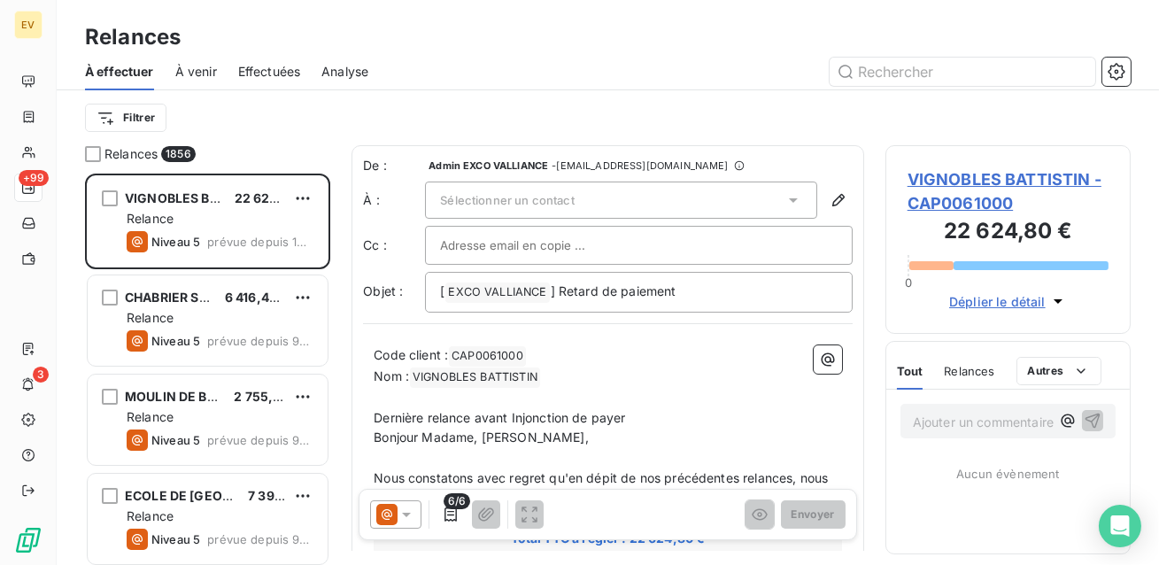
click at [404, 521] on icon at bounding box center [407, 515] width 18 height 18
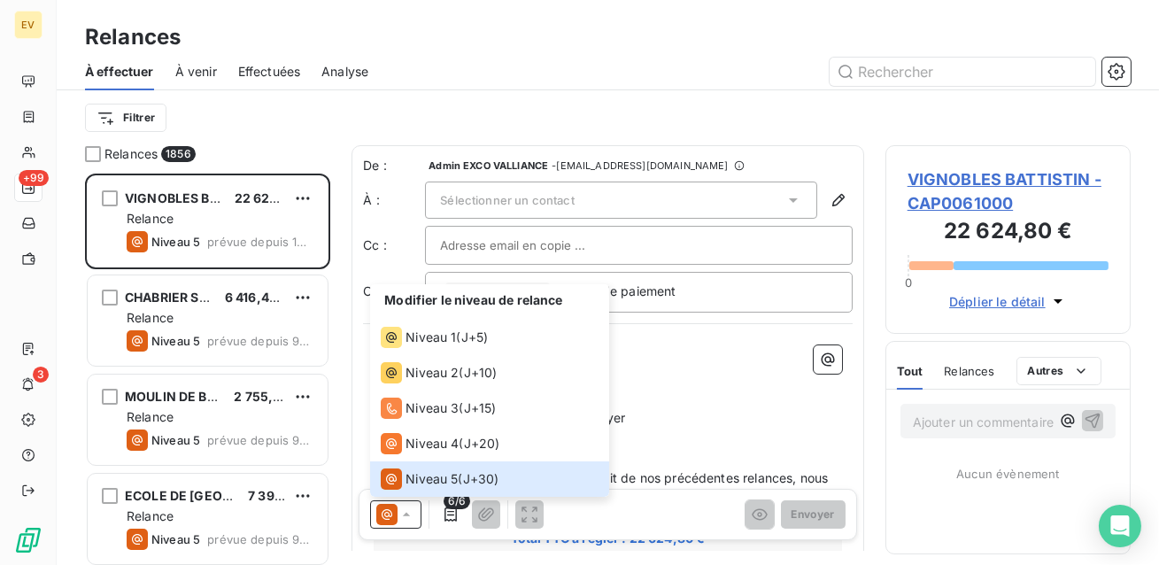
click at [398, 516] on icon at bounding box center [407, 515] width 18 height 18
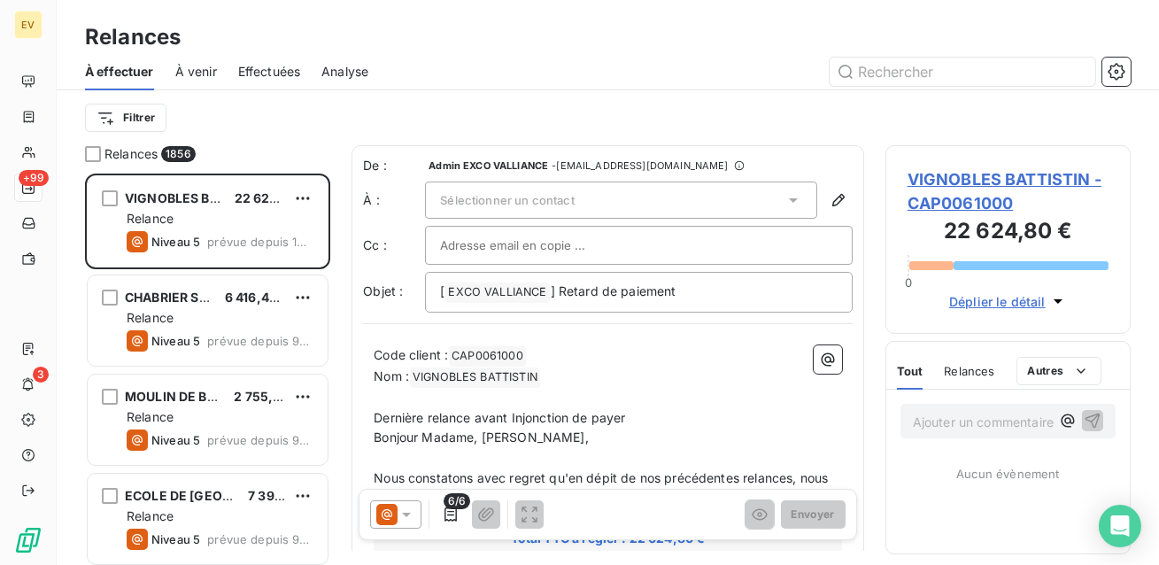
click at [398, 516] on icon at bounding box center [407, 515] width 18 height 18
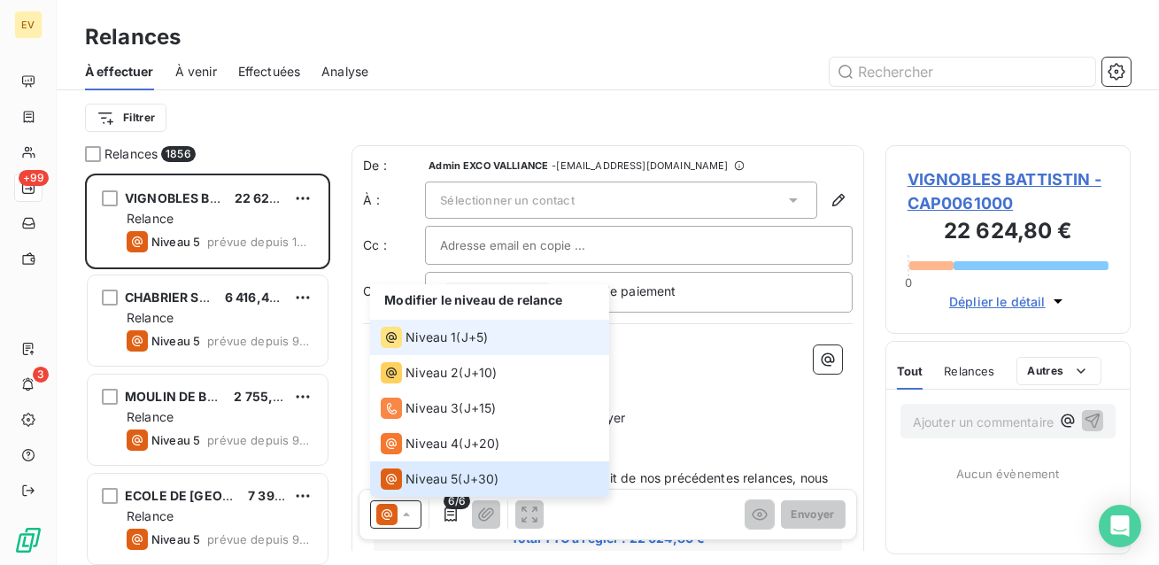
click at [452, 344] on span "Niveau 1" at bounding box center [431, 338] width 50 height 18
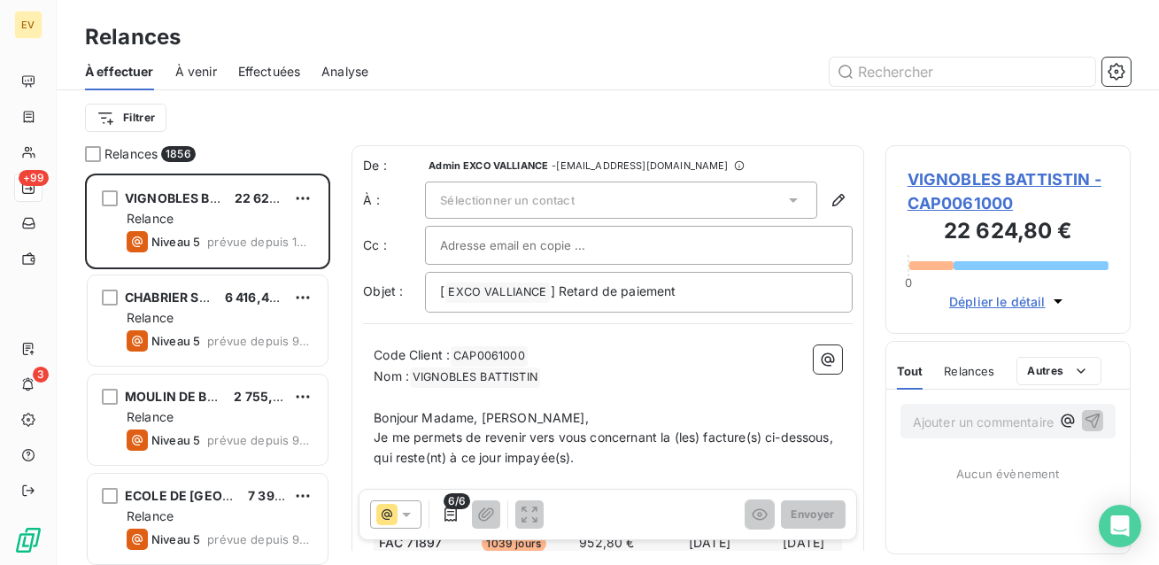
click at [417, 524] on div at bounding box center [395, 514] width 51 height 28
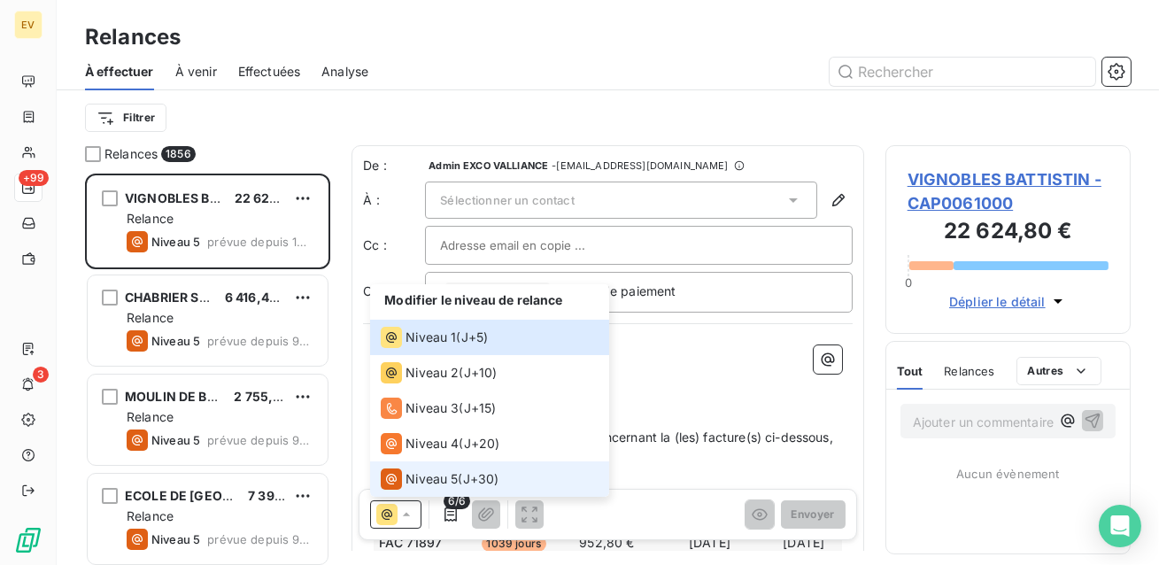
click at [418, 484] on span "Niveau 5" at bounding box center [432, 479] width 52 height 18
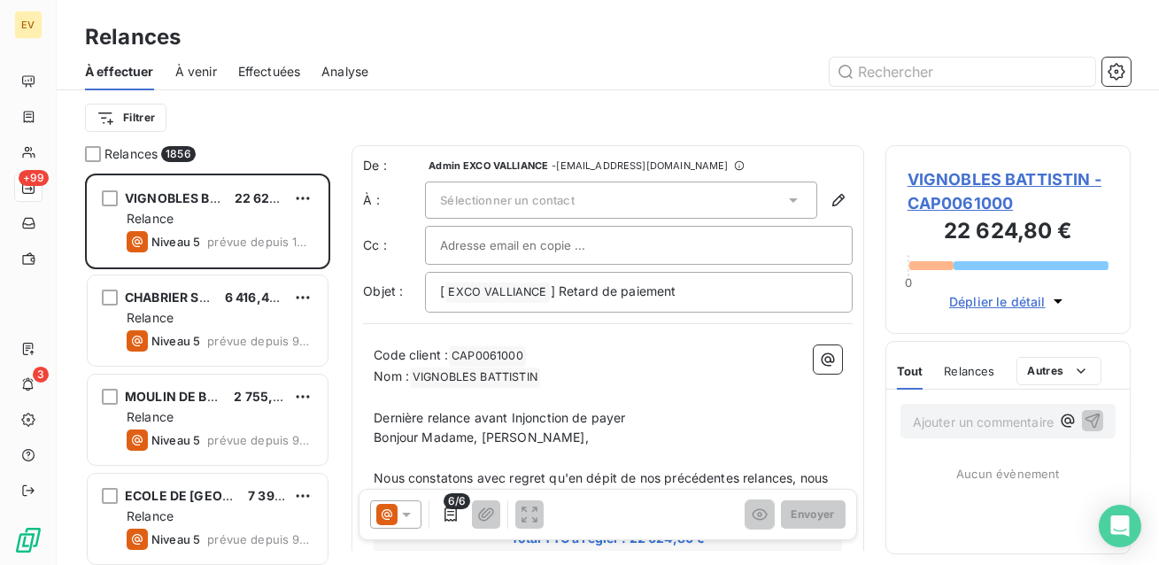
click at [1102, 68] on div at bounding box center [760, 72] width 741 height 28
click at [1111, 73] on icon "button" at bounding box center [1116, 71] width 17 height 17
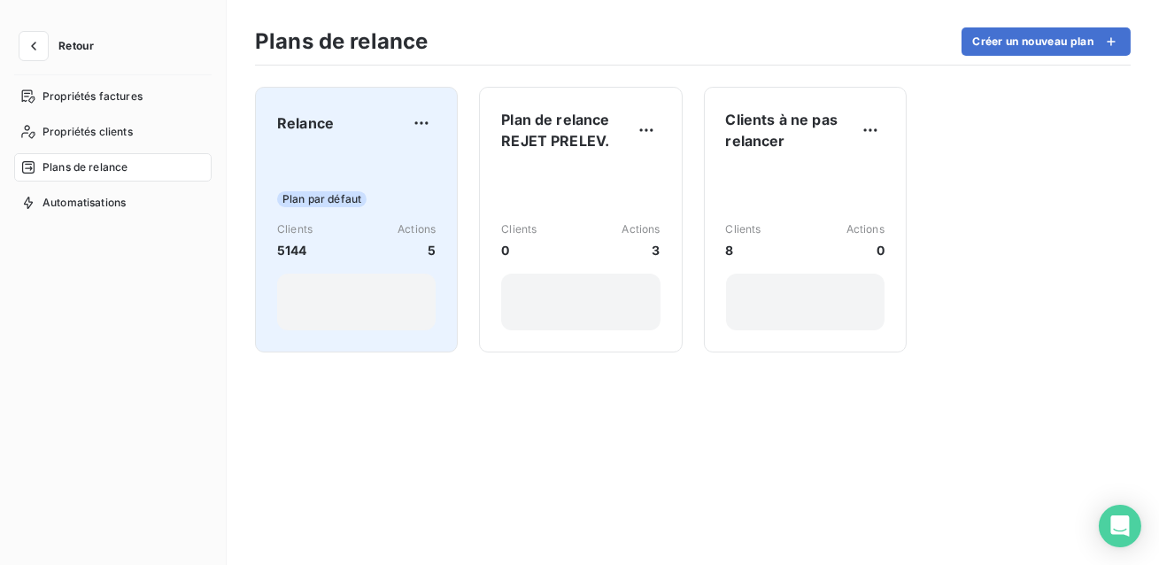
click at [341, 154] on div "Plan par défaut Clients 5144 Actions 5" at bounding box center [356, 240] width 159 height 179
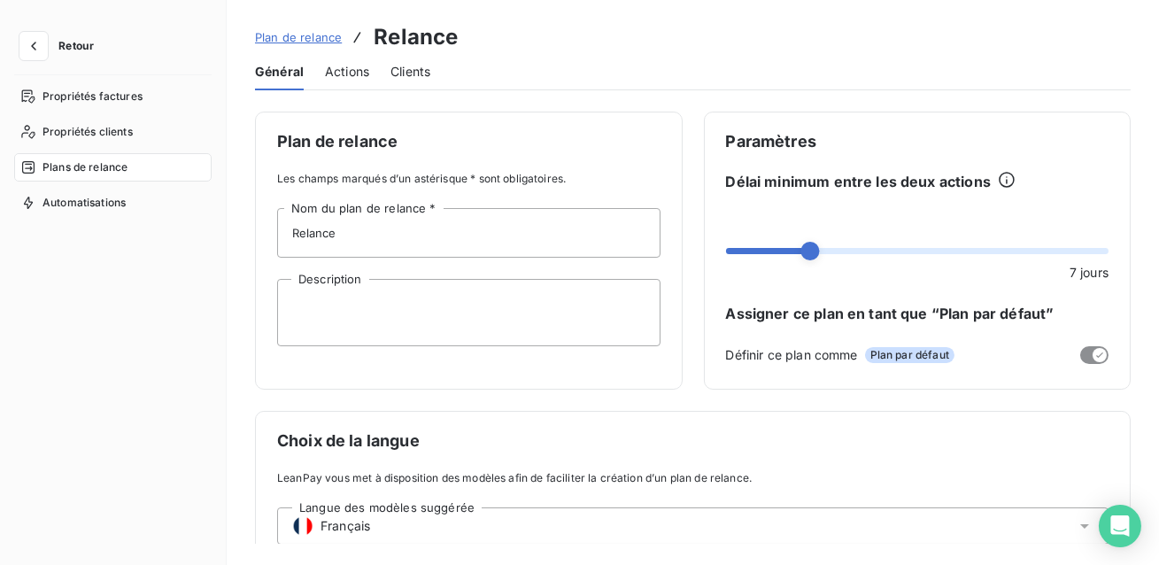
click at [336, 80] on div "Actions" at bounding box center [347, 71] width 44 height 37
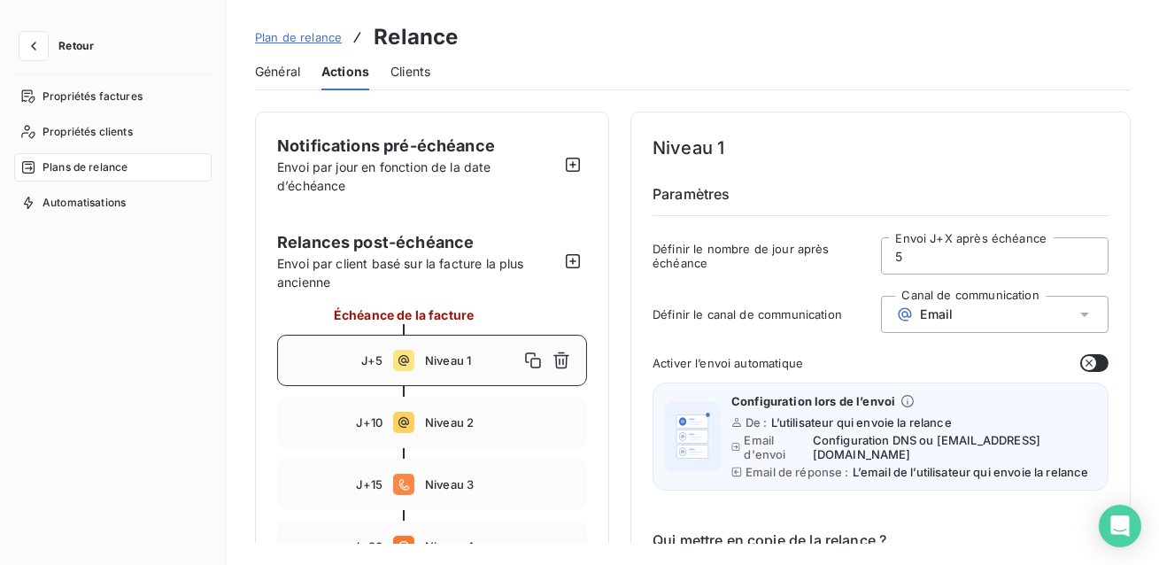
click at [462, 363] on span "Niveau 1" at bounding box center [472, 360] width 94 height 14
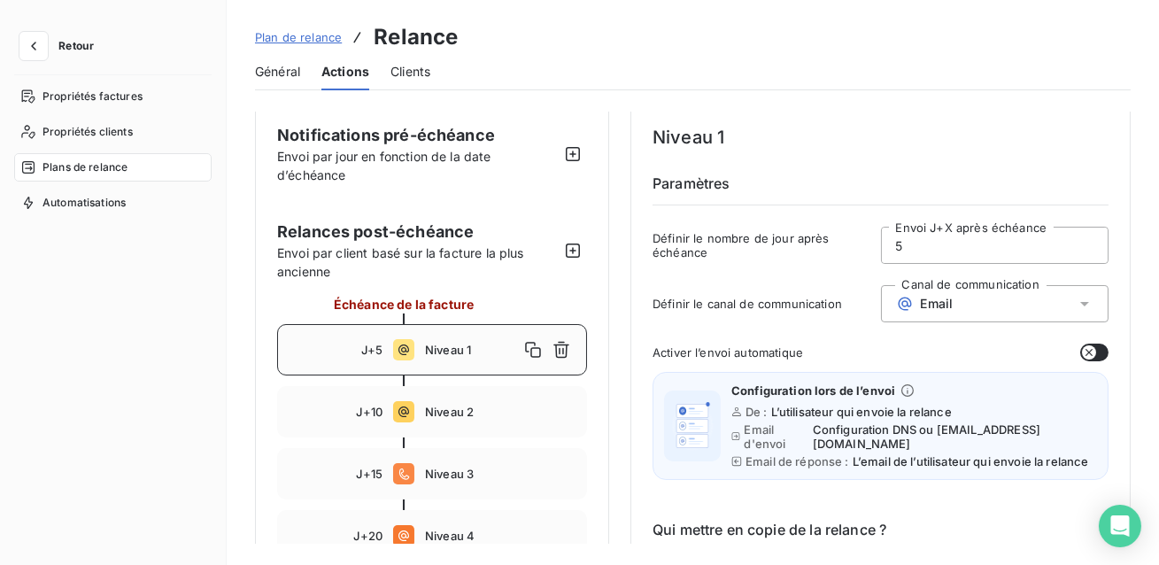
scroll to position [15, 0]
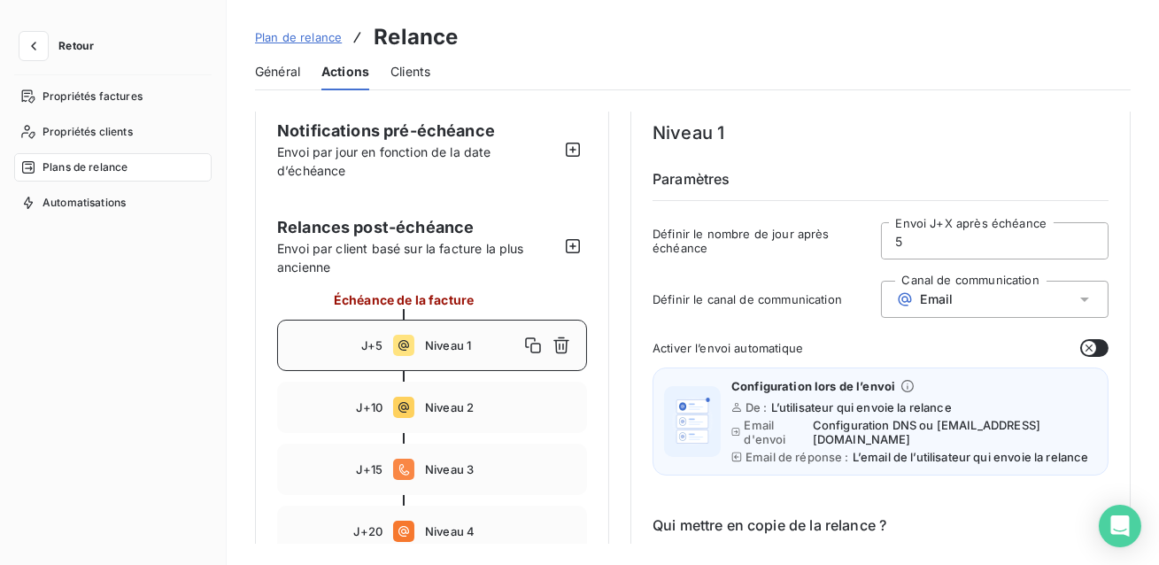
drag, startPoint x: 911, startPoint y: 237, endPoint x: 876, endPoint y: 238, distance: 35.4
click at [876, 238] on div "Définir le nombre de jour après échéance 5 Envoi J+X après échéance" at bounding box center [881, 246] width 456 height 48
click at [920, 241] on input "5" at bounding box center [995, 240] width 227 height 35
click at [924, 303] on span "Email" at bounding box center [937, 299] width 33 height 14
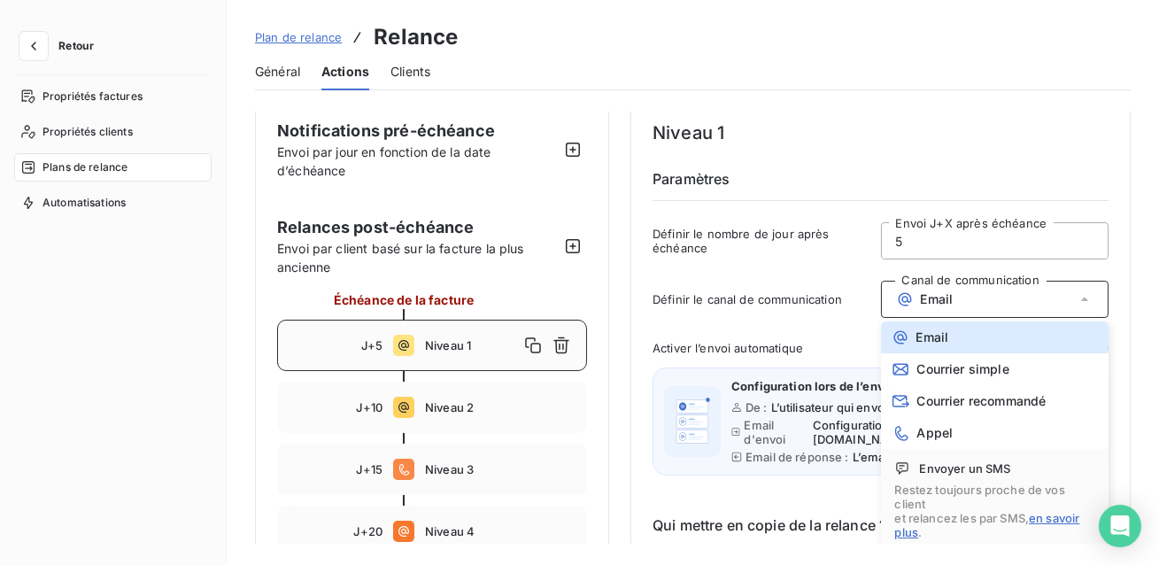
click at [801, 314] on div "Définir le canal de communication Canal de communication Email Email Courrier s…" at bounding box center [881, 305] width 456 height 48
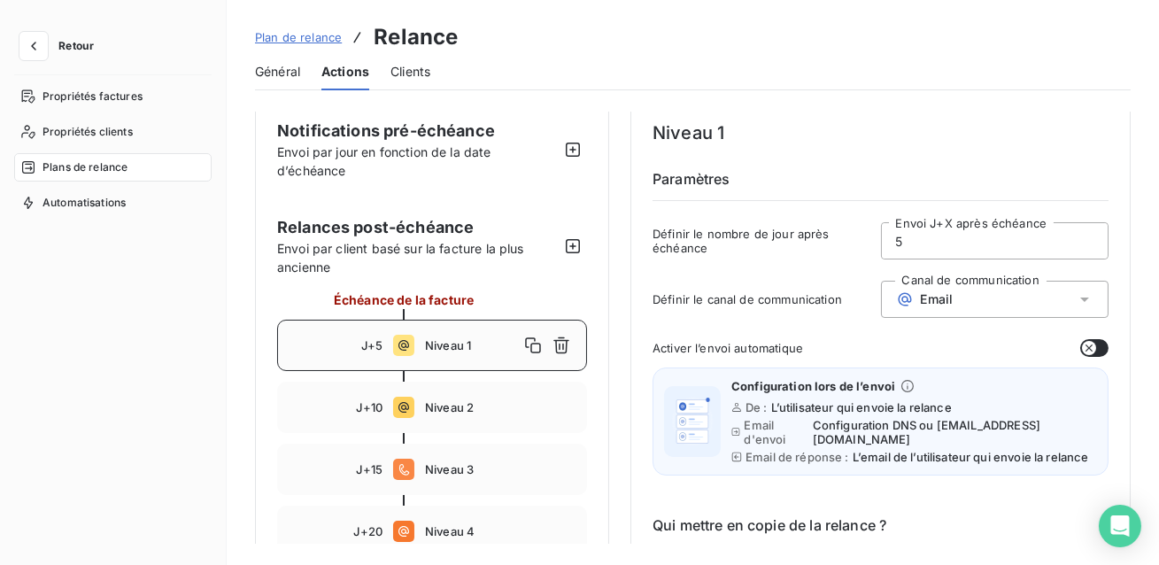
click at [1089, 341] on icon "button" at bounding box center [1089, 348] width 14 height 14
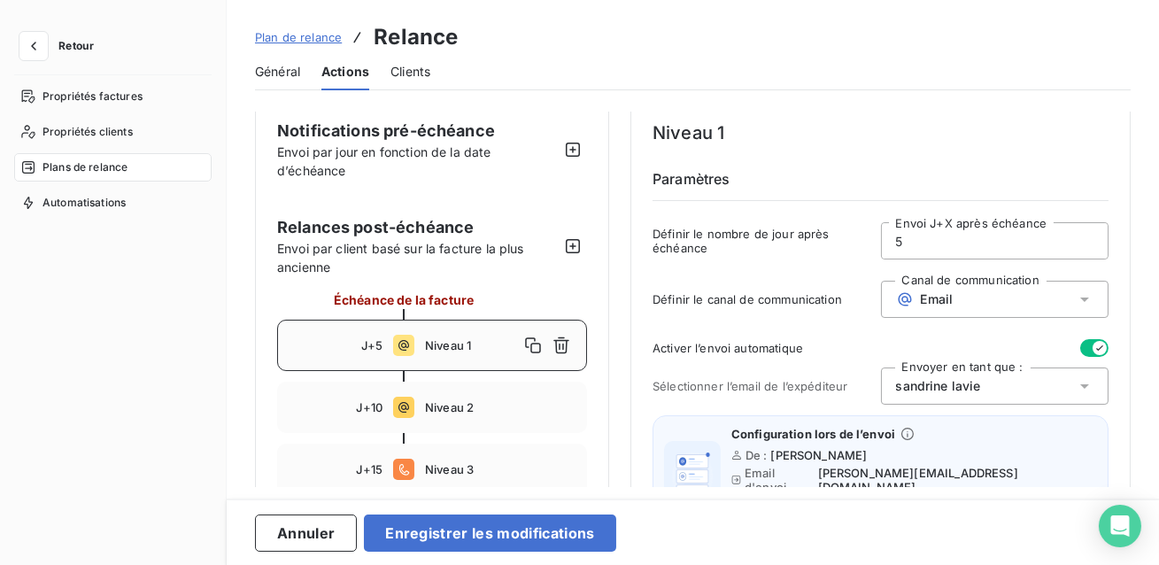
click at [1093, 341] on icon "button" at bounding box center [1100, 348] width 14 height 14
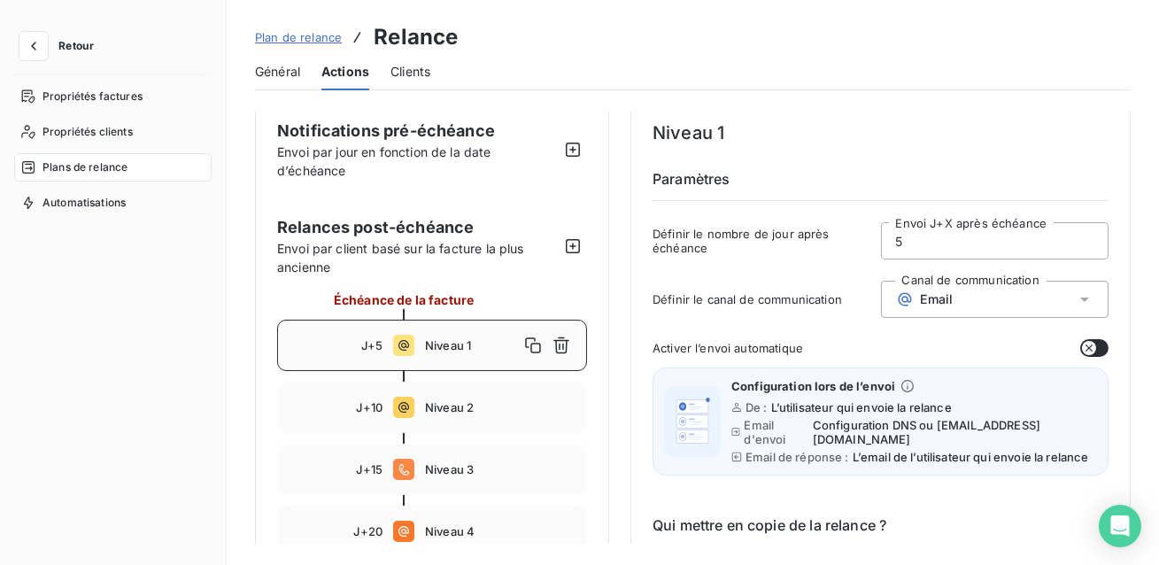
click at [1089, 341] on icon "button" at bounding box center [1089, 348] width 14 height 14
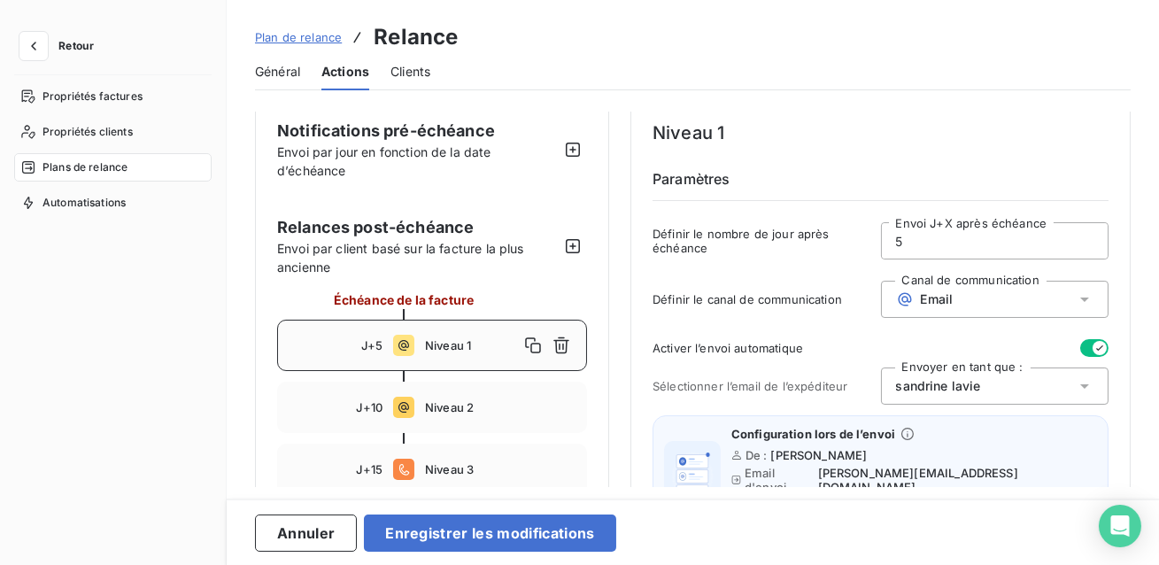
click at [1093, 341] on icon "button" at bounding box center [1100, 348] width 14 height 14
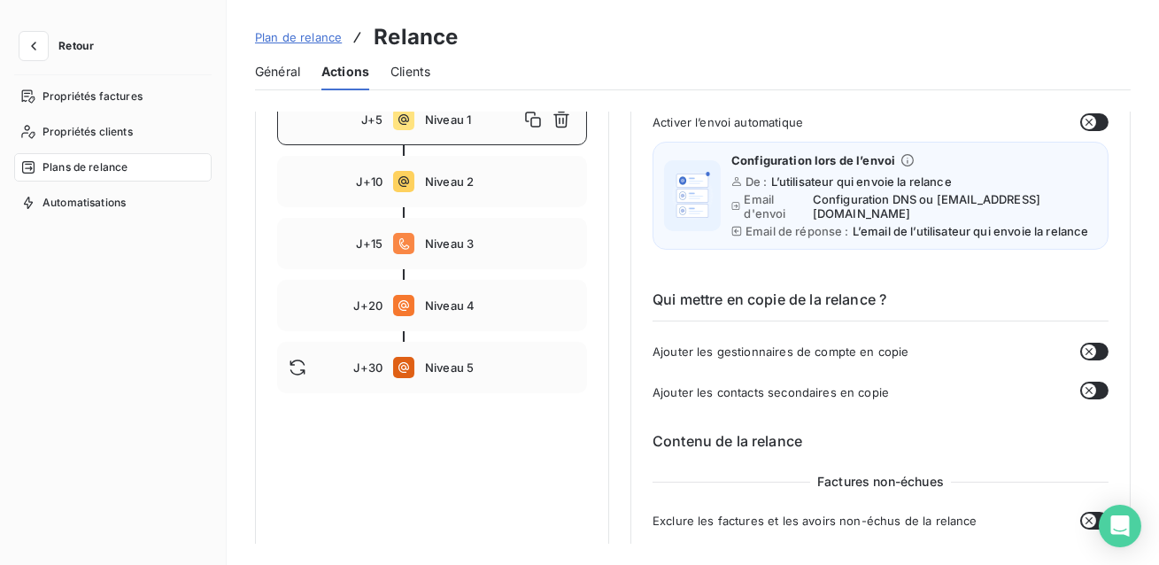
scroll to position [255, 0]
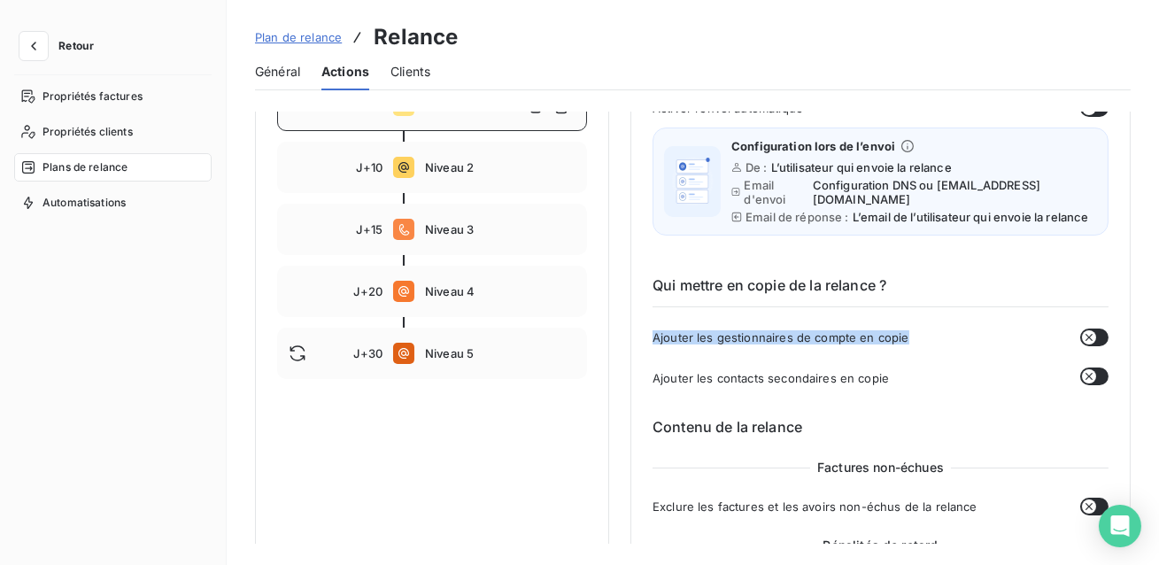
drag, startPoint x: 909, startPoint y: 338, endPoint x: 644, endPoint y: 341, distance: 265.7
click at [656, 375] on span "Ajouter les contacts secondaires en copie" at bounding box center [771, 378] width 236 height 14
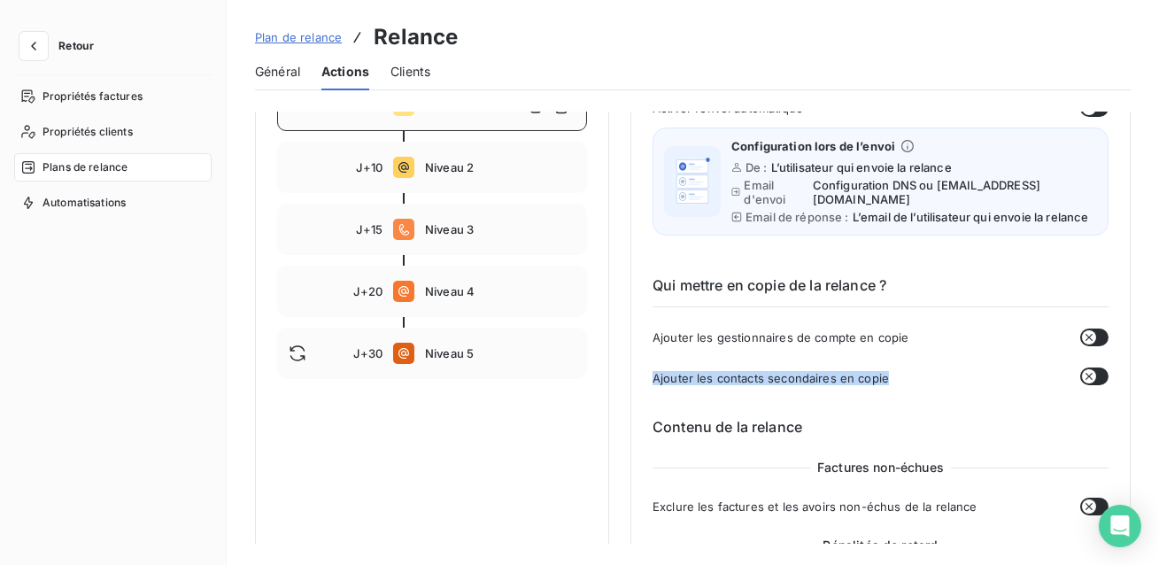
drag, startPoint x: 891, startPoint y: 377, endPoint x: 646, endPoint y: 379, distance: 244.4
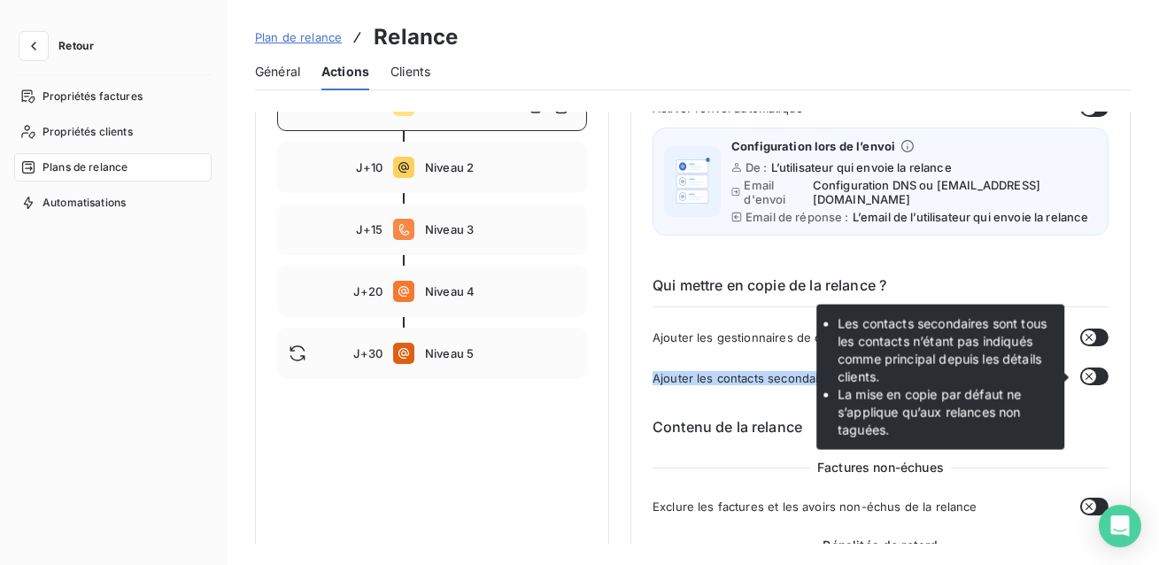
click at [1094, 375] on button "button" at bounding box center [1094, 376] width 28 height 18
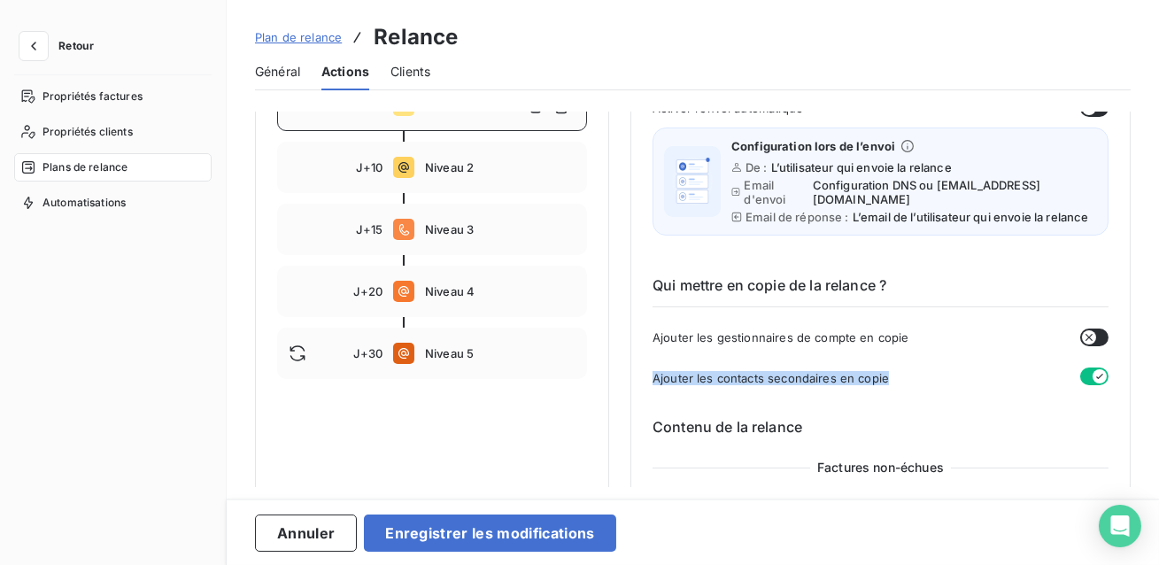
click at [1094, 375] on icon "button" at bounding box center [1100, 376] width 14 height 14
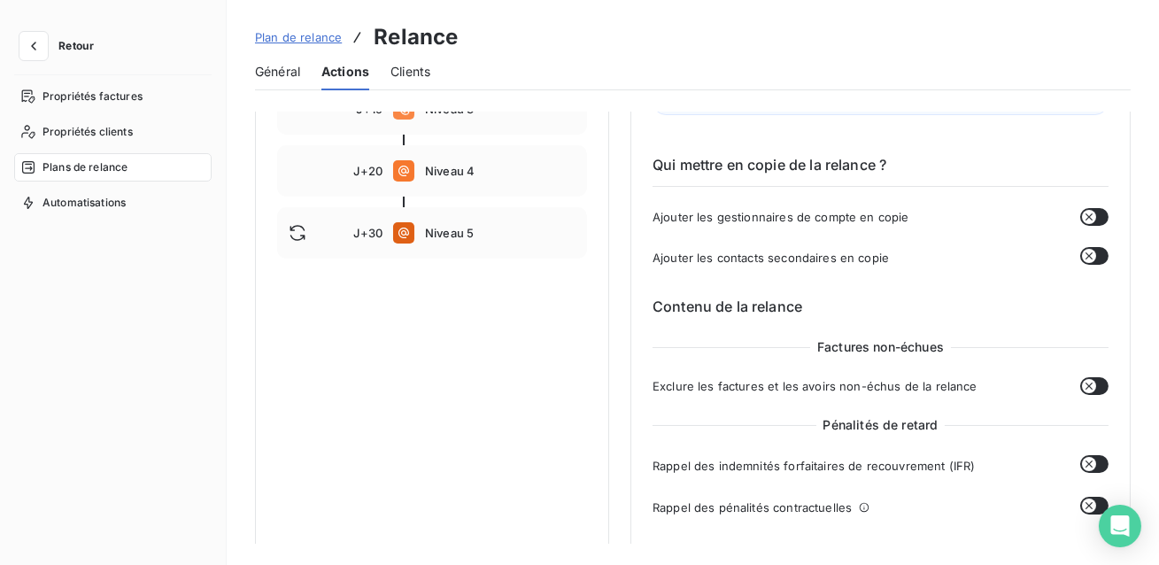
scroll to position [378, 0]
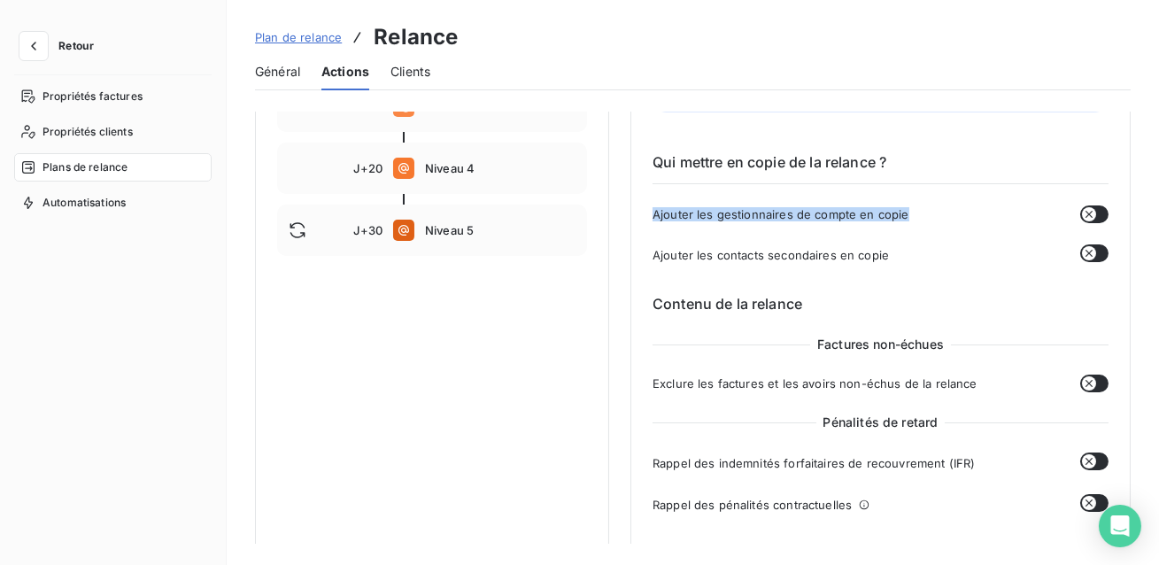
drag, startPoint x: 914, startPoint y: 213, endPoint x: 645, endPoint y: 205, distance: 269.3
click at [1097, 210] on button "button" at bounding box center [1094, 214] width 28 height 18
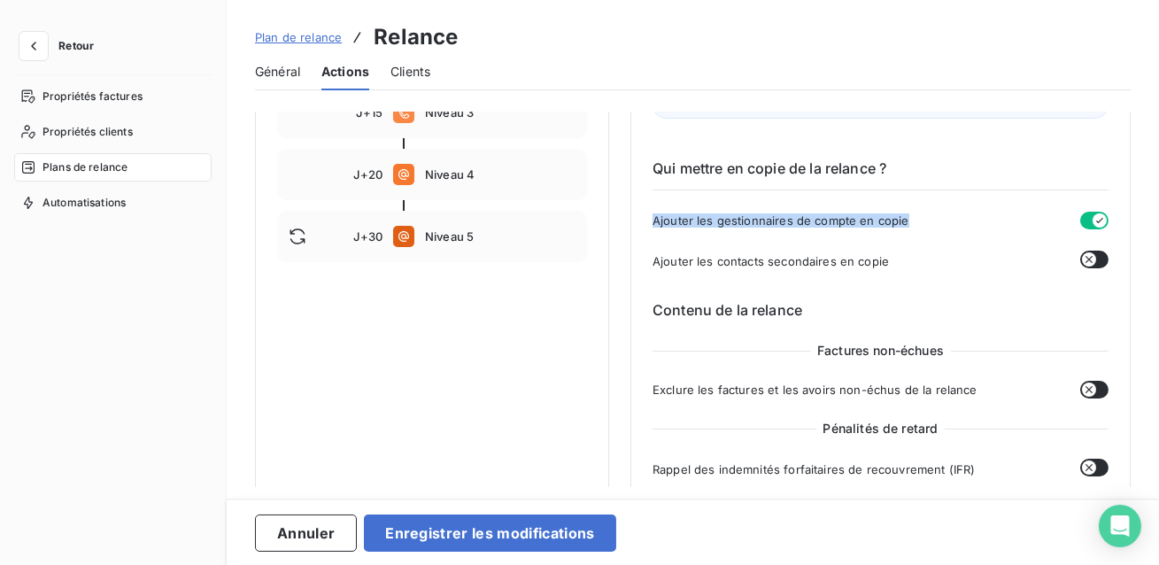
scroll to position [375, 0]
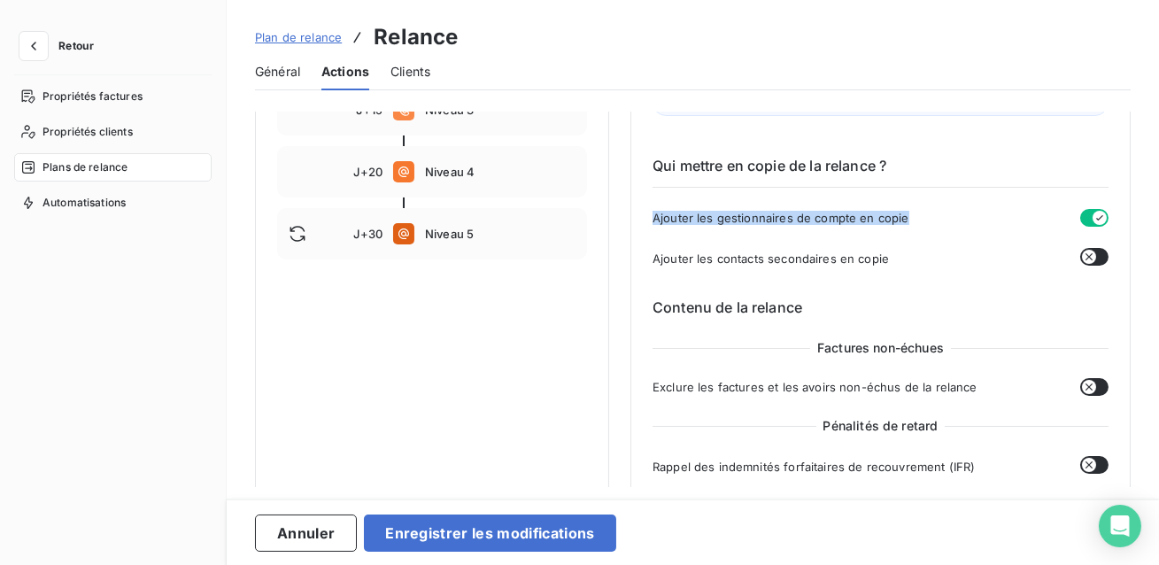
click at [1080, 217] on button "button" at bounding box center [1094, 218] width 28 height 18
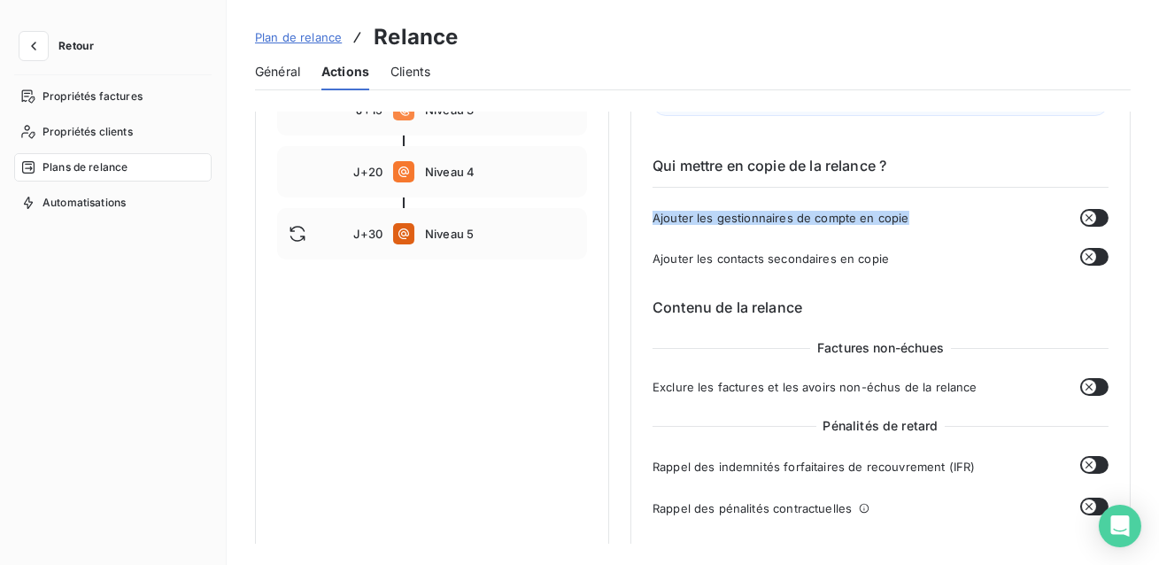
click at [921, 224] on div "Ajouter les gestionnaires de compte en copie" at bounding box center [881, 218] width 456 height 18
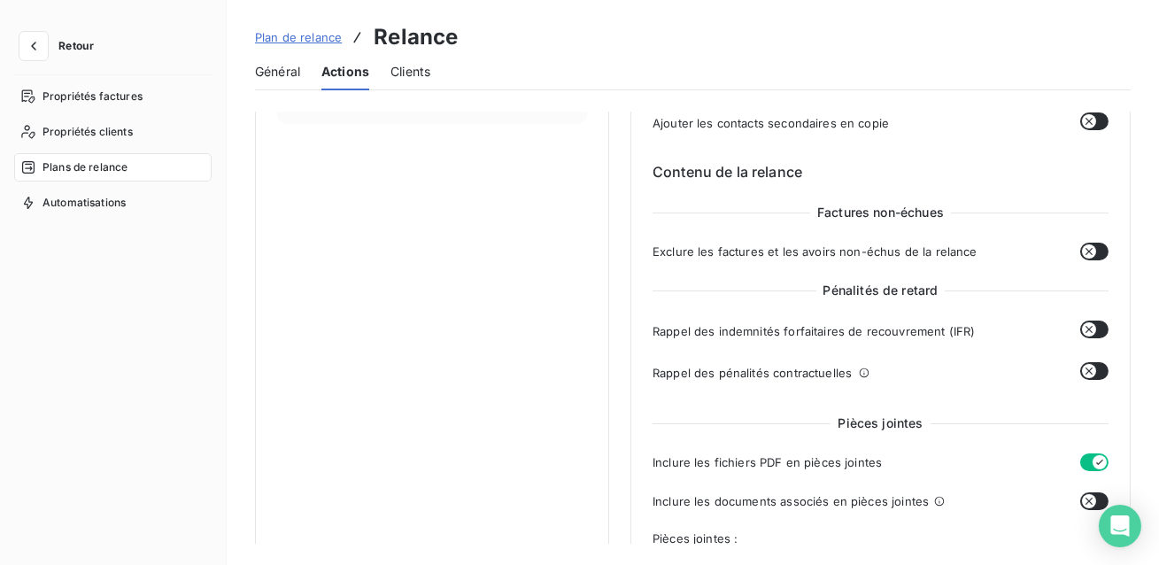
scroll to position [513, 0]
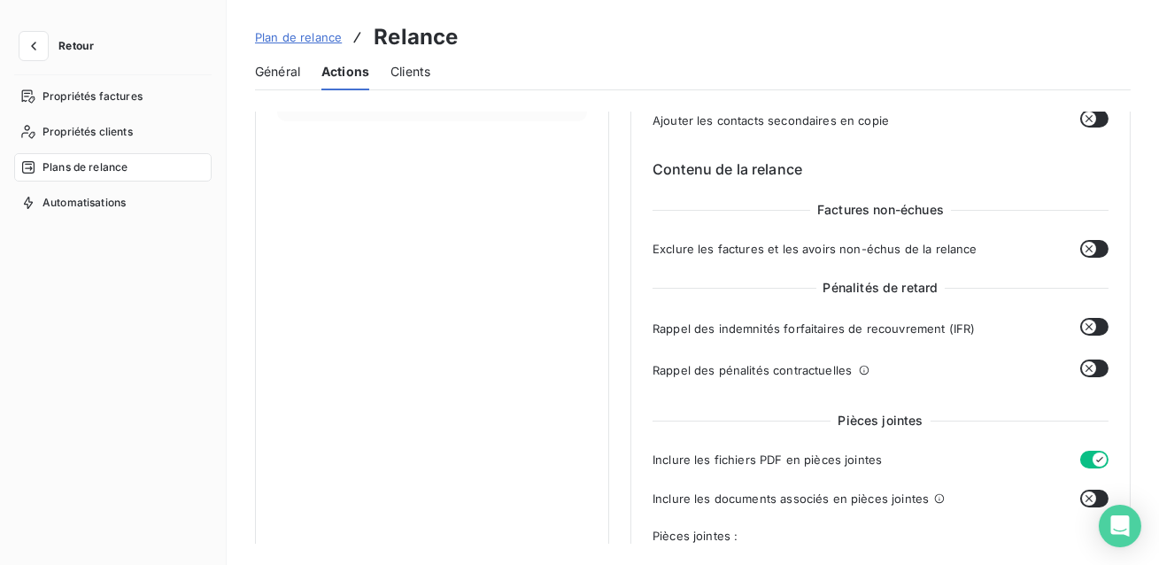
click at [1097, 248] on button "button" at bounding box center [1094, 249] width 28 height 18
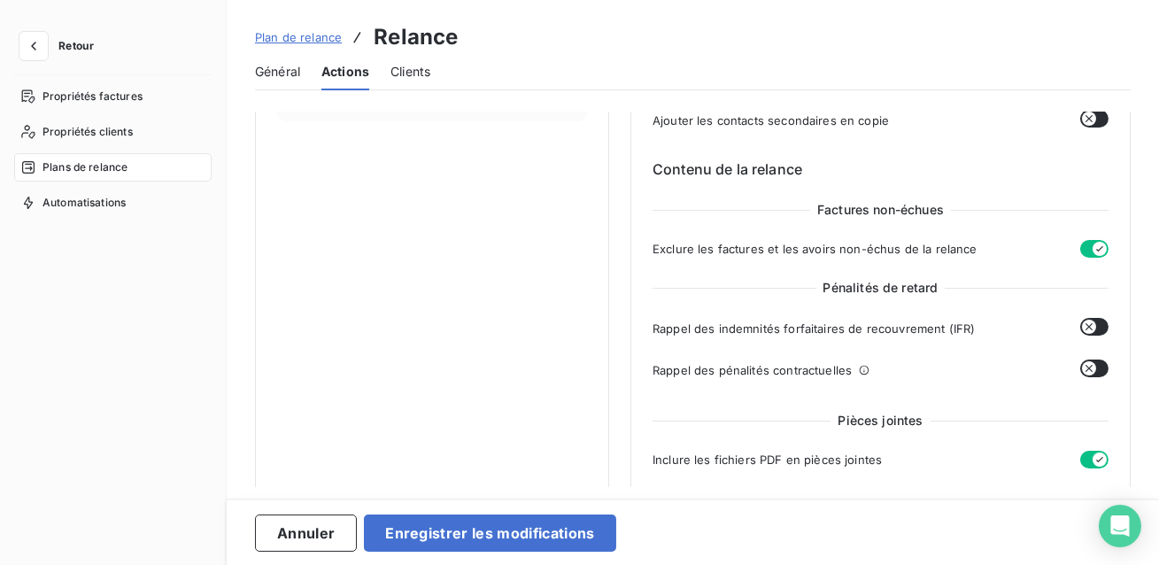
click at [1097, 248] on icon "button" at bounding box center [1100, 249] width 14 height 14
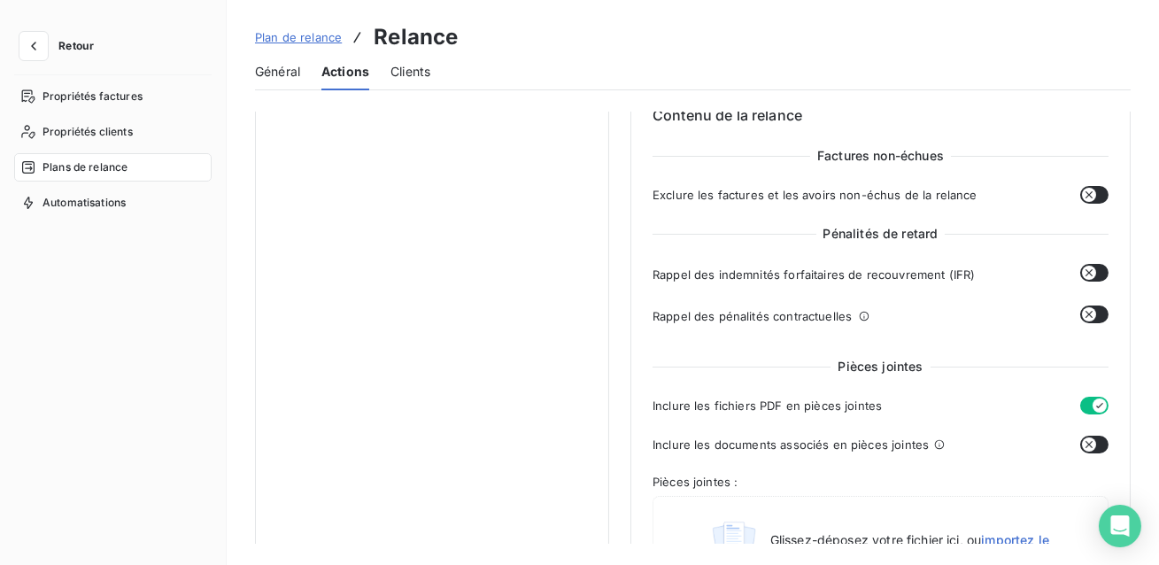
scroll to position [570, 0]
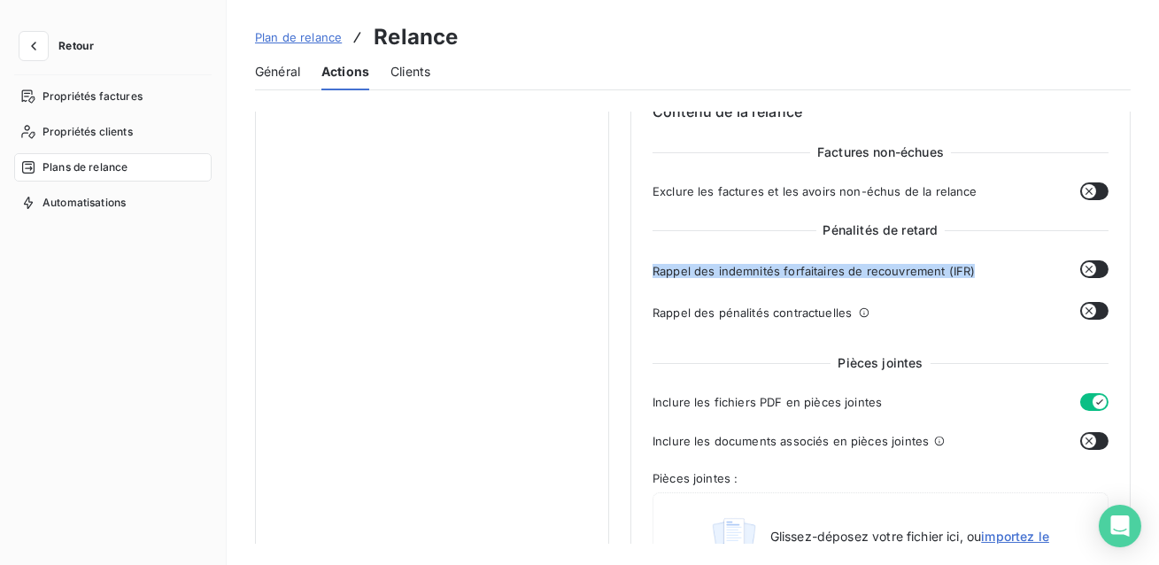
drag, startPoint x: 974, startPoint y: 267, endPoint x: 646, endPoint y: 266, distance: 327.6
click at [646, 266] on div "Niveau 1 Paramètres Définir le nombre de jour après échéance 5 Envoi J+X après …" at bounding box center [880, 467] width 500 height 1853
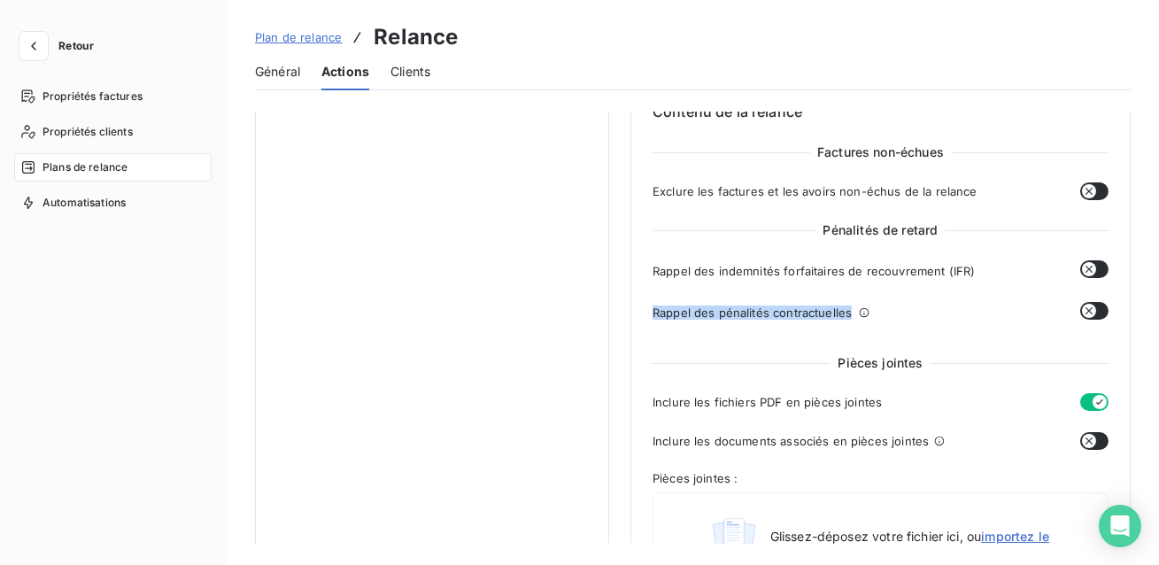
drag, startPoint x: 877, startPoint y: 313, endPoint x: 644, endPoint y: 313, distance: 232.9
click at [644, 313] on div "Niveau 1 Paramètres Définir le nombre de jour après échéance 5 Envoi J+X après …" at bounding box center [880, 467] width 500 height 1853
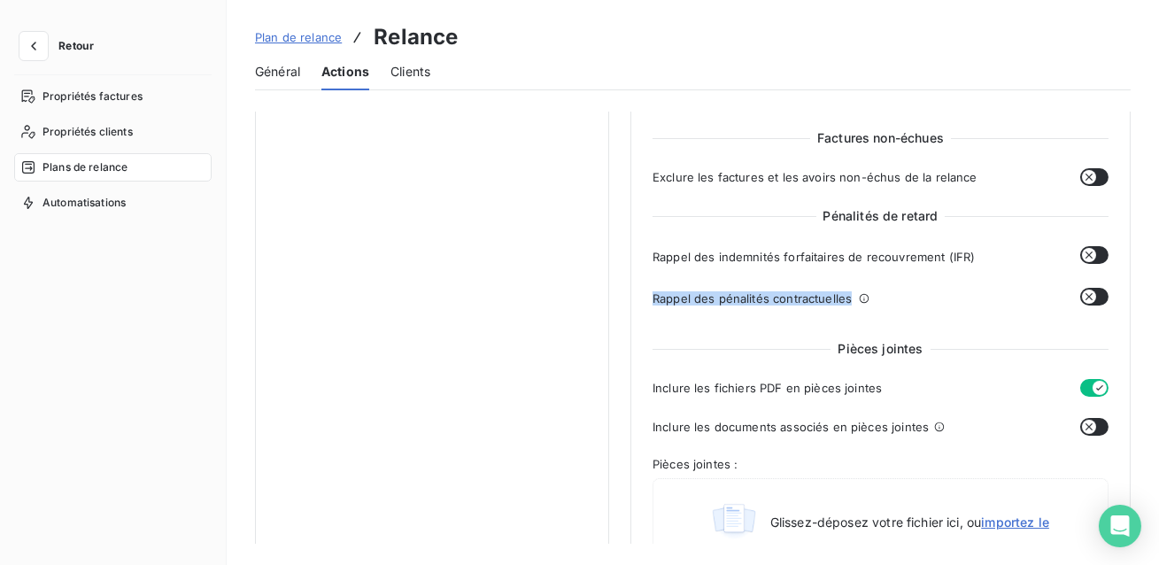
scroll to position [591, 0]
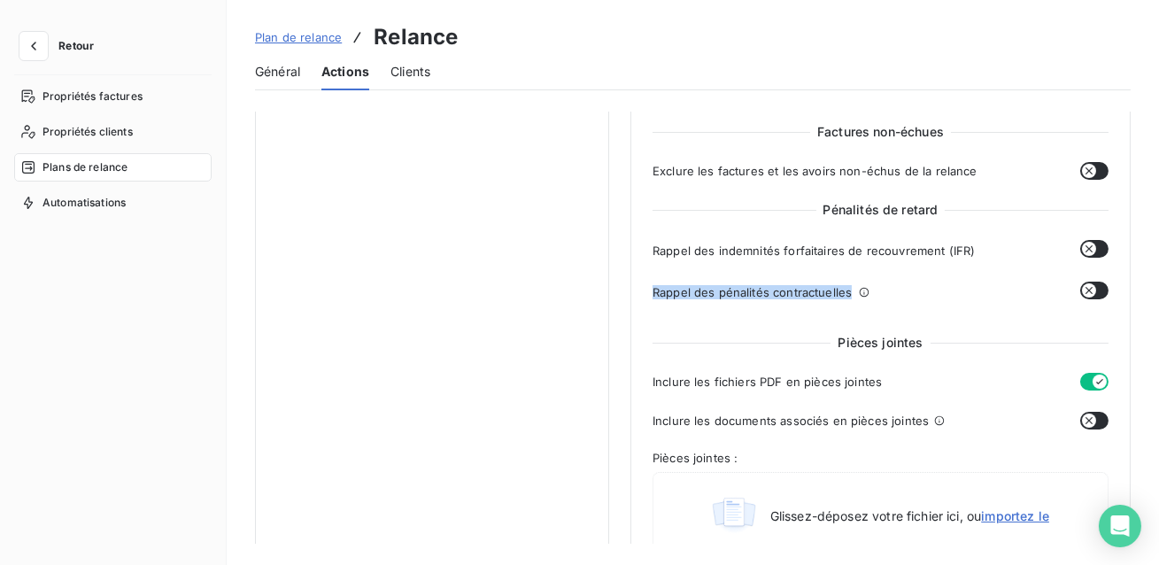
click at [862, 255] on span "Rappel des indemnités forfaitaires de recouvrement (IFR)" at bounding box center [814, 251] width 322 height 14
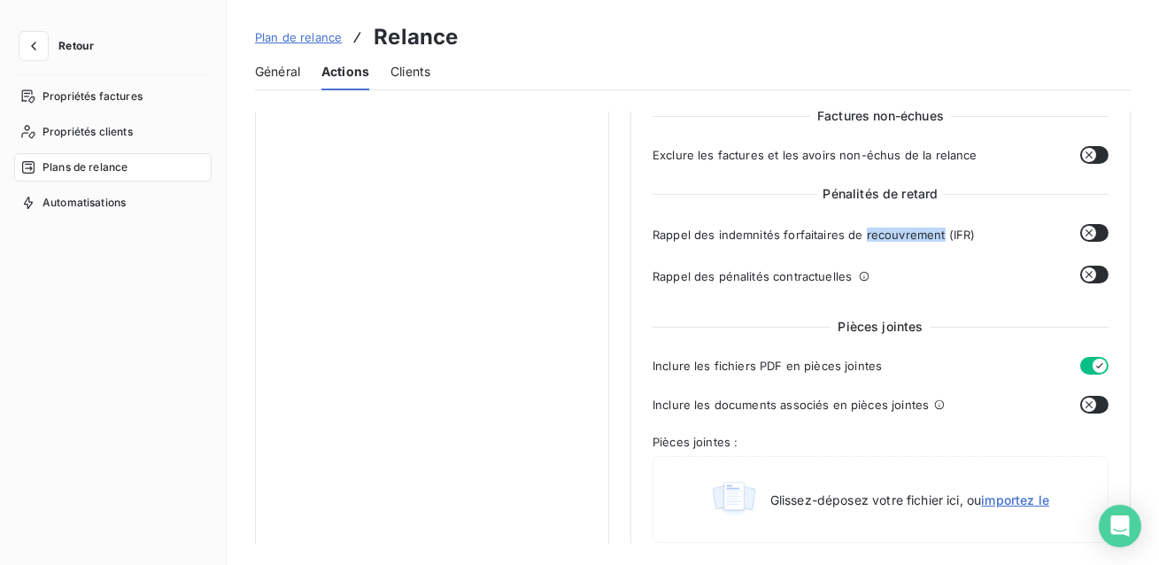
scroll to position [613, 0]
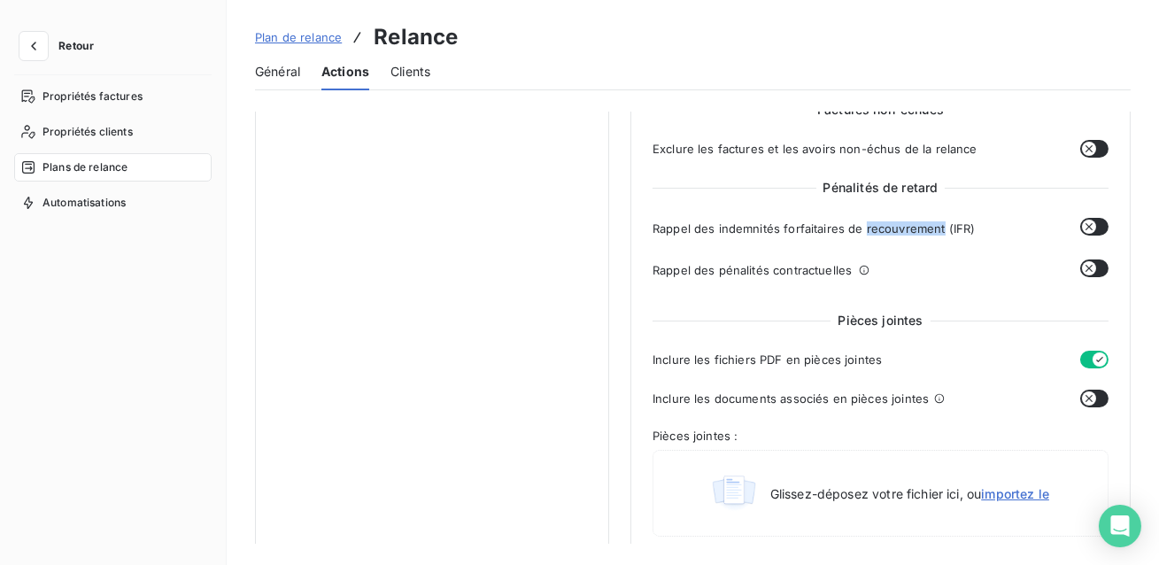
click at [883, 266] on div "Rappel des pénalités contractuelles" at bounding box center [881, 269] width 456 height 20
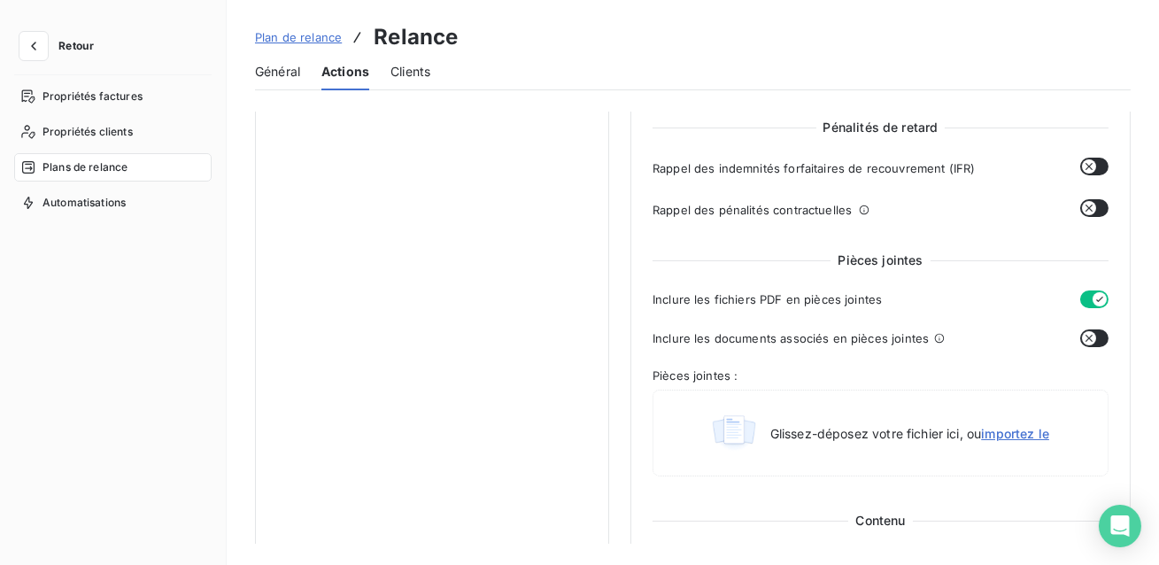
scroll to position [674, 0]
click at [1086, 210] on icon "button" at bounding box center [1089, 207] width 14 height 14
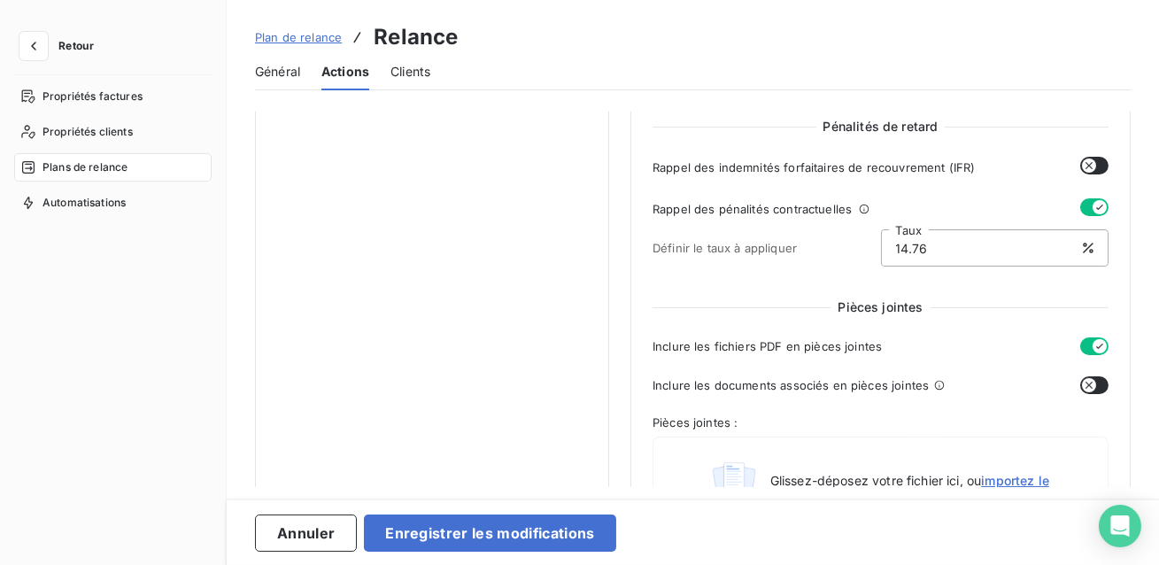
click at [1080, 205] on button "button" at bounding box center [1094, 207] width 28 height 18
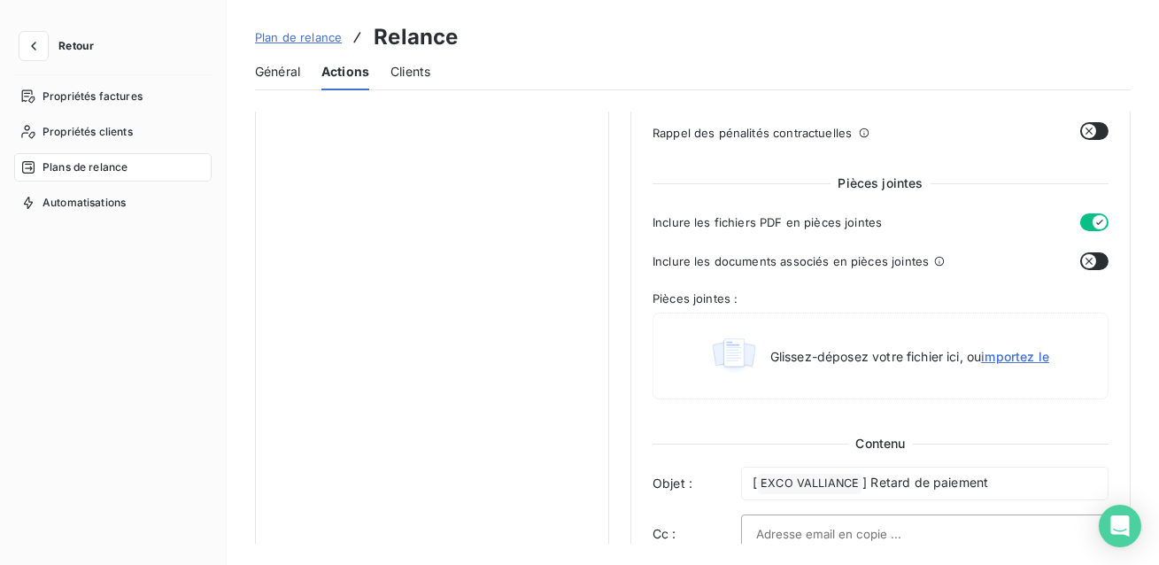
scroll to position [744, 0]
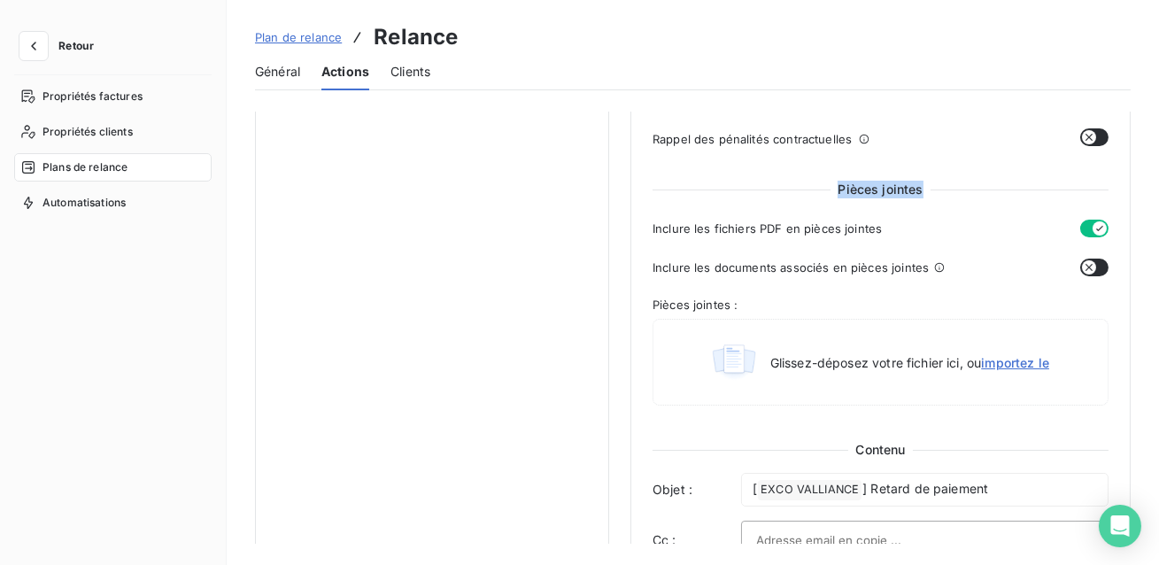
drag, startPoint x: 920, startPoint y: 188, endPoint x: 815, endPoint y: 184, distance: 105.4
click at [815, 184] on div "Pièces jointes" at bounding box center [881, 190] width 456 height 18
click at [926, 267] on div "Inclure les documents associés en pièces jointes" at bounding box center [863, 268] width 421 height 18
drag, startPoint x: 924, startPoint y: 266, endPoint x: 641, endPoint y: 267, distance: 282.5
click at [641, 267] on div "Niveau 1 Paramètres Définir le nombre de jour après échéance 5 Envoi J+X après …" at bounding box center [880, 294] width 500 height 1853
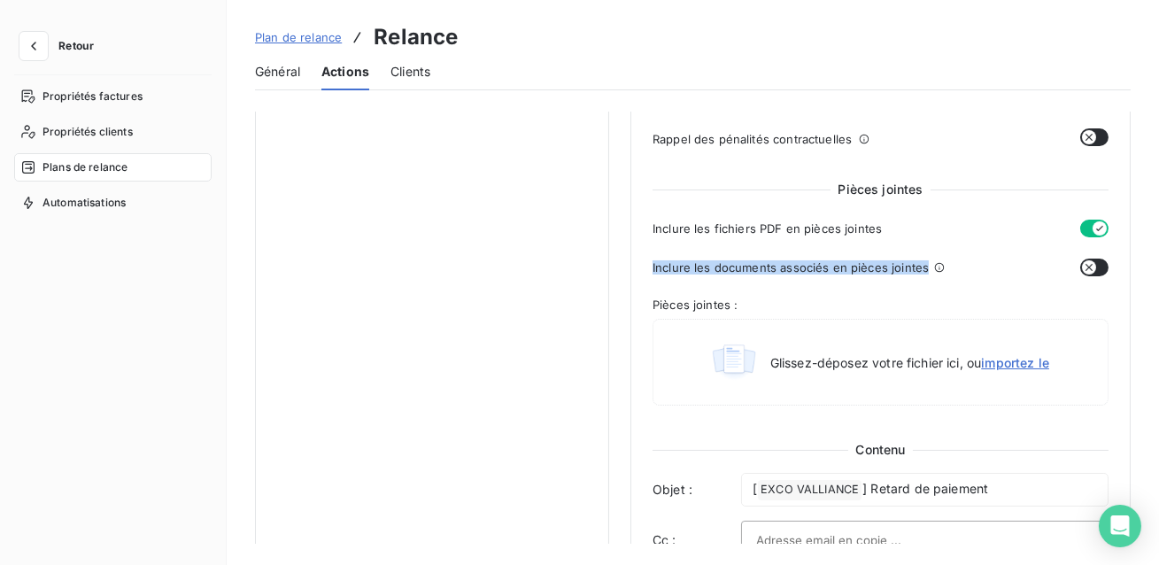
click at [1090, 273] on button "button" at bounding box center [1094, 268] width 28 height 18
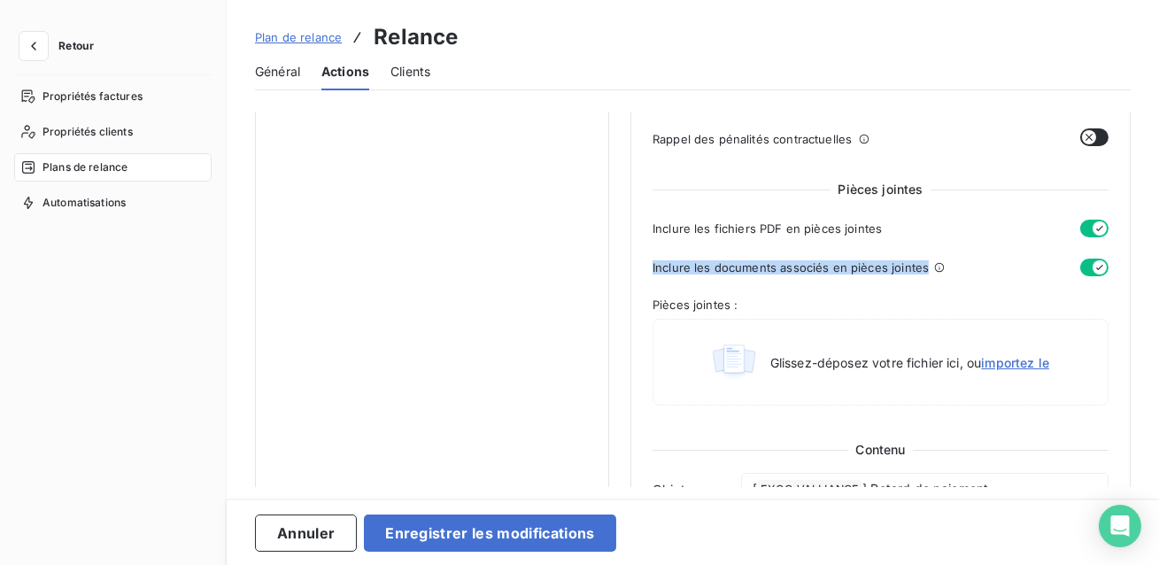
click at [1093, 273] on icon "button" at bounding box center [1100, 267] width 14 height 14
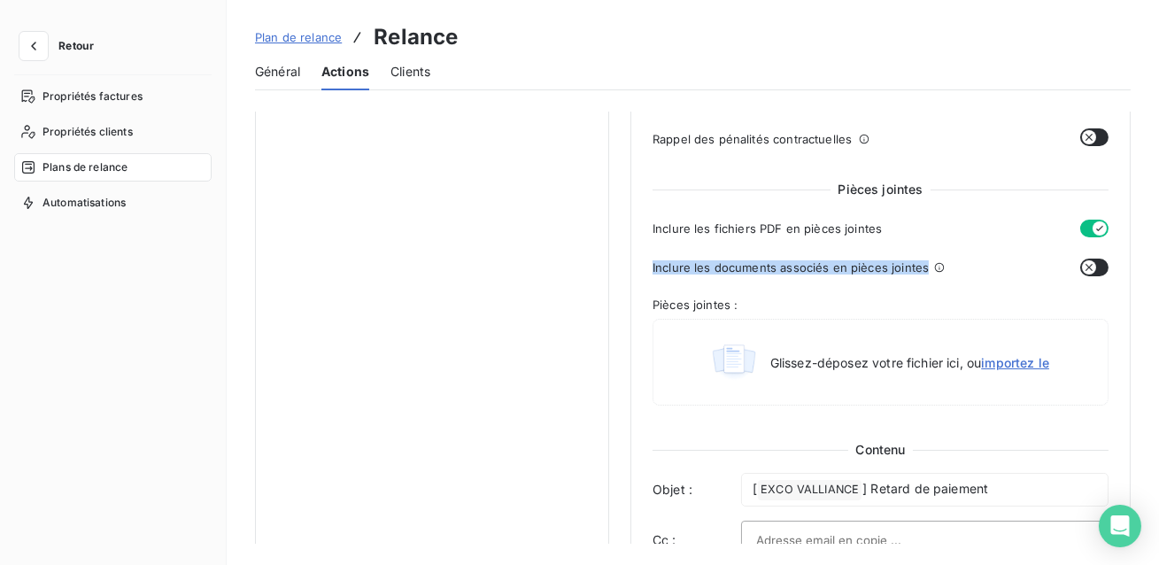
click at [963, 275] on div "Inclure les documents associés en pièces jointes" at bounding box center [863, 268] width 421 height 18
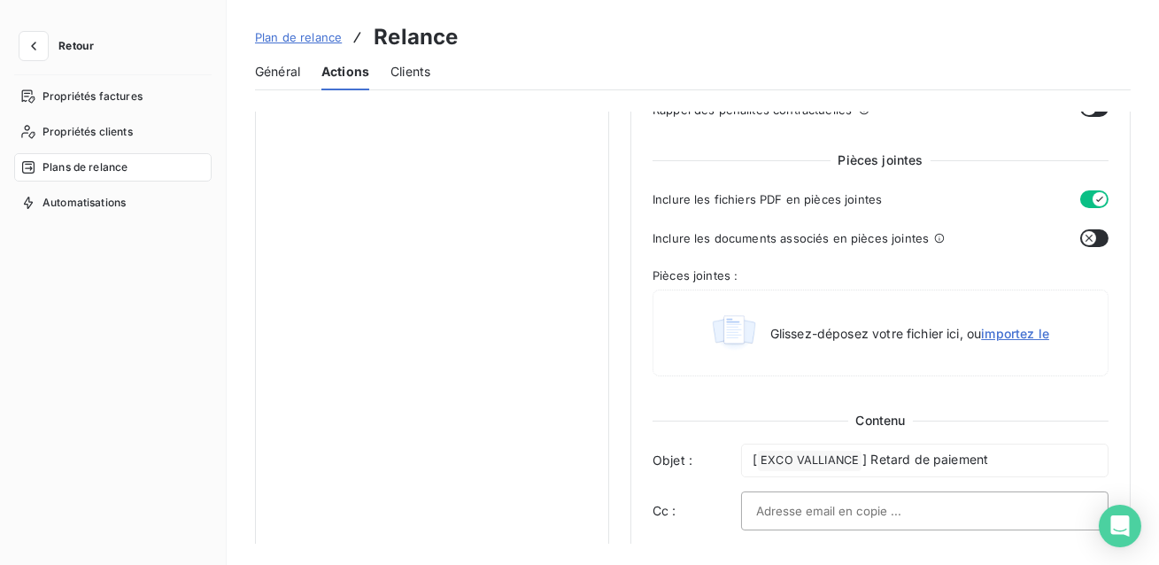
scroll to position [779, 0]
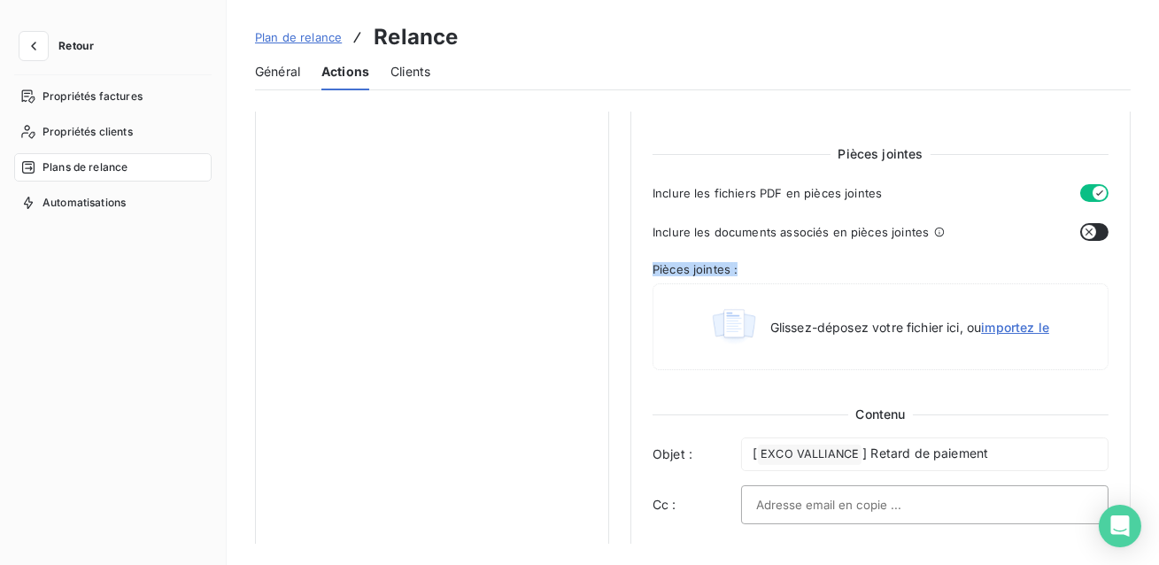
drag, startPoint x: 741, startPoint y: 266, endPoint x: 651, endPoint y: 268, distance: 90.4
click at [651, 267] on div "Niveau 1 Paramètres Définir le nombre de jour après échéance 5 Envoi J+X après …" at bounding box center [880, 258] width 500 height 1853
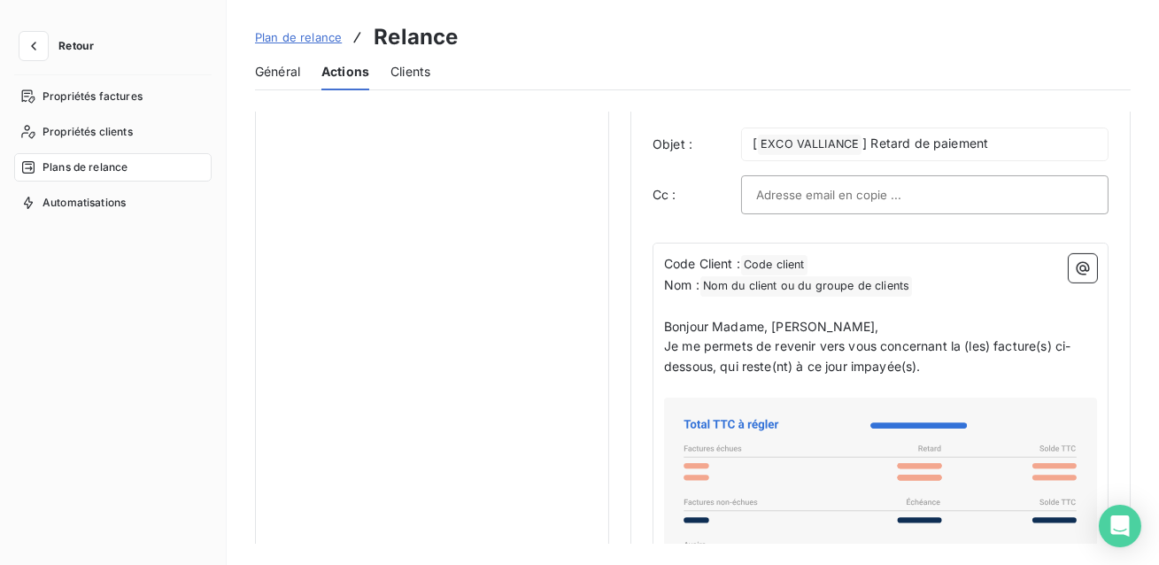
scroll to position [1099, 0]
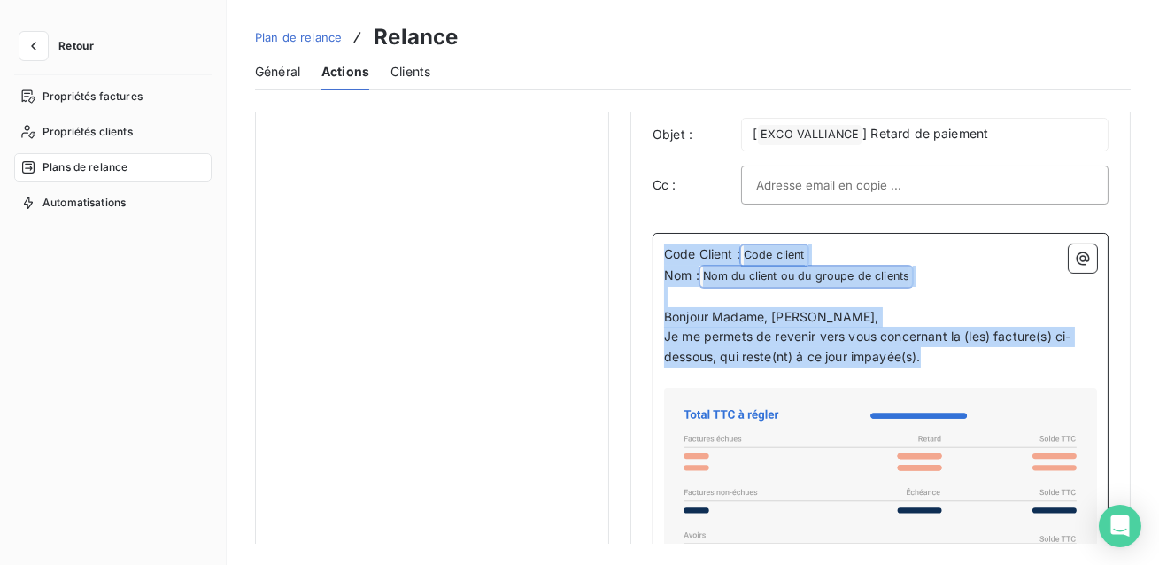
drag, startPoint x: 949, startPoint y: 363, endPoint x: 656, endPoint y: 256, distance: 312.1
click at [656, 255] on div "Code Client : Code client ﻿ ﻿ Nom : Nom du client ou du groupe de clients ﻿ ﻿ ﻿…" at bounding box center [881, 539] width 456 height 612
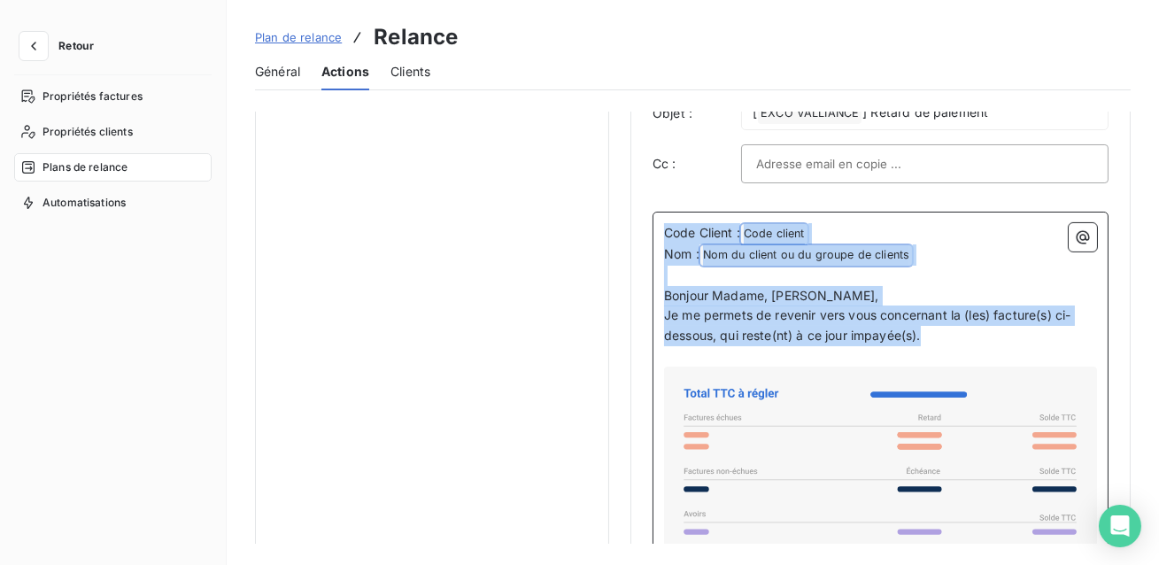
scroll to position [1125, 0]
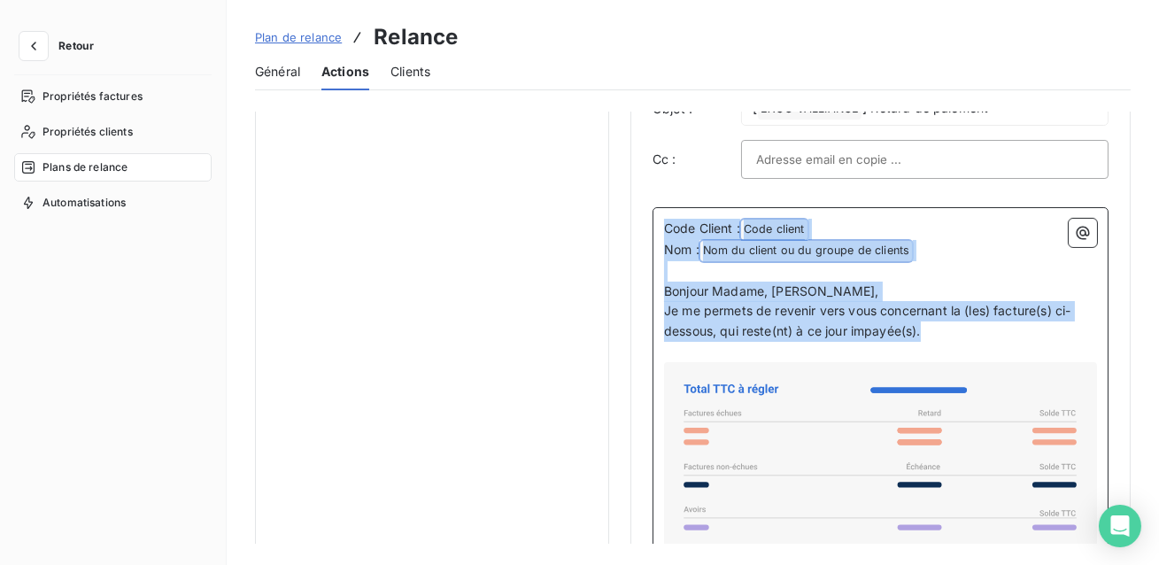
click at [936, 335] on p "Je me permets de revenir vers vous concernant la (les) facture(s) ci-dessous, q…" at bounding box center [880, 321] width 433 height 41
drag, startPoint x: 936, startPoint y: 335, endPoint x: 658, endPoint y: 233, distance: 296.1
click at [658, 232] on div "Code Client : Code client ﻿ ﻿ Nom : Nom du client ou du groupe de clients ﻿ ﻿ ﻿…" at bounding box center [881, 513] width 456 height 612
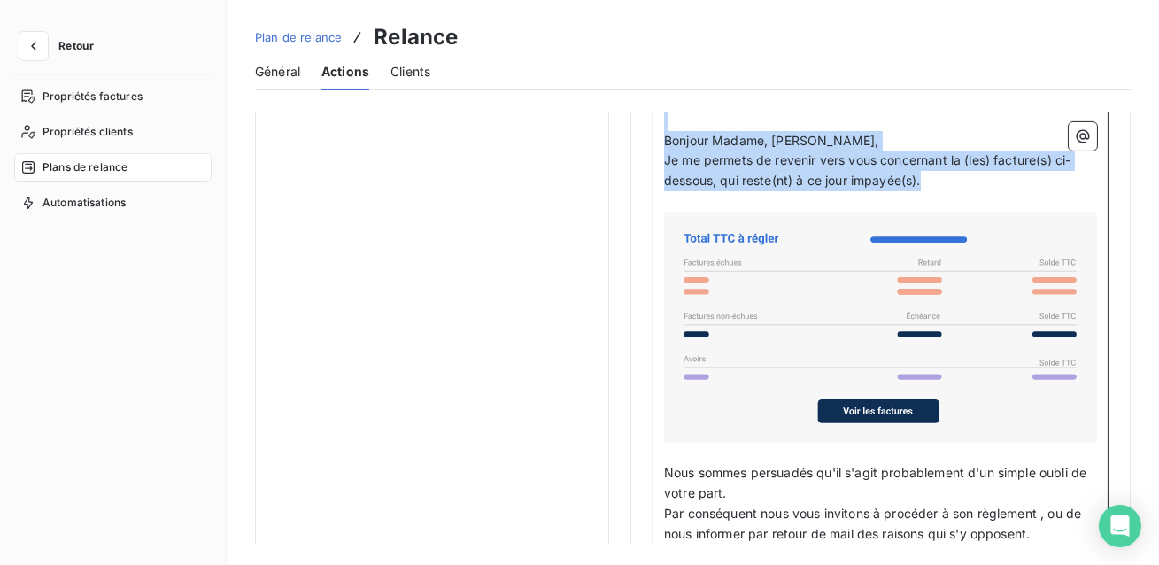
scroll to position [1280, 0]
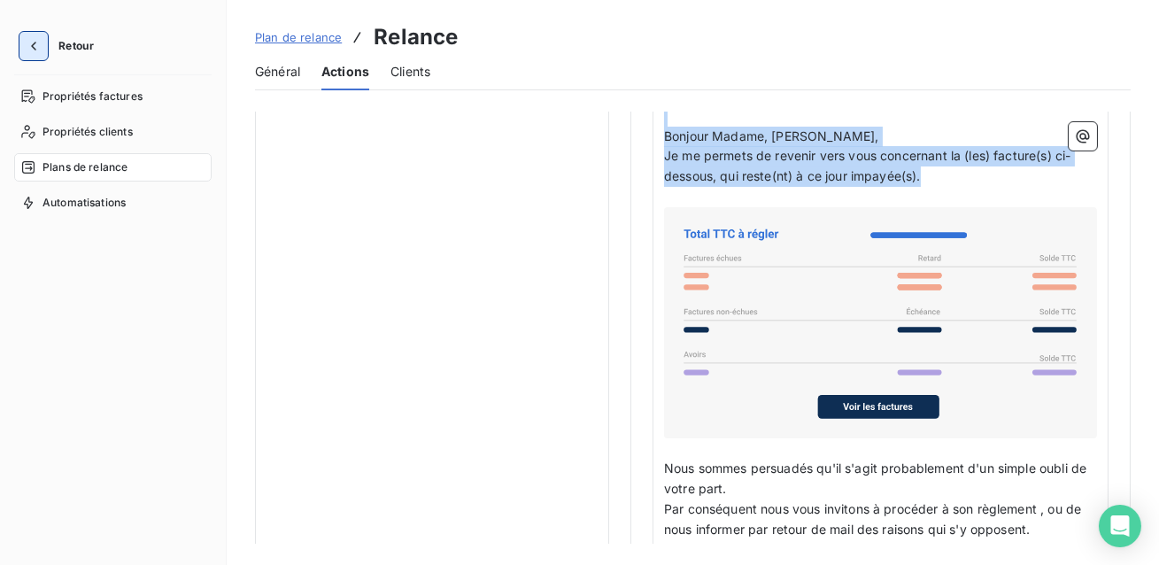
click at [38, 44] on icon "button" at bounding box center [34, 46] width 18 height 18
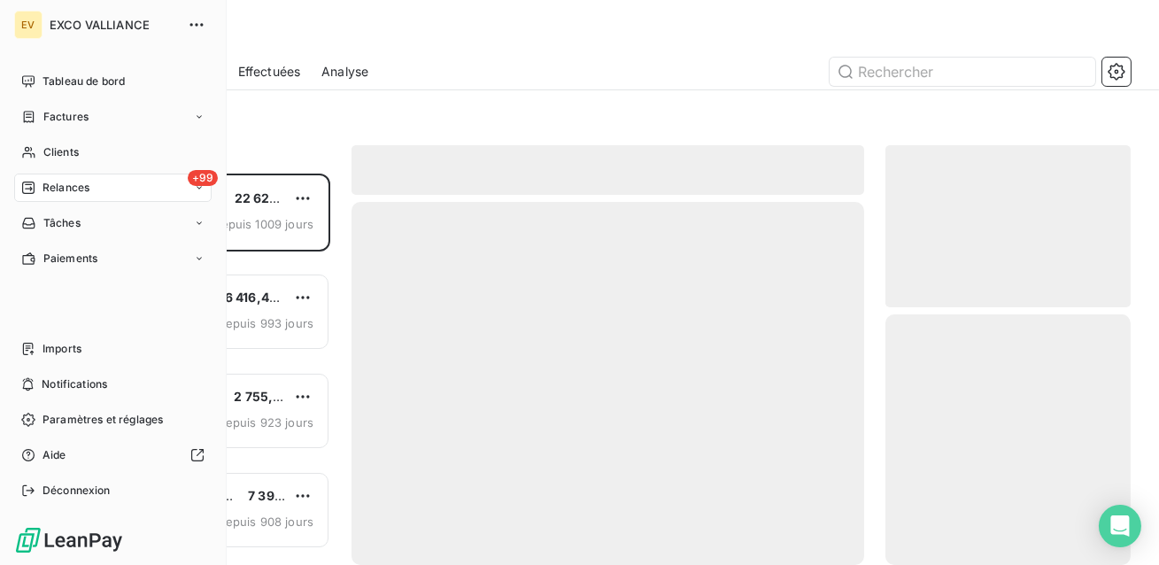
scroll to position [391, 245]
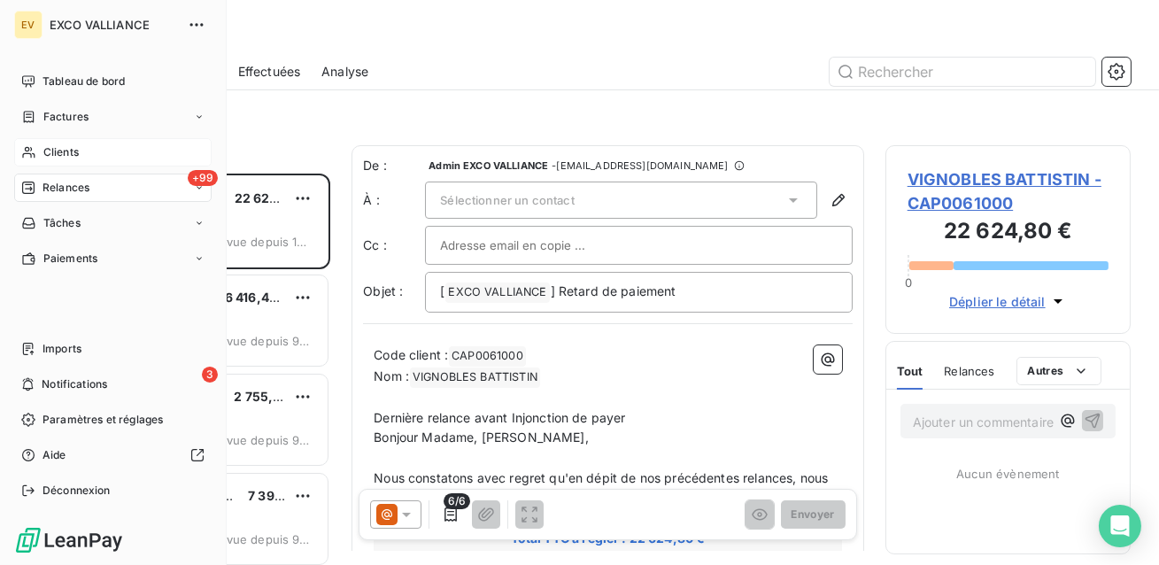
click at [107, 151] on div "Clients" at bounding box center [112, 152] width 197 height 28
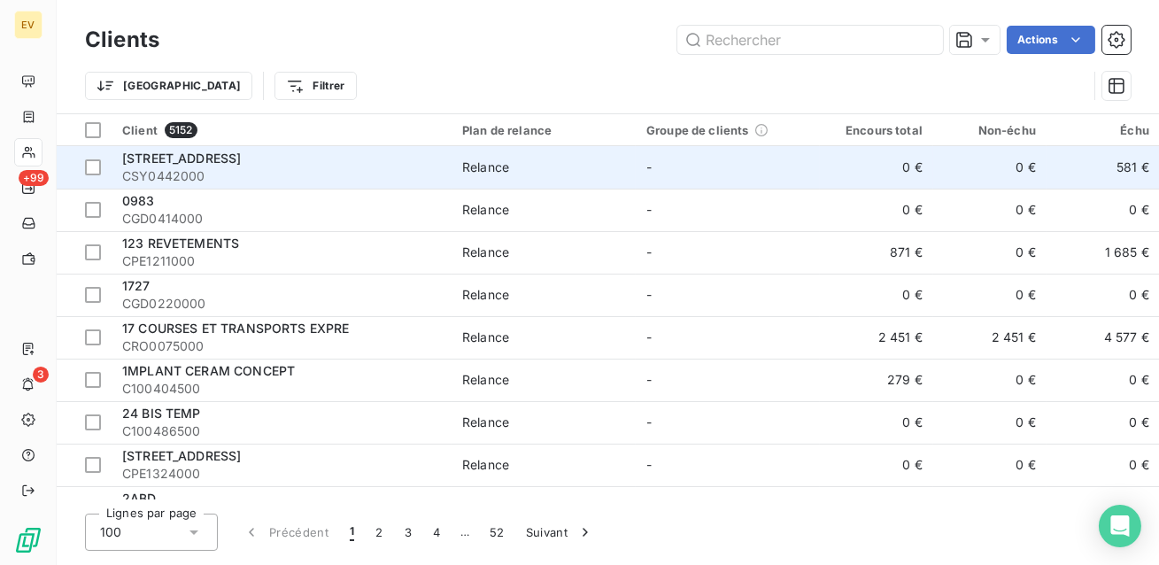
click at [417, 152] on div "[STREET_ADDRESS]" at bounding box center [281, 159] width 319 height 18
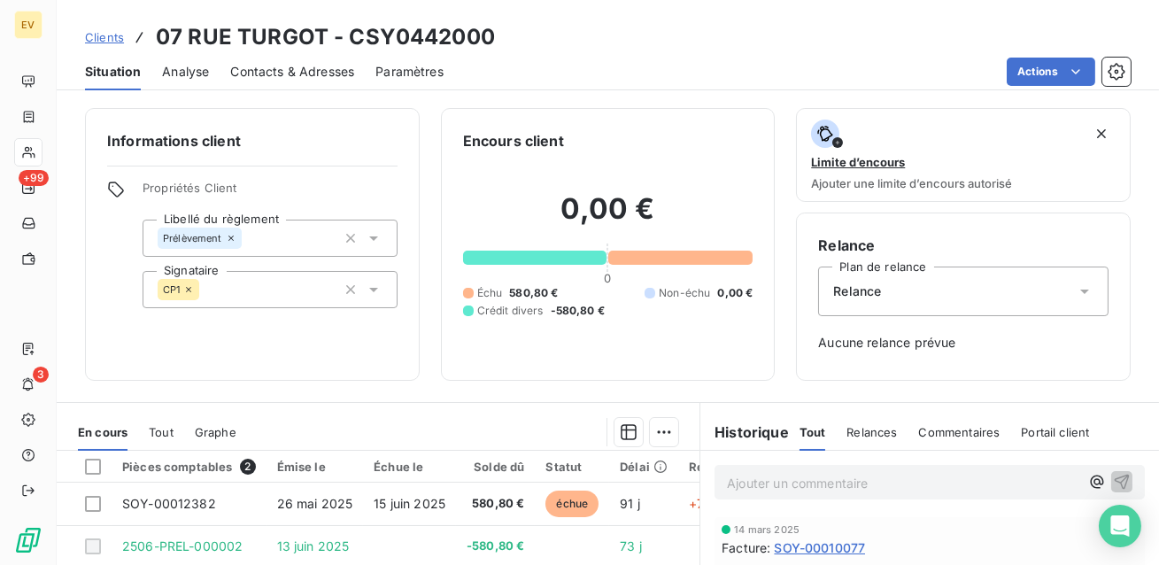
click at [97, 42] on span "Clients" at bounding box center [104, 37] width 39 height 14
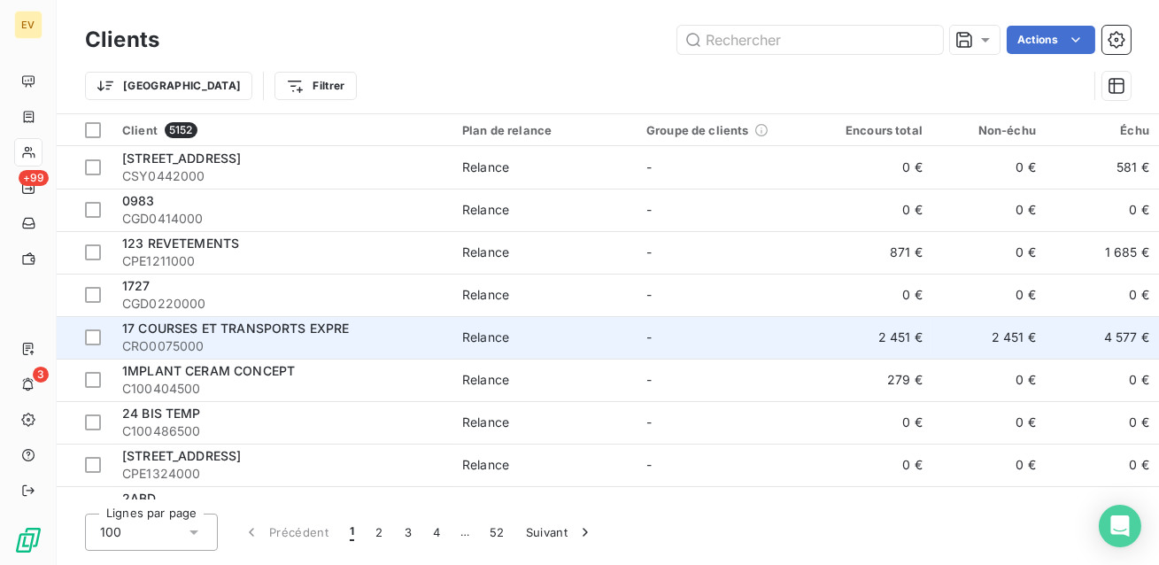
click at [399, 339] on span "CRO0075000" at bounding box center [281, 346] width 319 height 18
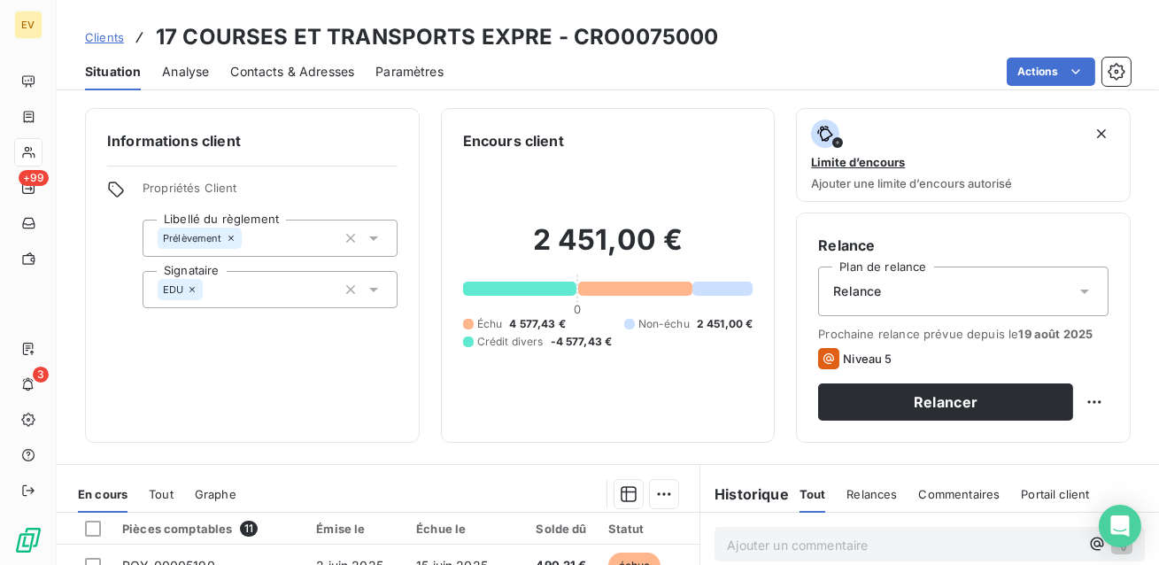
click at [90, 35] on span "Clients" at bounding box center [104, 37] width 39 height 14
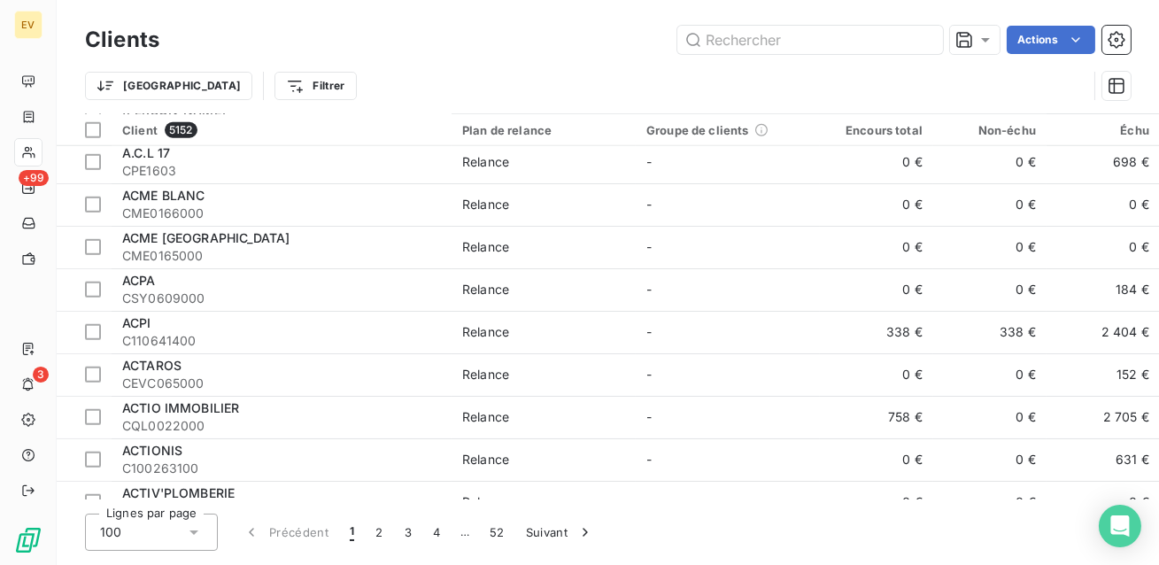
scroll to position [3903, 0]
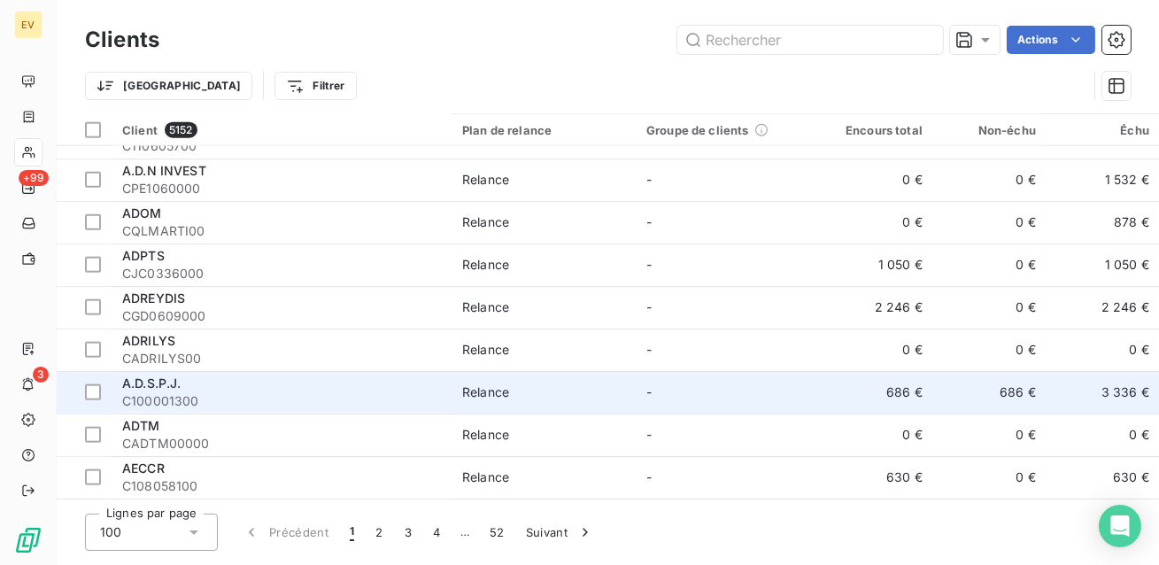
click at [334, 395] on span "C100001300" at bounding box center [281, 401] width 319 height 18
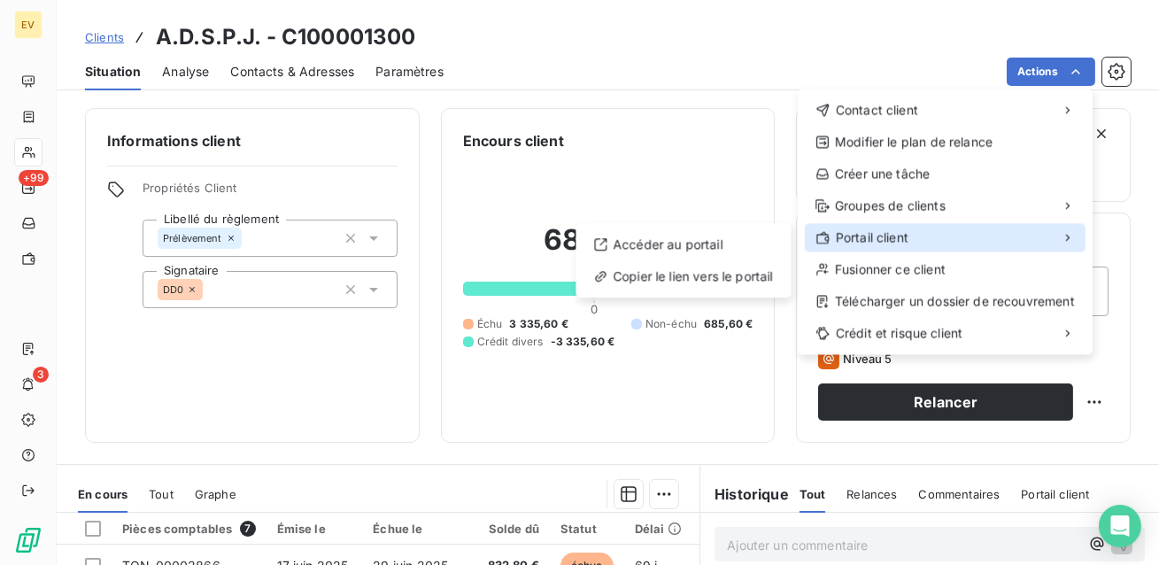
click at [909, 243] on span "Portail client" at bounding box center [872, 237] width 73 height 18
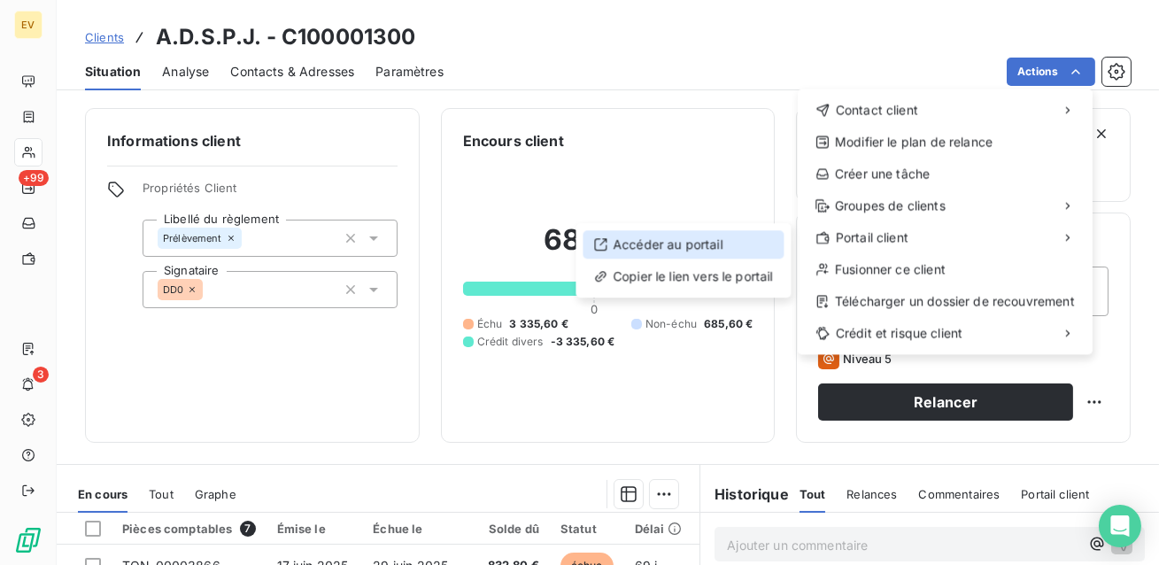
click at [746, 243] on div "Accéder au portail" at bounding box center [683, 244] width 201 height 28
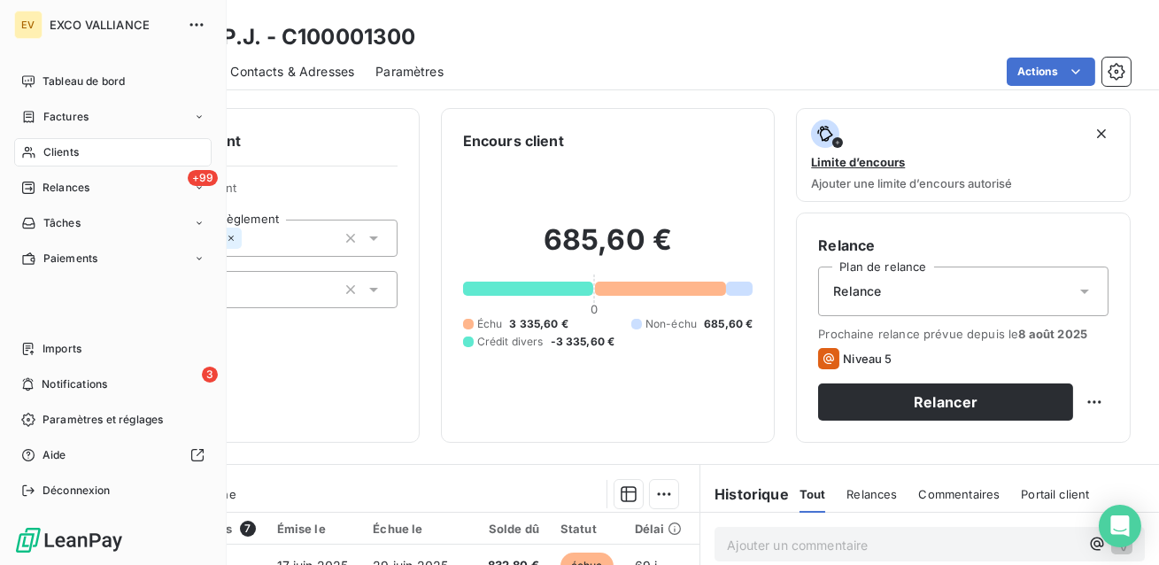
click at [14, 324] on div "Tableau de bord Factures Clients +99 Relances Tâches Paiements Imports 3 Notifi…" at bounding box center [112, 285] width 197 height 437
click at [56, 423] on span "Paramètres et réglages" at bounding box center [103, 420] width 120 height 16
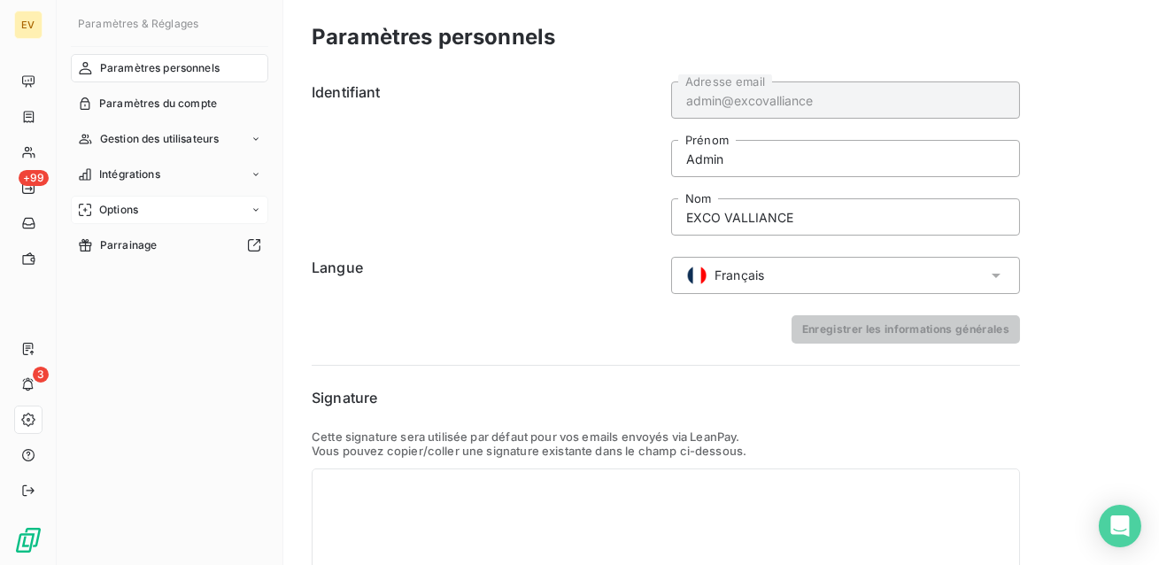
click at [142, 212] on div "Options" at bounding box center [169, 210] width 197 height 28
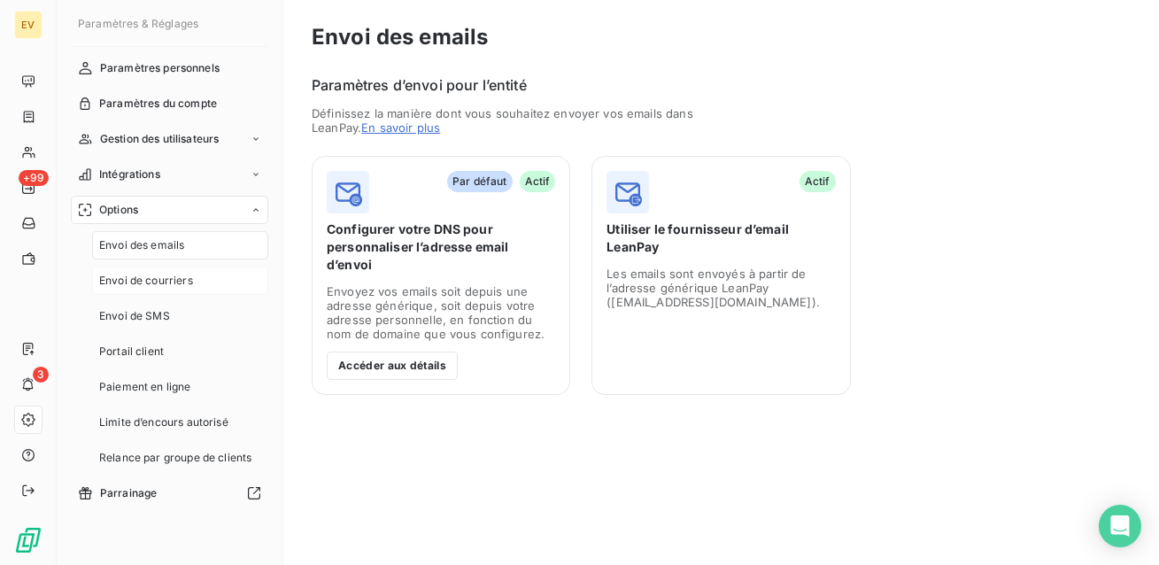
click at [123, 278] on span "Envoi de courriers" at bounding box center [146, 281] width 94 height 16
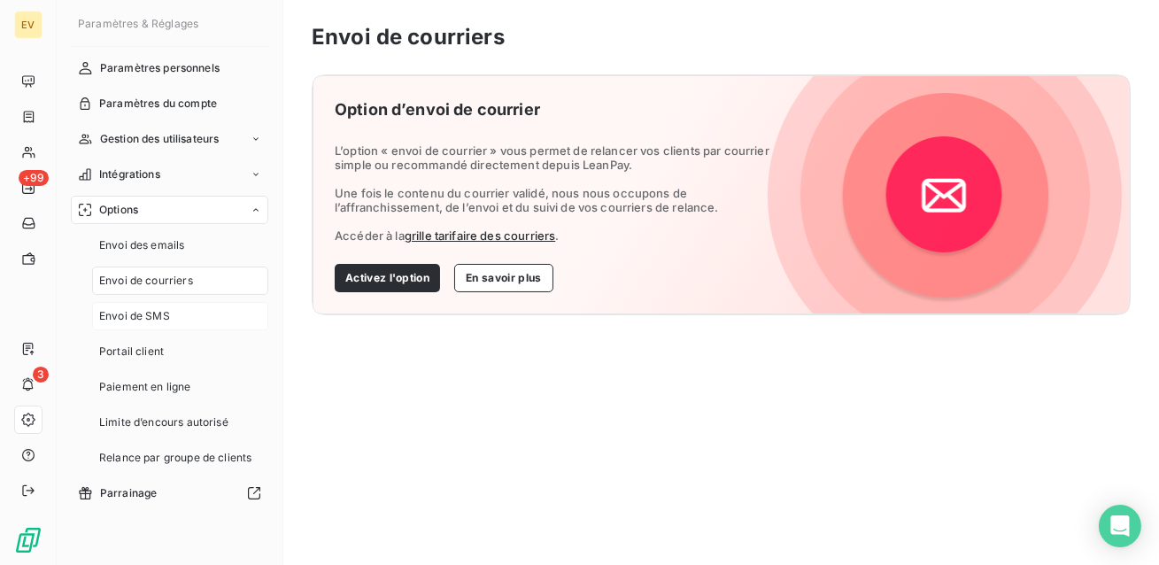
click at [121, 308] on span "Envoi de SMS" at bounding box center [134, 316] width 71 height 16
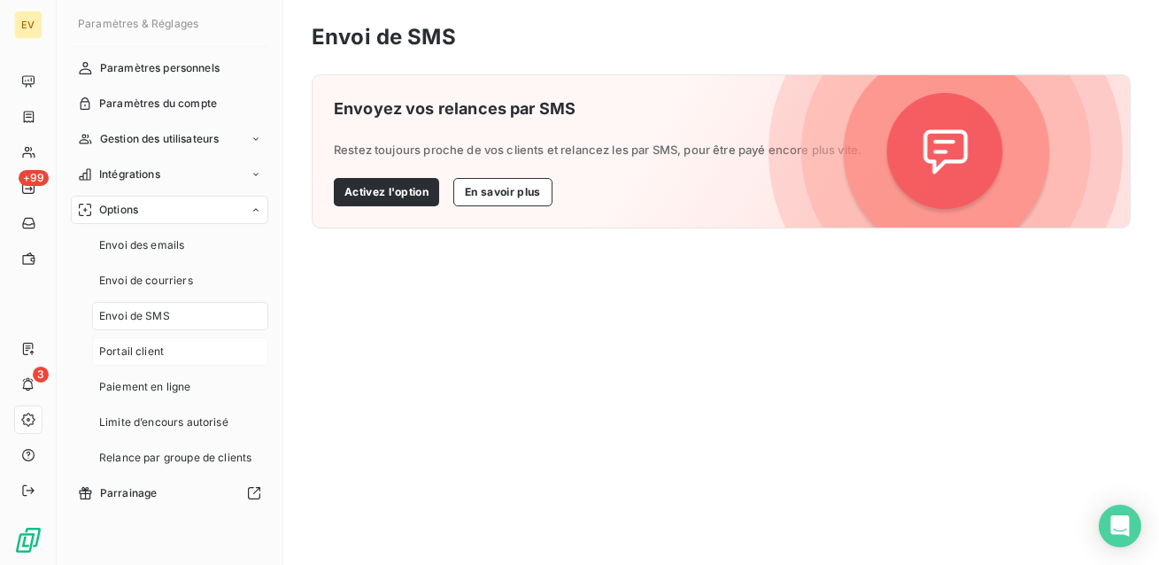
click at [118, 343] on div "Portail client" at bounding box center [180, 351] width 176 height 28
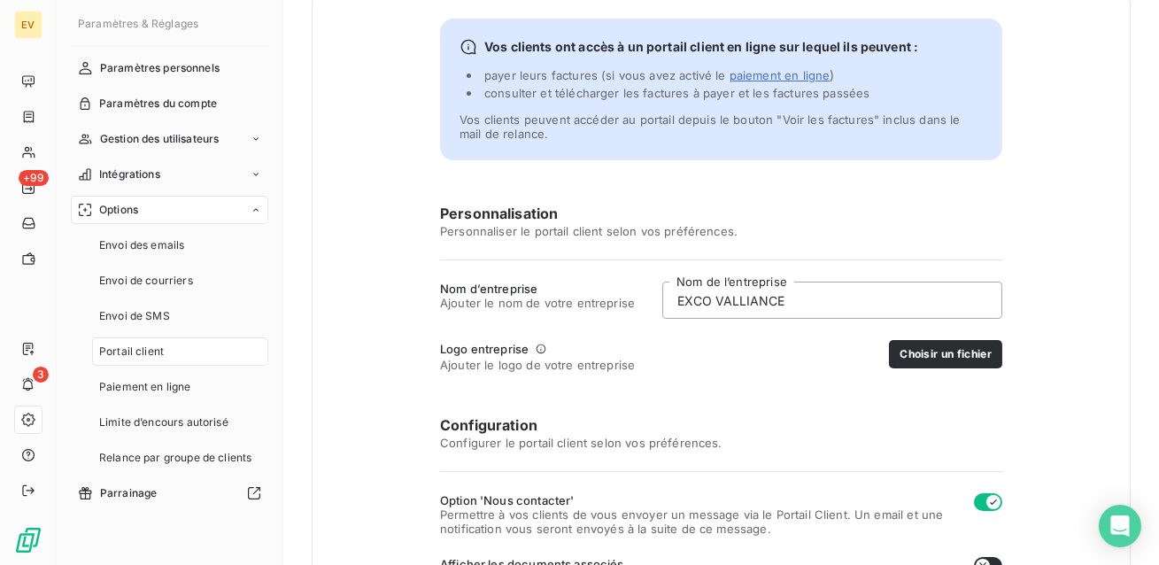
scroll to position [96, 0]
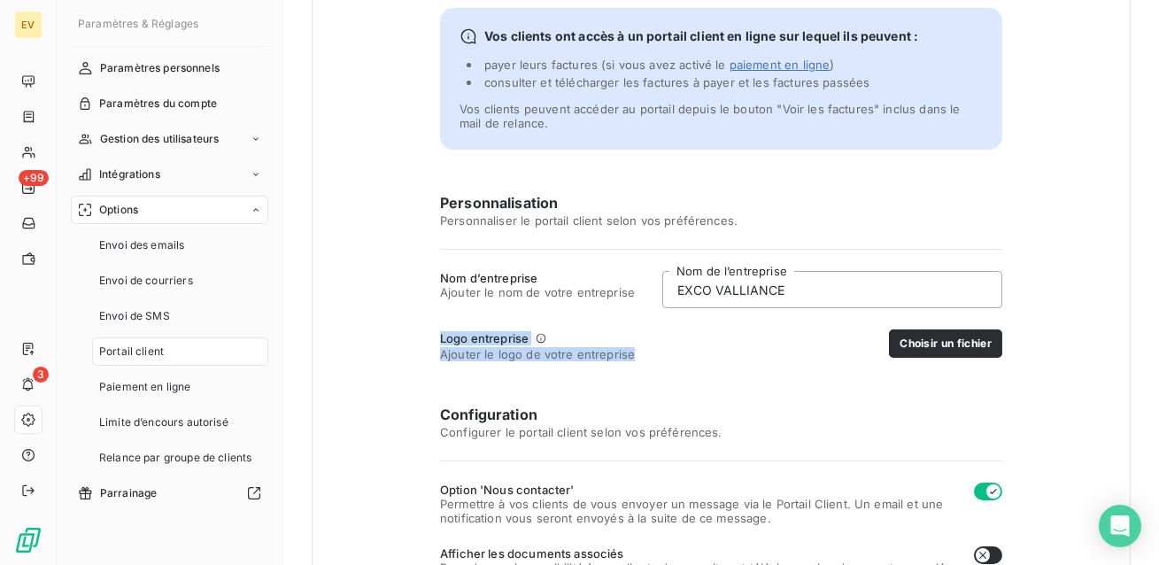
drag, startPoint x: 643, startPoint y: 357, endPoint x: 423, endPoint y: 334, distance: 220.8
click at [423, 334] on div "Vos clients ont accès à un portail client en ligne sur lequel ils peuvent : pay…" at bounding box center [721, 510] width 819 height 1063
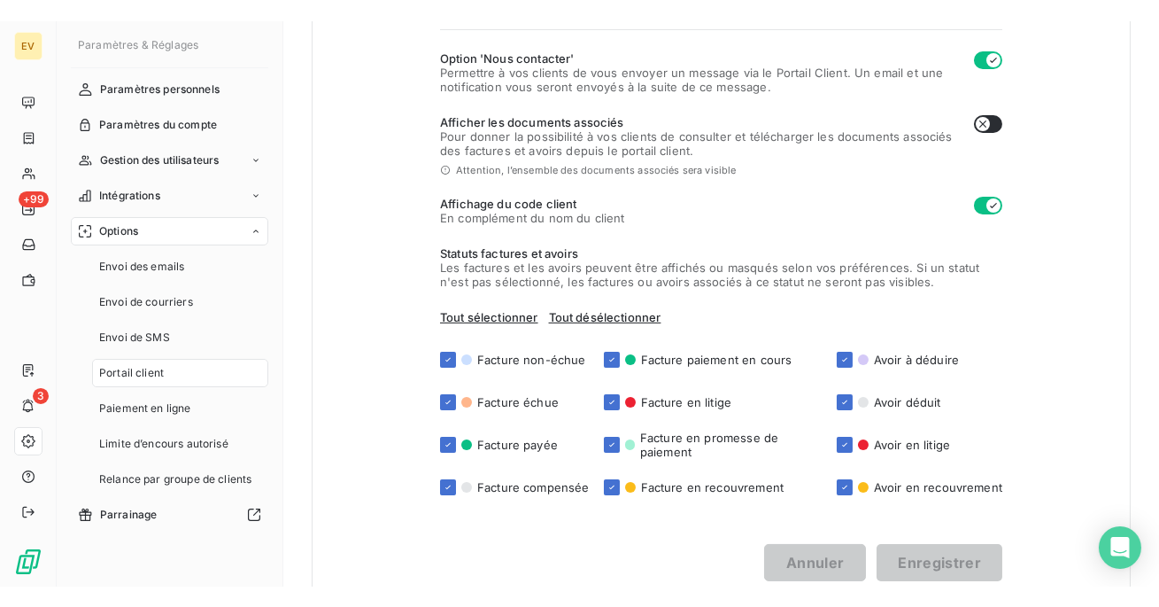
scroll to position [554, 0]
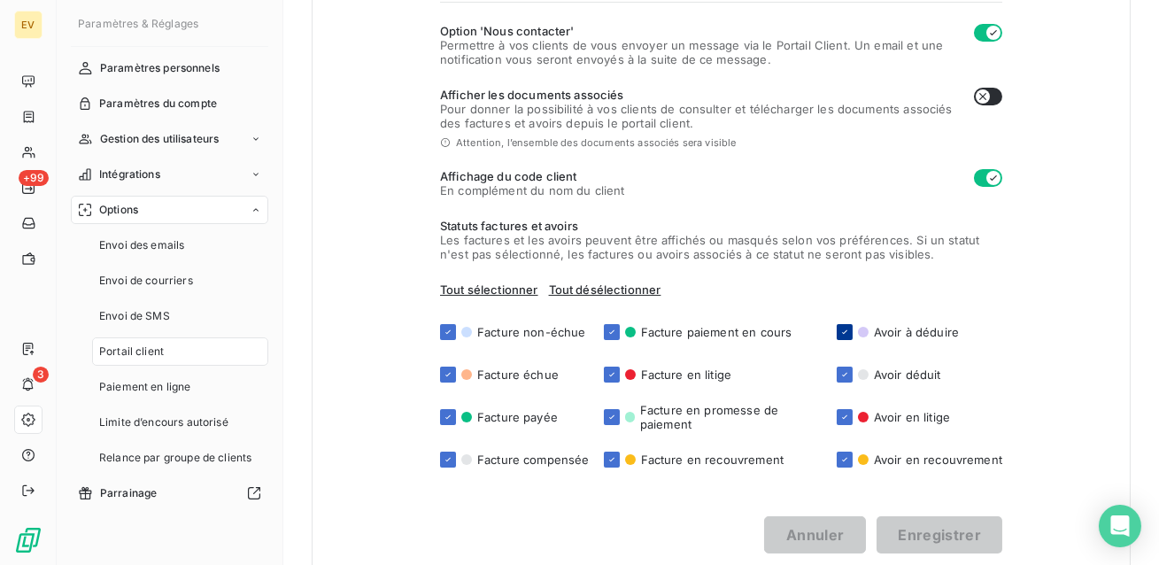
click at [850, 334] on icon at bounding box center [844, 332] width 11 height 11
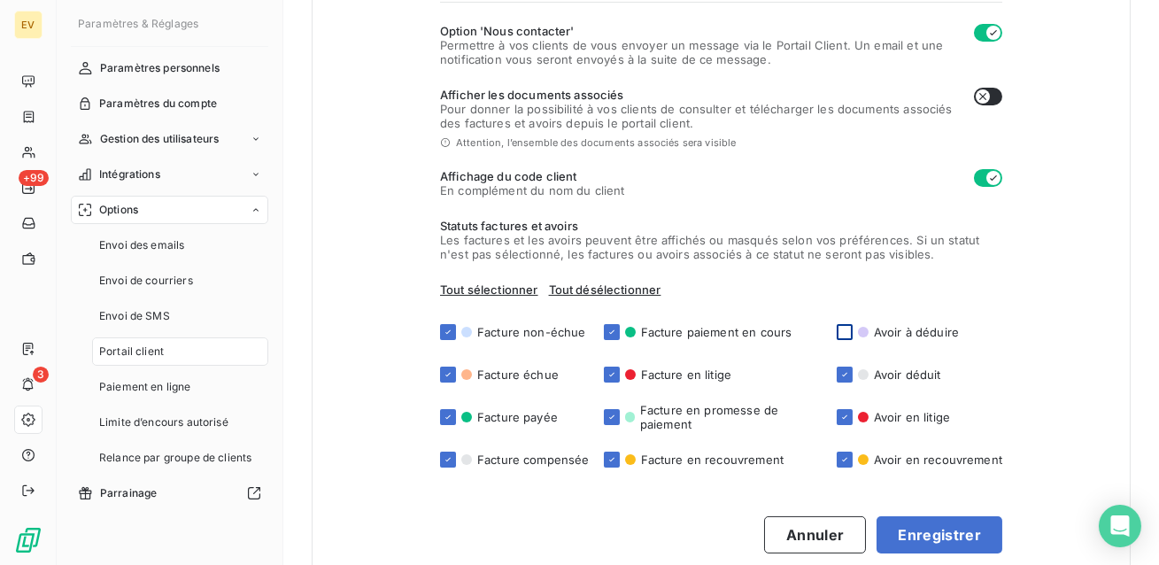
click at [850, 334] on div at bounding box center [845, 332] width 16 height 16
checkbox input "true"
click at [607, 377] on icon at bounding box center [612, 374] width 11 height 11
click at [604, 377] on div at bounding box center [612, 375] width 16 height 16
checkbox input "true"
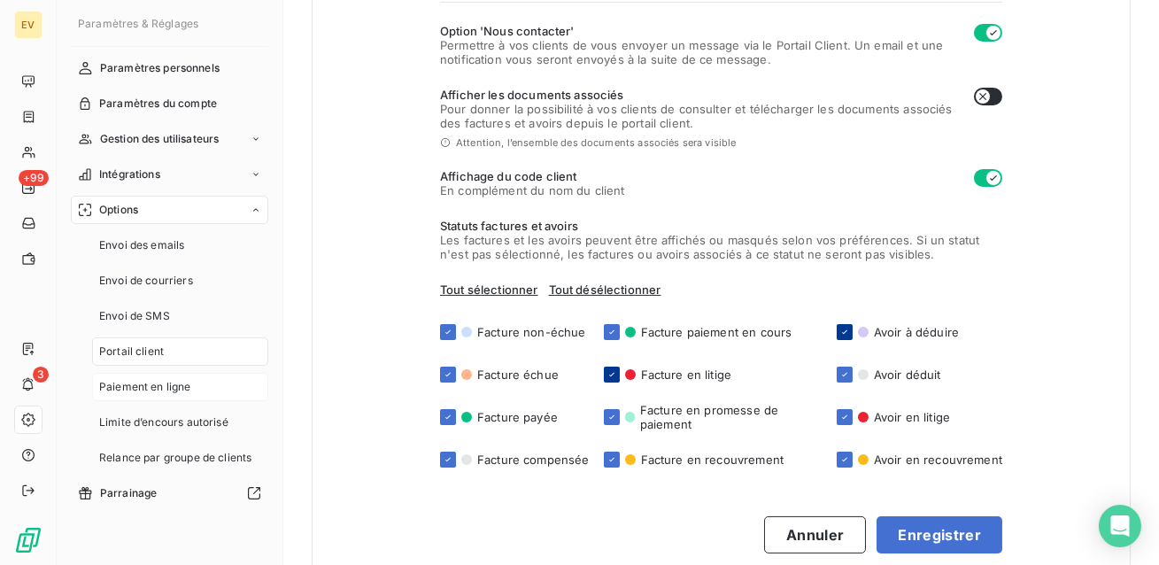
click at [135, 384] on span "Paiement en ligne" at bounding box center [145, 387] width 92 height 16
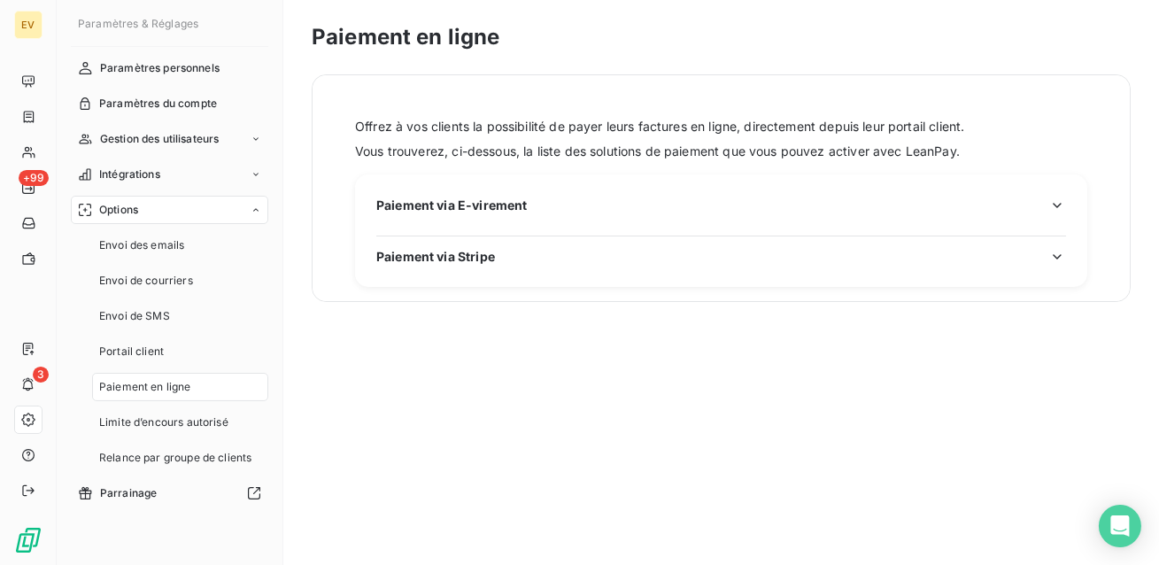
click at [615, 216] on h3 "Paiement via E-virement" at bounding box center [721, 210] width 690 height 29
click at [538, 211] on div "Paiement via E-virement" at bounding box center [721, 205] width 690 height 19
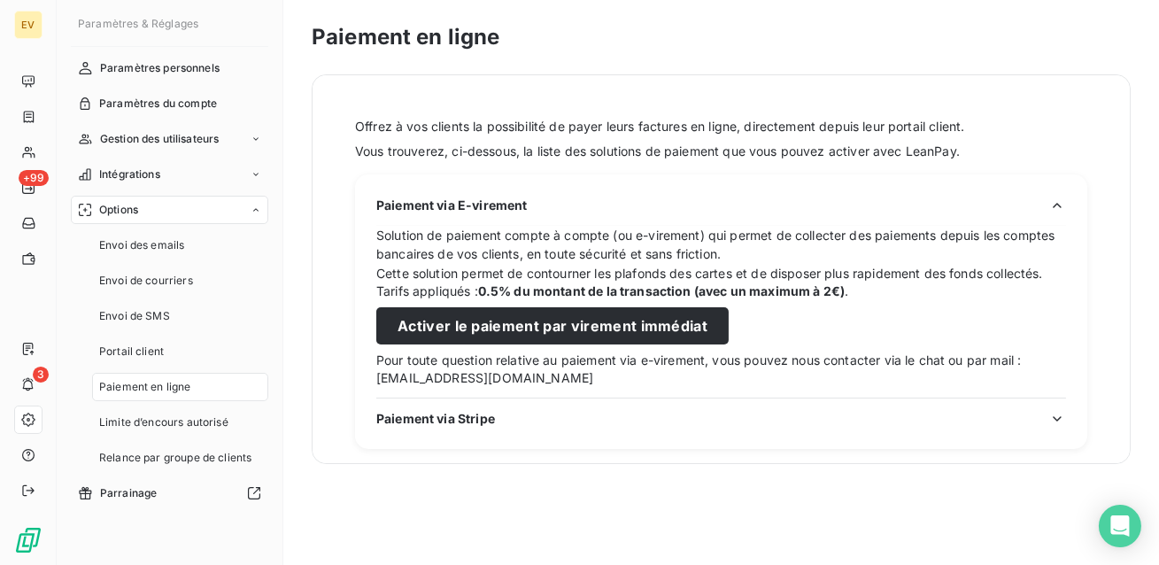
click at [1057, 201] on icon "button" at bounding box center [1057, 206] width 18 height 18
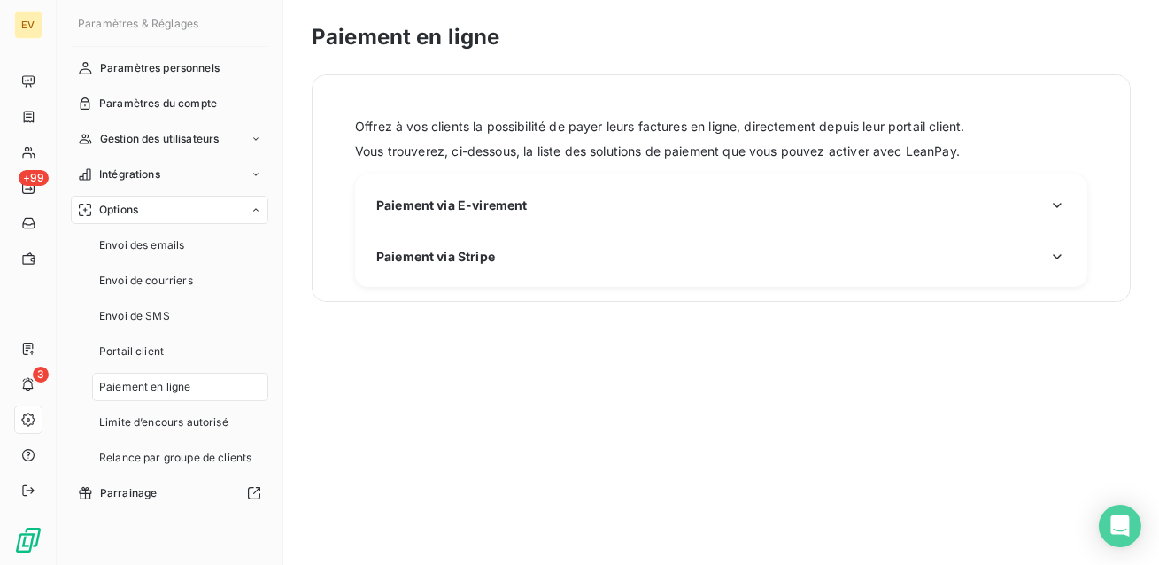
click at [1057, 251] on icon "button" at bounding box center [1057, 257] width 18 height 18
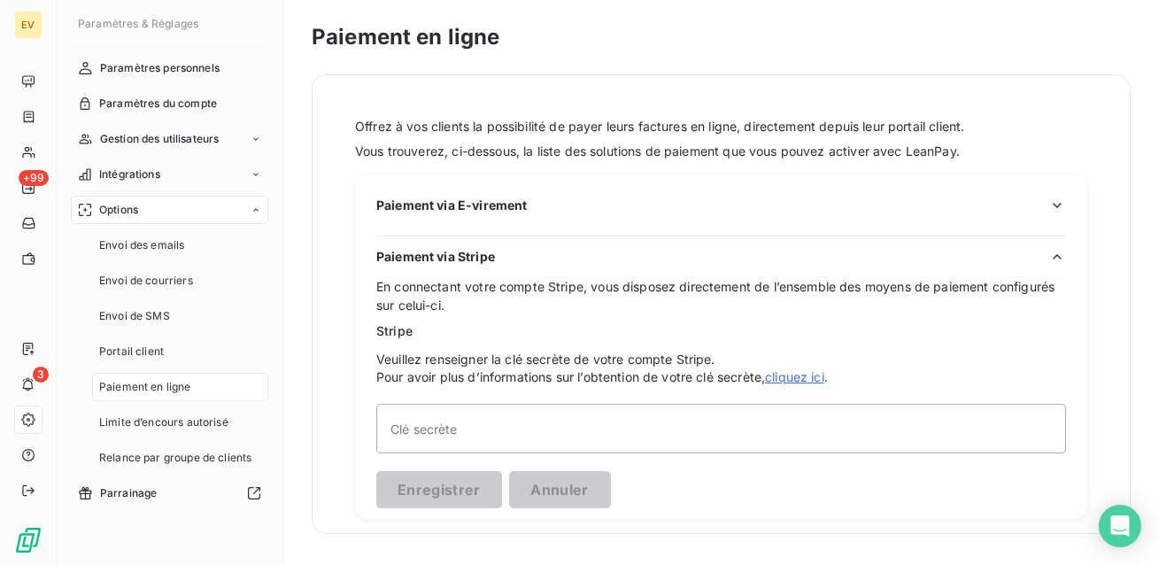
click at [1057, 251] on icon "button" at bounding box center [1057, 257] width 18 height 18
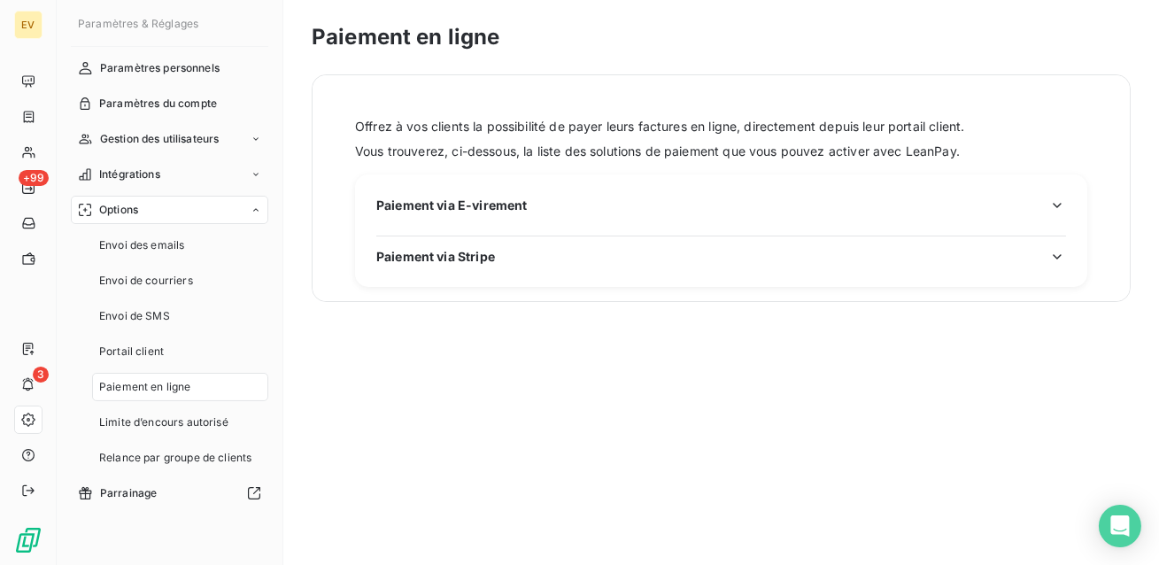
click at [582, 207] on div "Paiement via E-virement" at bounding box center [721, 205] width 690 height 19
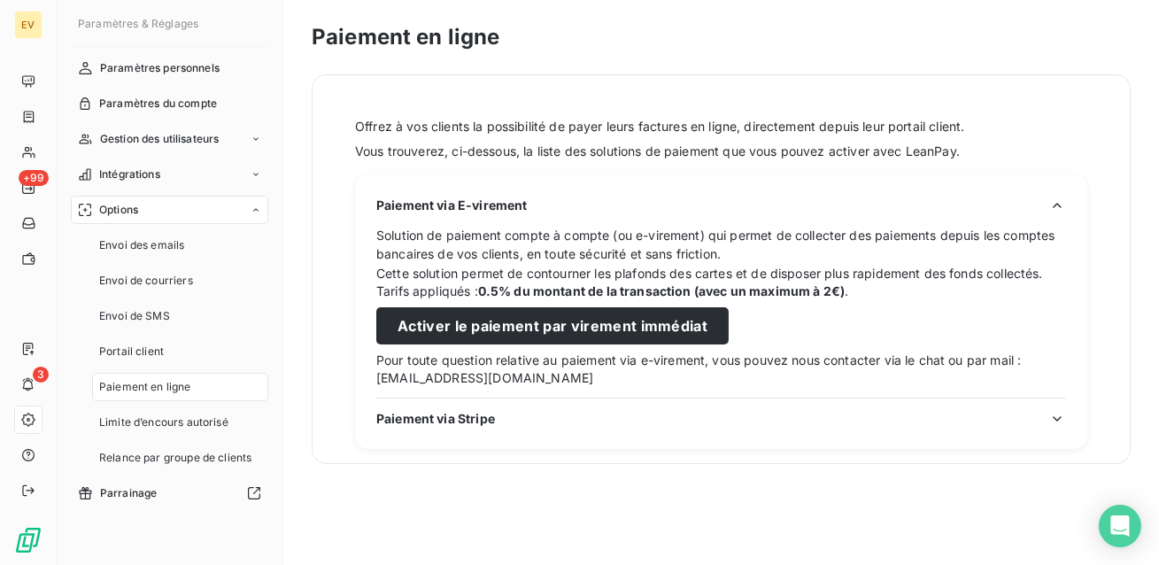
drag, startPoint x: 539, startPoint y: 208, endPoint x: 396, endPoint y: 197, distance: 143.8
click at [396, 197] on div "Paiement via E-virement" at bounding box center [721, 205] width 690 height 19
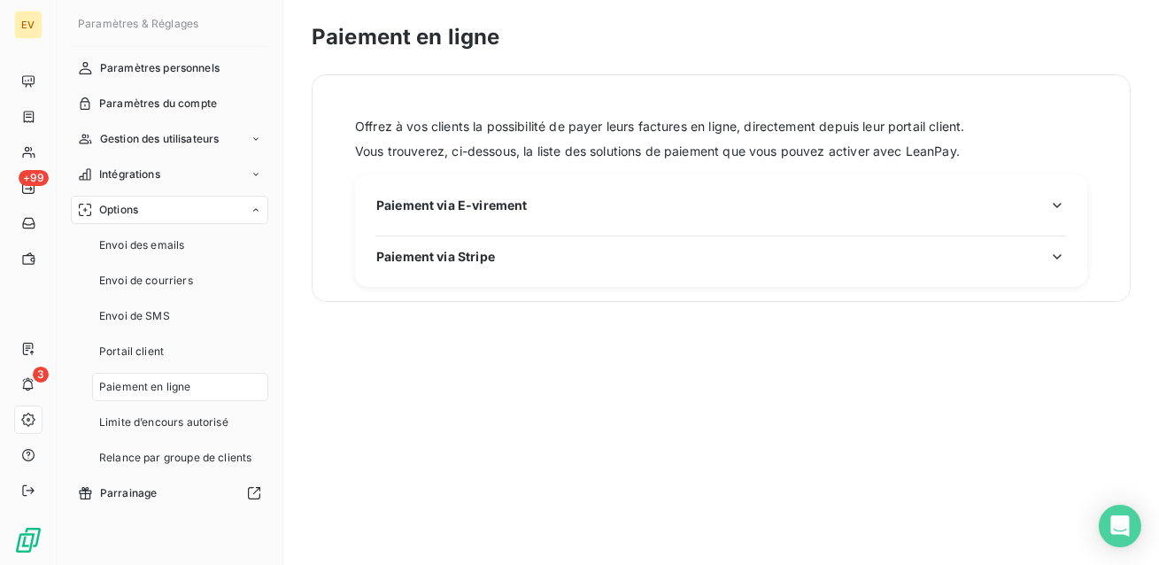
click at [396, 199] on span "Paiement via E-virement" at bounding box center [451, 205] width 151 height 19
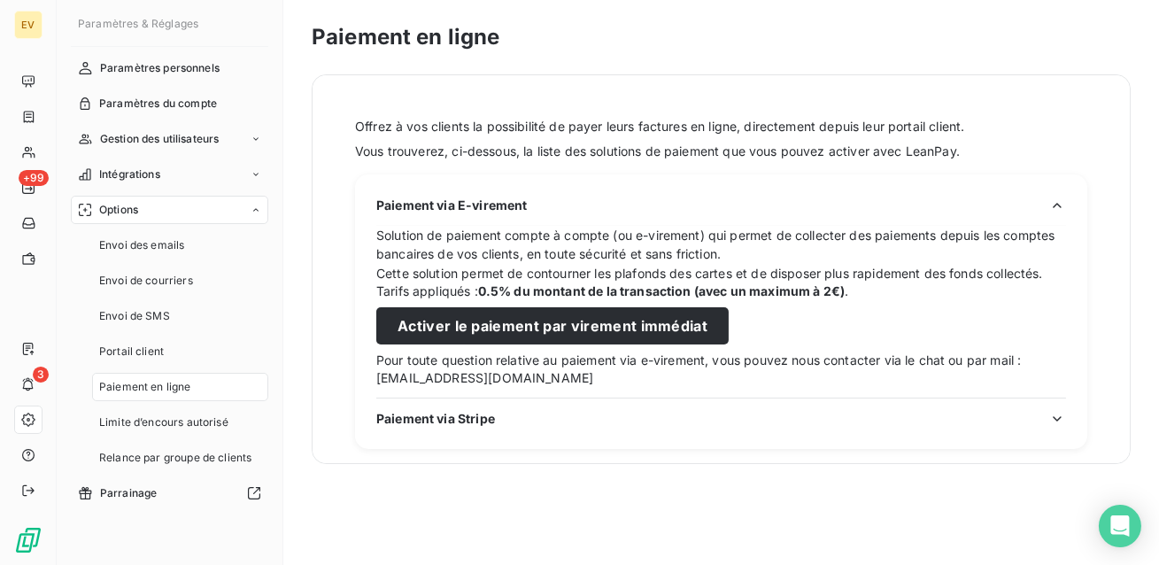
click at [1055, 212] on icon "button" at bounding box center [1057, 206] width 18 height 18
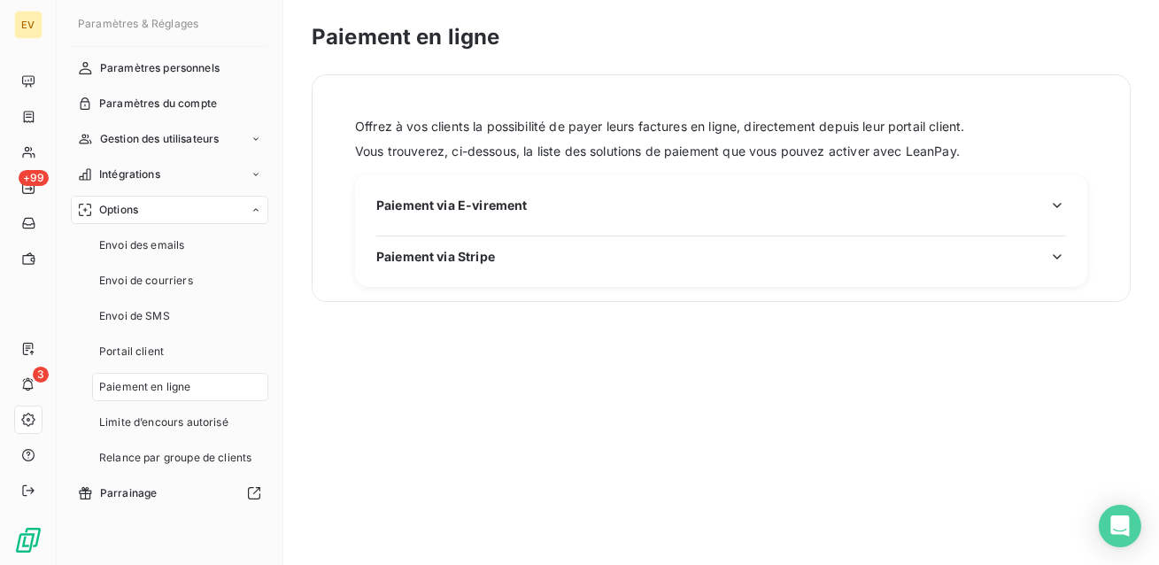
click at [760, 449] on div "Paiement en ligne Offrez à vos clients la possibilité de payer leurs factures e…" at bounding box center [721, 282] width 876 height 565
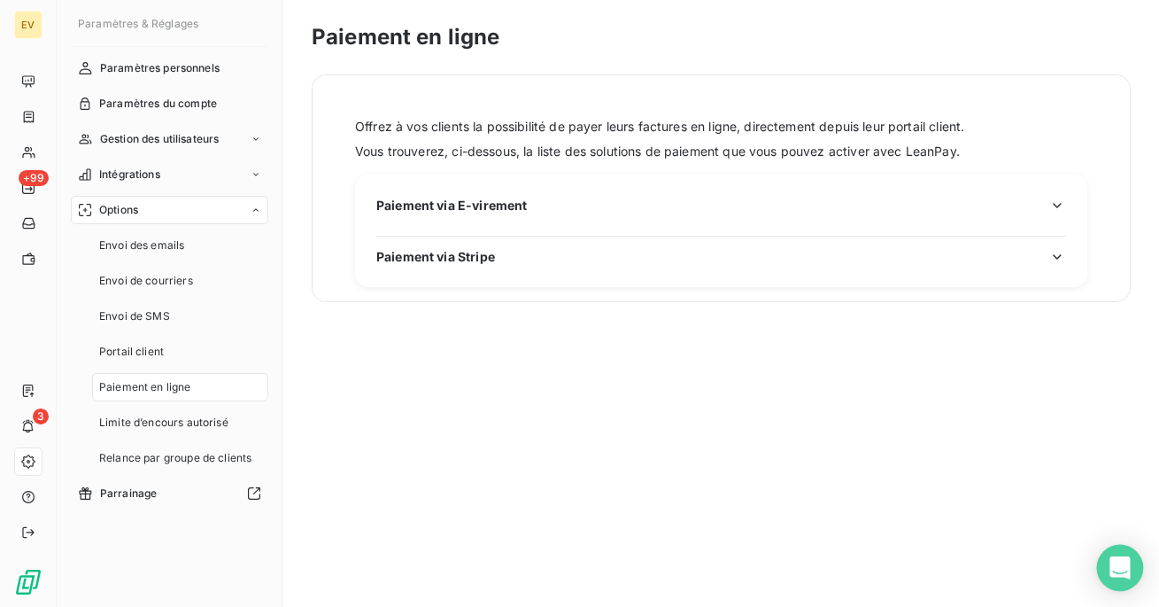
click at [1118, 563] on icon "Open Intercom Messenger" at bounding box center [1120, 567] width 20 height 23
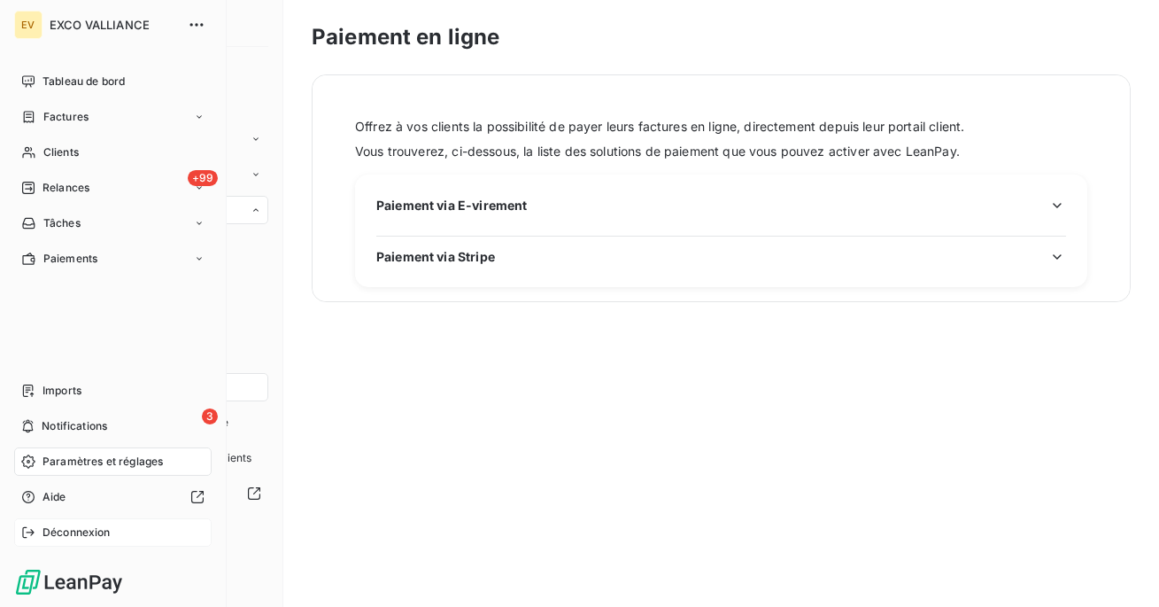
click at [47, 542] on div "Déconnexion" at bounding box center [112, 532] width 197 height 28
